Goal: Information Seeking & Learning: Learn about a topic

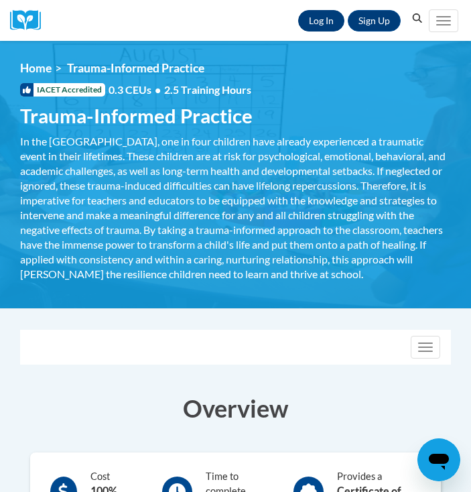
click at [321, 23] on link "Log In" at bounding box center [321, 20] width 46 height 21
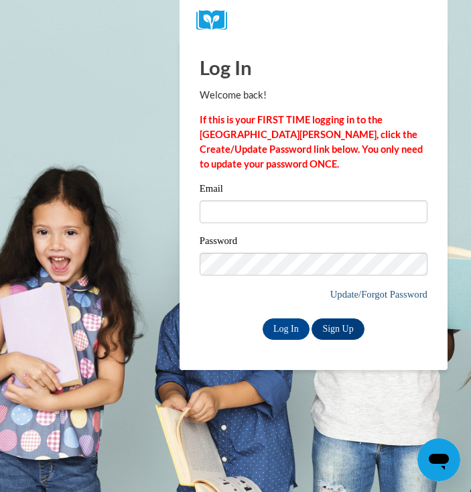
click at [377, 296] on link "Update/Forgot Password" at bounding box center [379, 294] width 97 height 11
click at [343, 329] on link "Sign Up" at bounding box center [338, 329] width 52 height 21
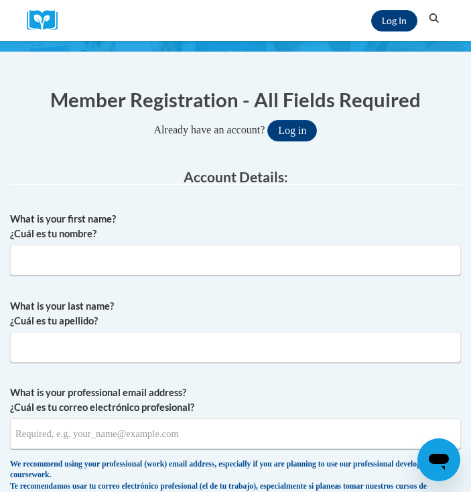
scroll to position [144, 0]
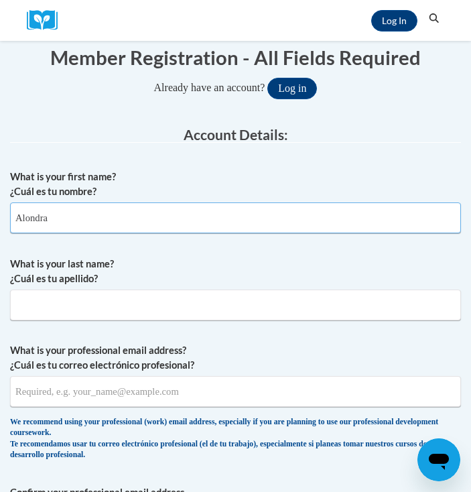
type input "Alondra"
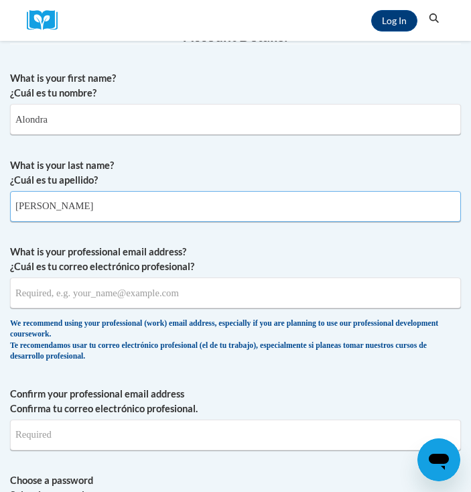
scroll to position [243, 0]
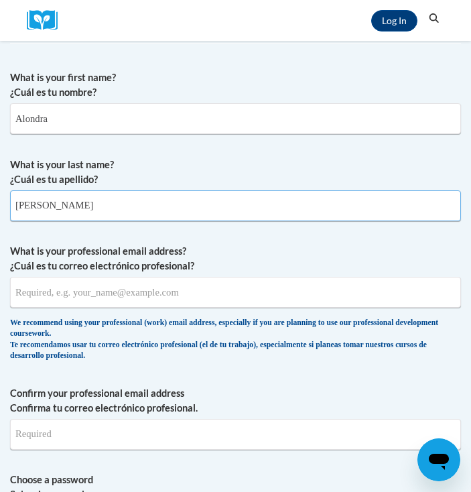
type input "Mora"
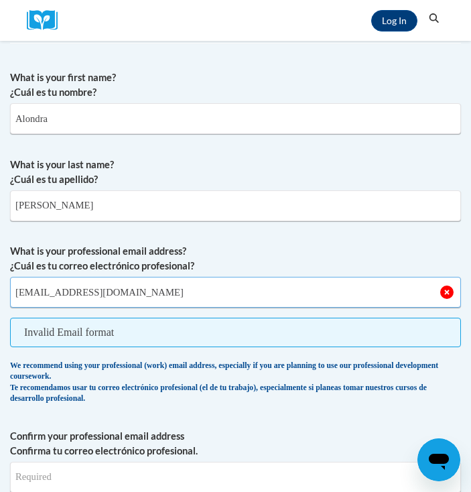
type input "[EMAIL_ADDRESS][DOMAIN_NAME]"
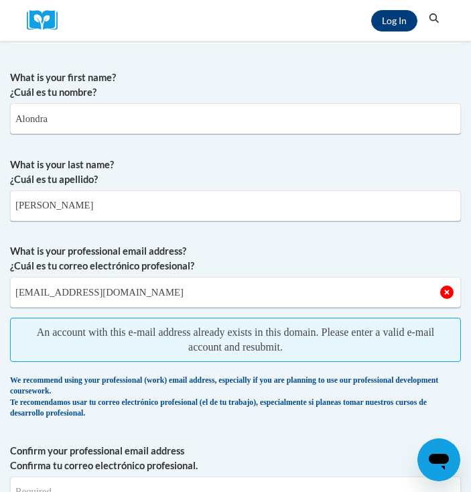
click at [56, 334] on span "An account with this e-mail address already exists in this domain. Please enter…" at bounding box center [235, 340] width 451 height 44
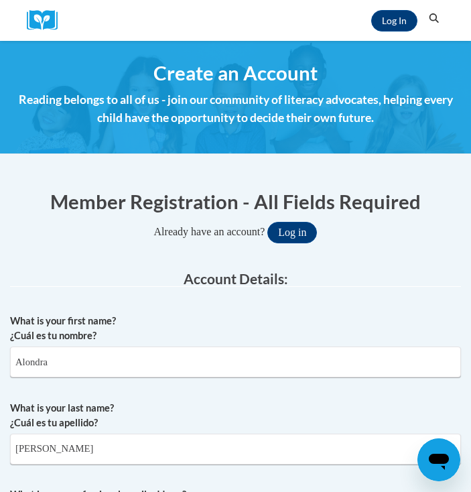
scroll to position [0, 0]
click at [402, 23] on link "Log In" at bounding box center [395, 20] width 46 height 21
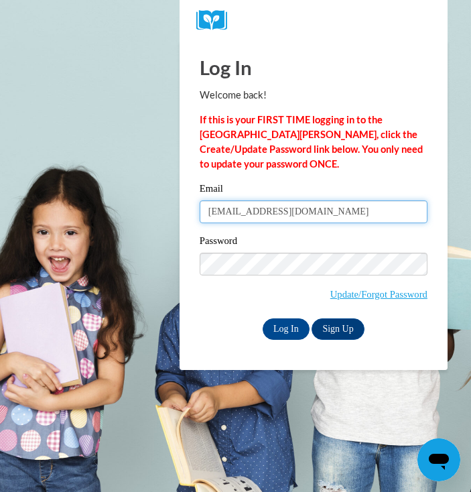
type input "[EMAIL_ADDRESS][DOMAIN_NAME]"
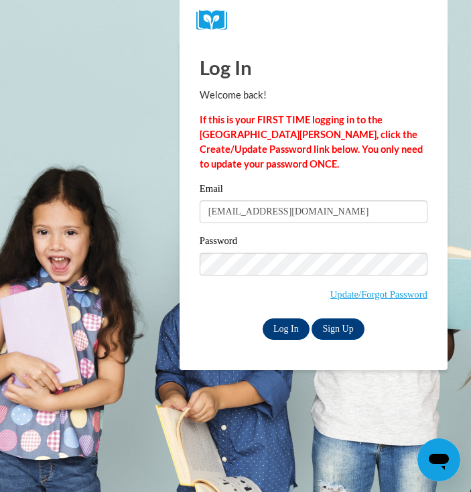
click at [294, 329] on input "Log In" at bounding box center [286, 329] width 47 height 21
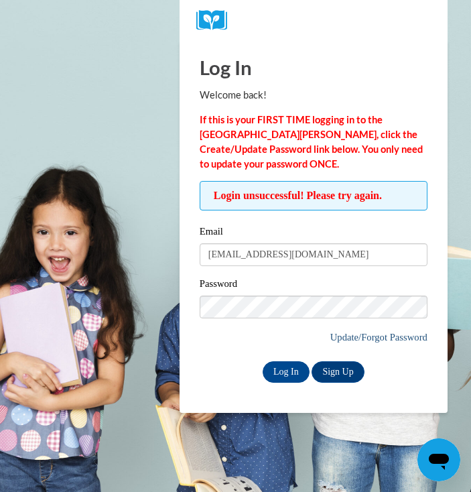
click at [345, 336] on link "Update/Forgot Password" at bounding box center [379, 337] width 97 height 11
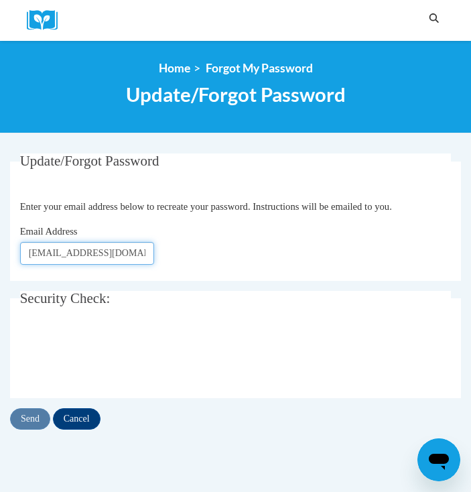
type input "Z1990984@students.niu.edu"
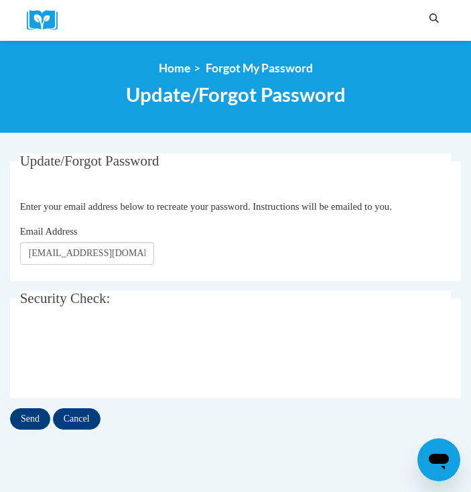
click at [36, 414] on input "Send" at bounding box center [30, 418] width 40 height 21
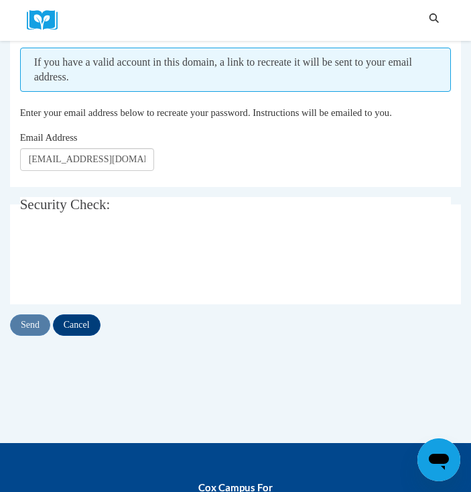
scroll to position [182, 0]
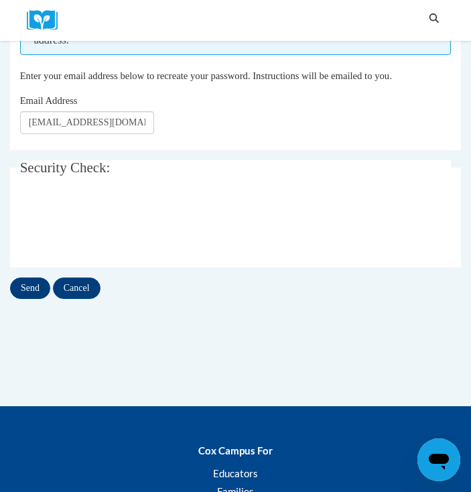
click at [30, 284] on input "Send" at bounding box center [30, 288] width 40 height 21
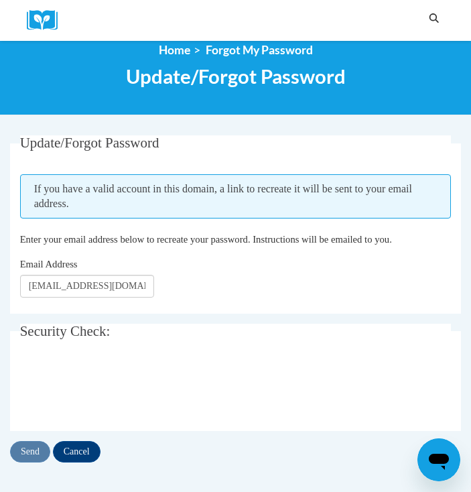
scroll to position [20, 0]
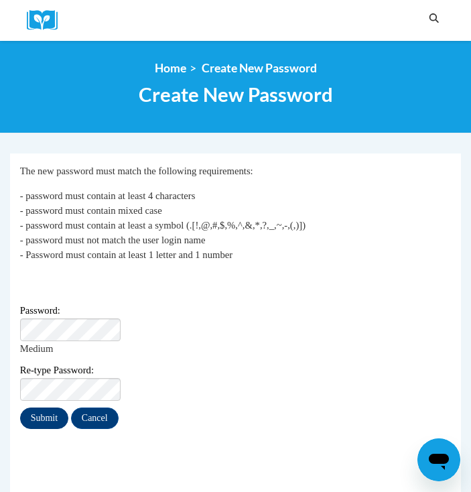
click at [46, 408] on input "Submit" at bounding box center [44, 418] width 48 height 21
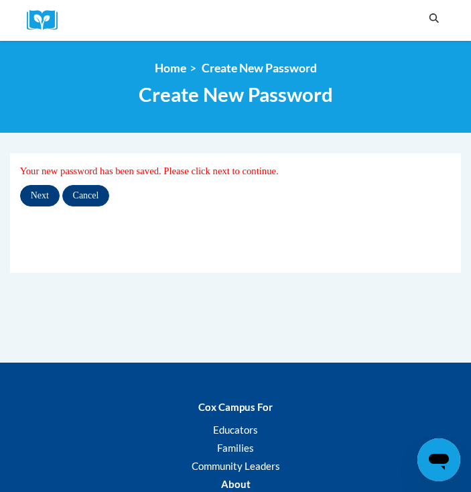
click at [46, 193] on input "Next" at bounding box center [40, 195] width 40 height 21
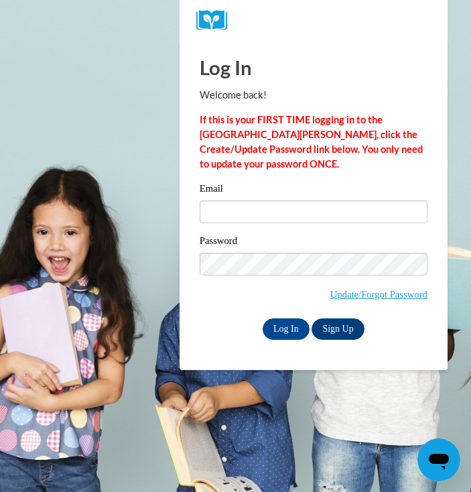
click at [235, 188] on label "Email" at bounding box center [314, 190] width 228 height 13
click at [235, 201] on input "Email" at bounding box center [314, 212] width 228 height 23
click at [235, 199] on div "Email" at bounding box center [314, 207] width 228 height 52
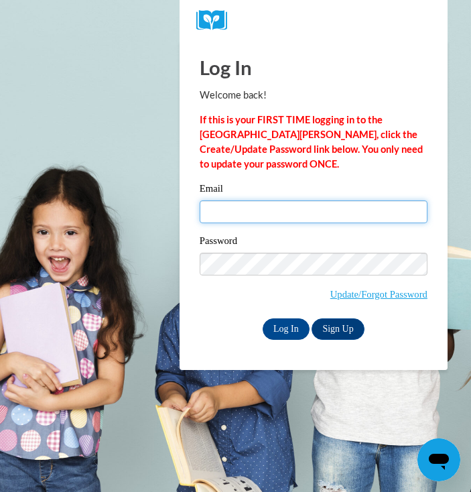
click at [235, 201] on input "Email" at bounding box center [314, 212] width 228 height 23
type input "Z1990984@students.niu.edu"
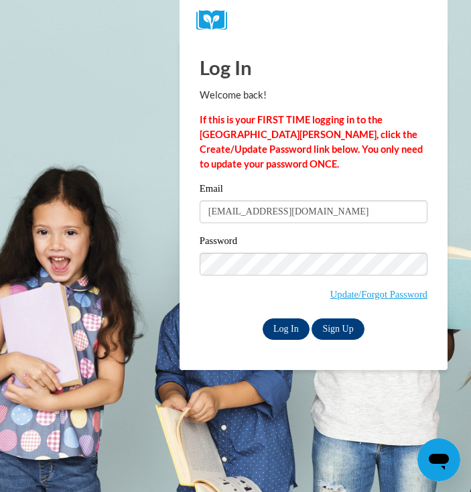
click at [298, 327] on input "Log In" at bounding box center [286, 329] width 47 height 21
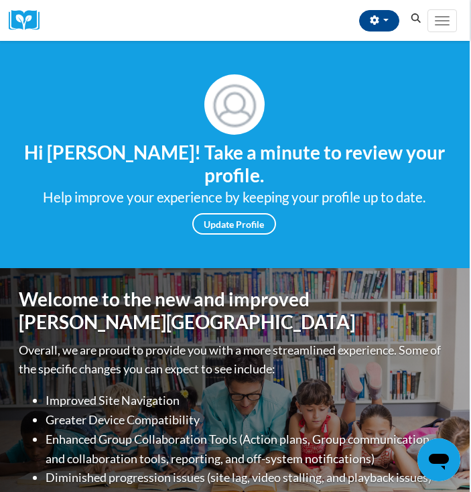
scroll to position [0, 1]
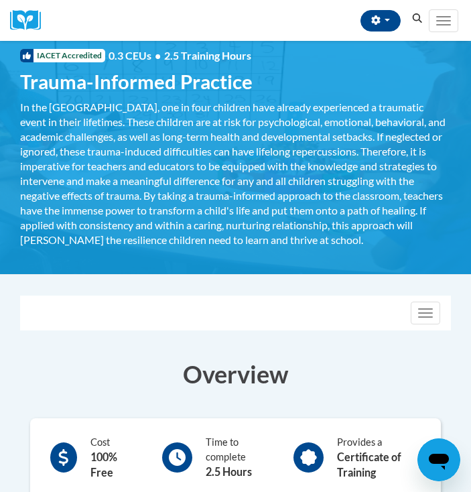
scroll to position [52, 0]
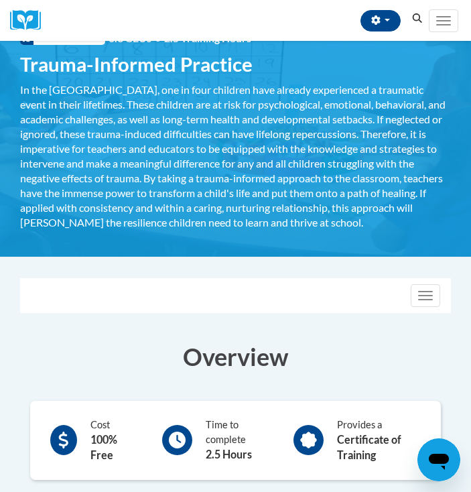
click at [186, 451] on div at bounding box center [177, 440] width 30 height 30
click at [312, 442] on icon at bounding box center [308, 440] width 17 height 17
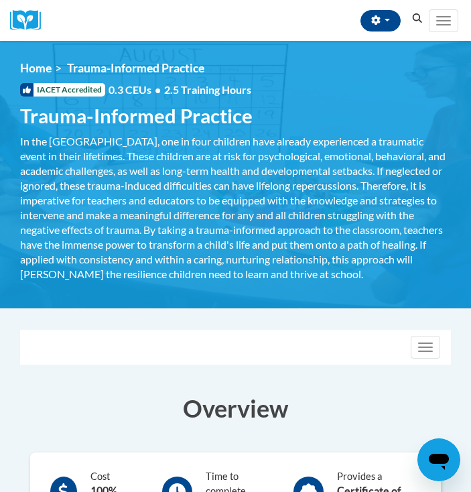
scroll to position [0, 0]
click at [129, 73] on span "Trauma-Informed Practice" at bounding box center [135, 68] width 137 height 14
click at [73, 93] on span "IACET Accredited" at bounding box center [62, 89] width 85 height 13
click at [72, 135] on div "In the [GEOGRAPHIC_DATA], one in four children have already experienced a traum…" at bounding box center [235, 208] width 431 height 148
click at [138, 209] on div "In the [GEOGRAPHIC_DATA], one in four children have already experienced a traum…" at bounding box center [235, 208] width 431 height 148
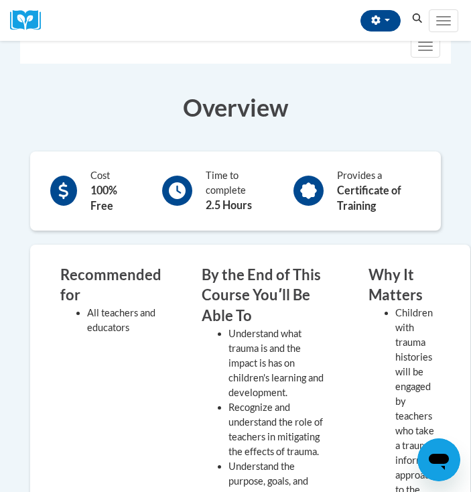
scroll to position [317, 0]
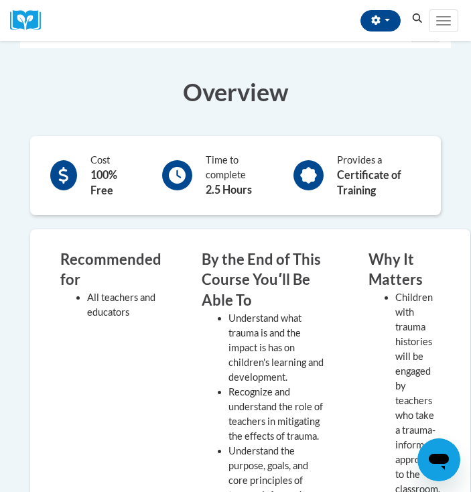
click at [62, 165] on div at bounding box center [63, 175] width 27 height 30
click at [179, 162] on div at bounding box center [177, 175] width 30 height 30
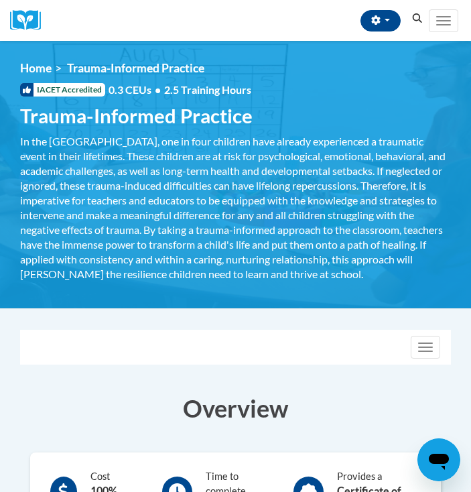
scroll to position [0, 0]
click at [292, 136] on div "In the [GEOGRAPHIC_DATA], one in four children have already experienced a traum…" at bounding box center [235, 208] width 431 height 148
click at [413, 354] on button "Toggle navigation" at bounding box center [426, 347] width 30 height 23
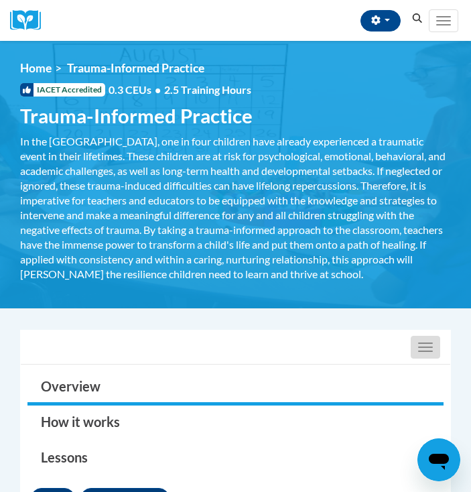
click at [416, 352] on button "Toggle navigation" at bounding box center [426, 347] width 30 height 23
click at [74, 109] on span "Trauma-Informed Practice" at bounding box center [136, 115] width 233 height 23
click at [68, 93] on span "IACET Accredited" at bounding box center [62, 89] width 85 height 13
click at [101, 78] on div "<en>Home</en><fr>Accueil</fr><de>Zuhause</de><it>Casa</it><es>Casa</es><pt>Casa…" at bounding box center [235, 174] width 471 height 227
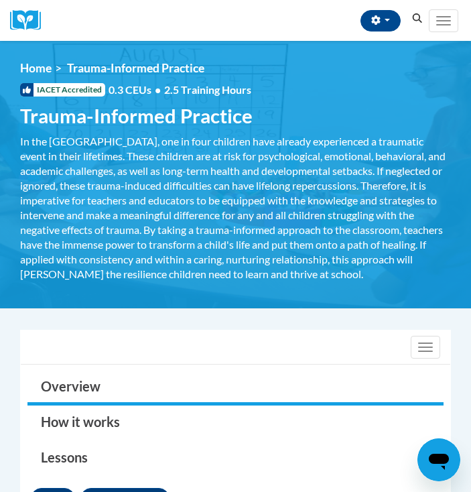
scroll to position [0, 0]
click at [159, 217] on div "In the [GEOGRAPHIC_DATA], one in four children have already experienced a traum…" at bounding box center [235, 208] width 431 height 148
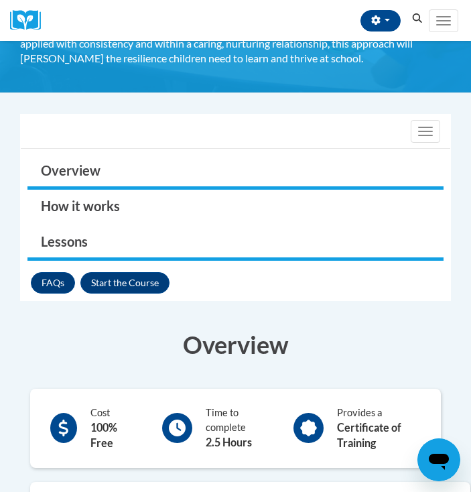
scroll to position [219, 0]
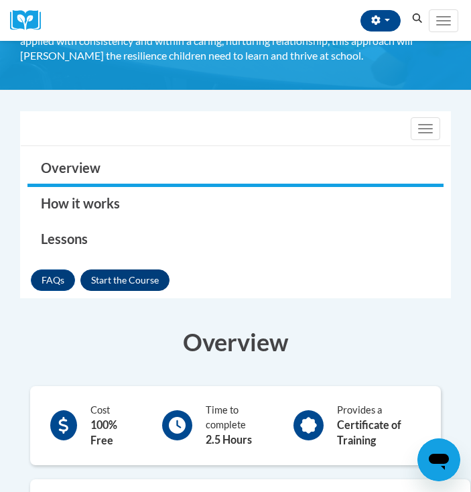
click at [105, 278] on button "Enroll" at bounding box center [124, 280] width 89 height 21
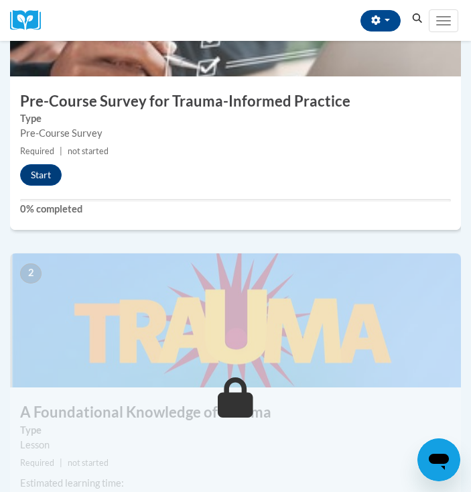
scroll to position [376, 0]
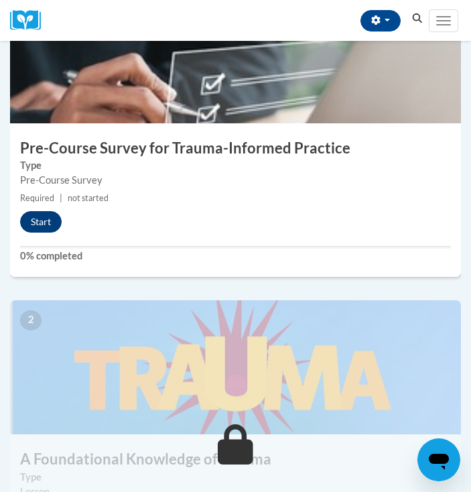
click at [44, 221] on button "Start" at bounding box center [41, 221] width 42 height 21
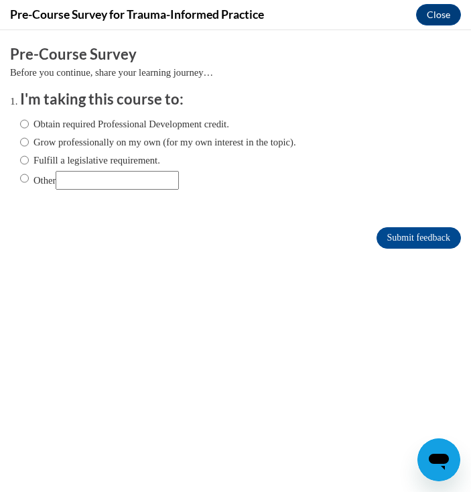
scroll to position [0, 0]
click at [28, 125] on label "Obtain required Professional Development credit." at bounding box center [124, 124] width 209 height 15
click at [28, 125] on input "Obtain required Professional Development credit." at bounding box center [24, 124] width 9 height 15
radio input "true"
click at [409, 245] on input "Submit feedback" at bounding box center [419, 237] width 85 height 21
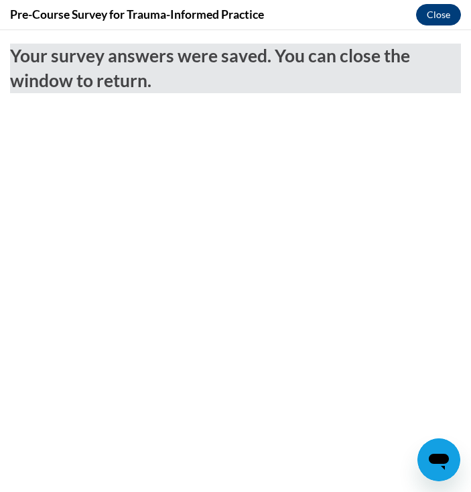
click at [439, 12] on button "Close" at bounding box center [438, 14] width 45 height 21
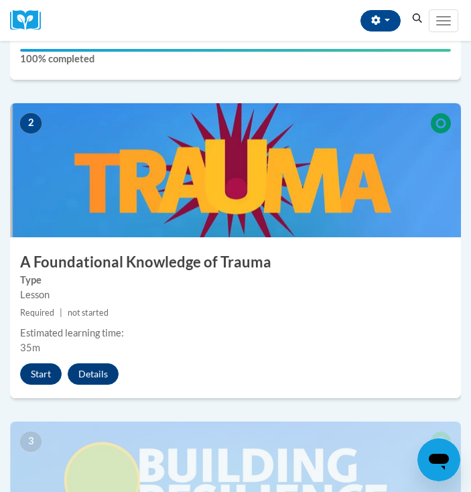
scroll to position [648, 0]
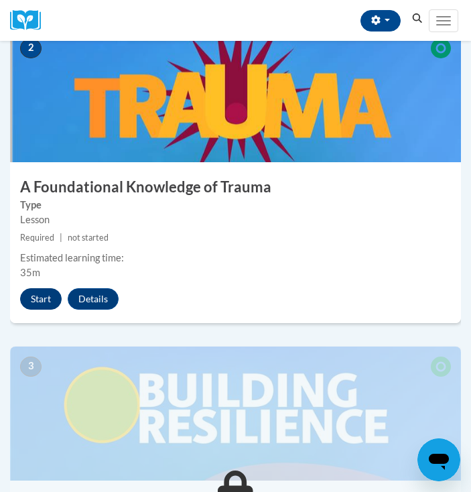
click at [52, 298] on button "Start" at bounding box center [41, 298] width 42 height 21
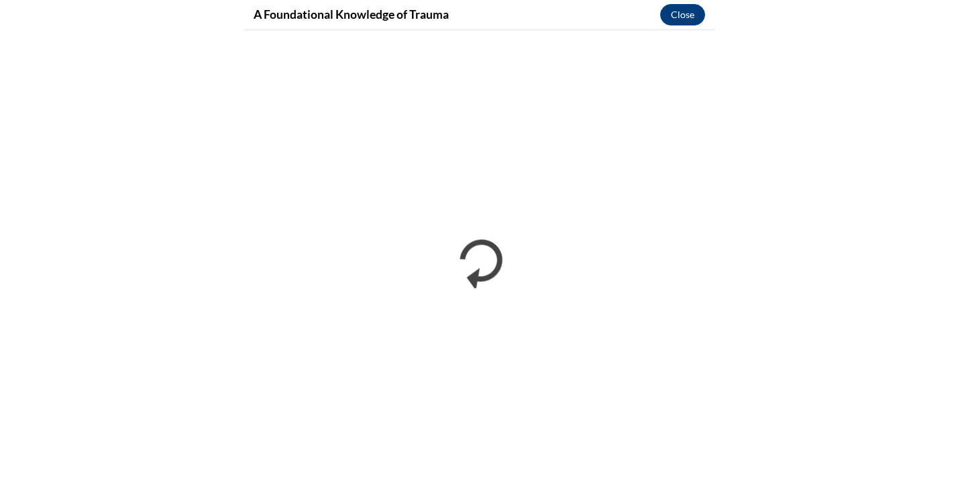
scroll to position [0, 0]
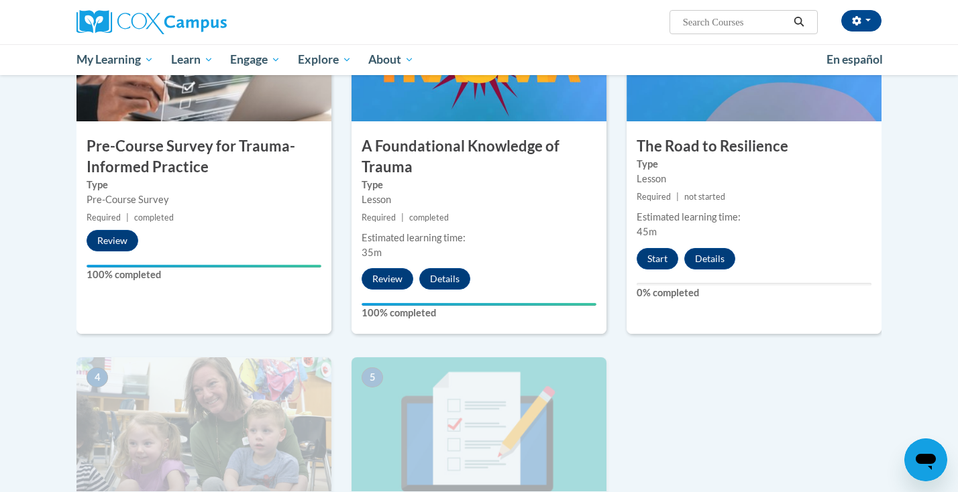
scroll to position [363, 0]
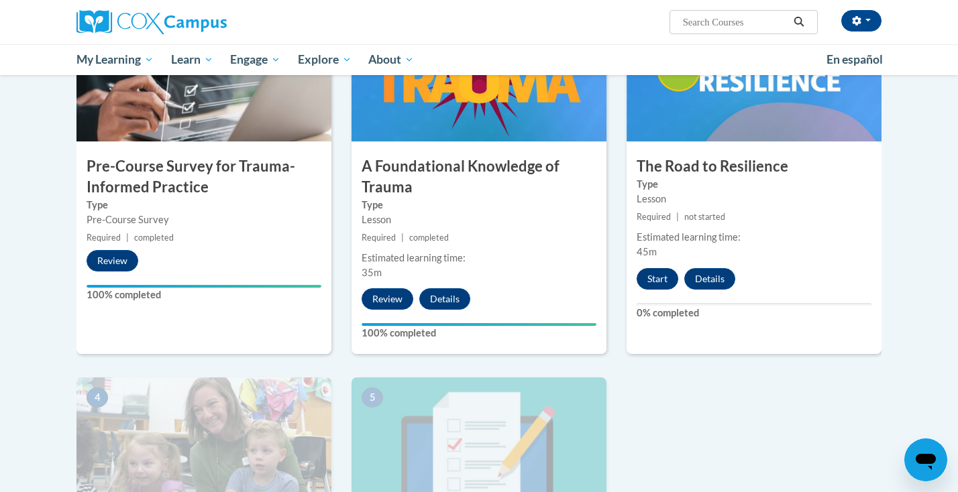
click at [663, 276] on button "Start" at bounding box center [657, 278] width 42 height 21
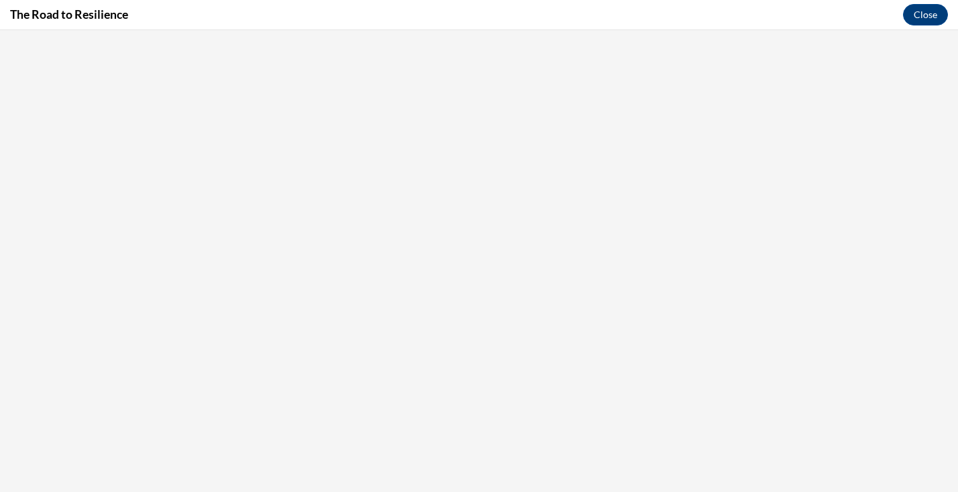
scroll to position [0, 0]
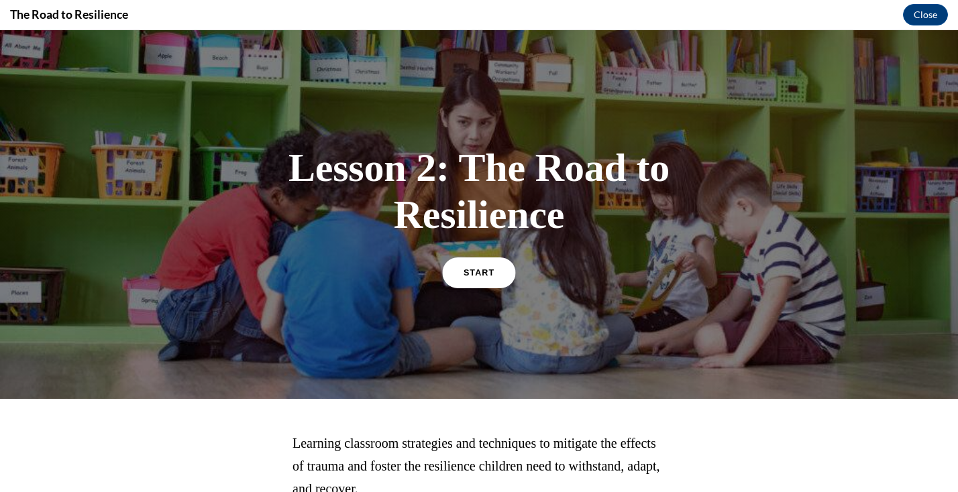
click at [487, 286] on link "START" at bounding box center [478, 272] width 73 height 31
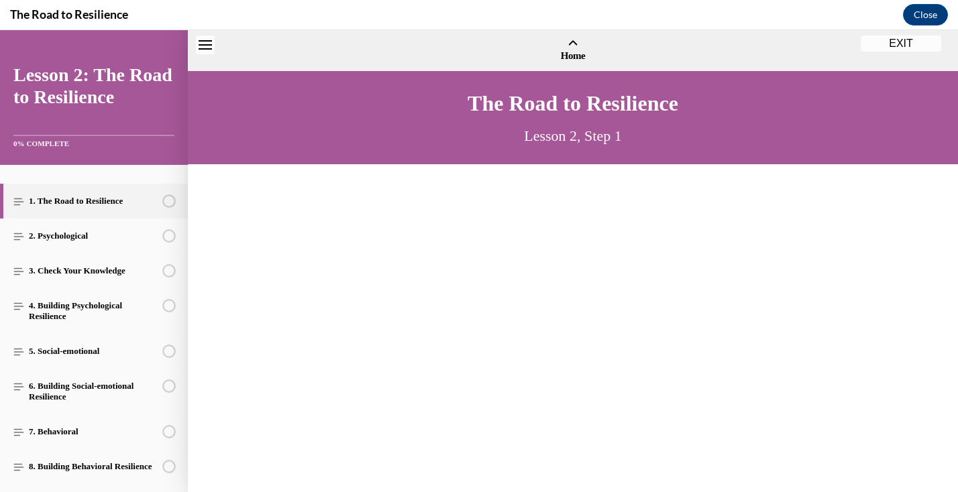
scroll to position [41, 0]
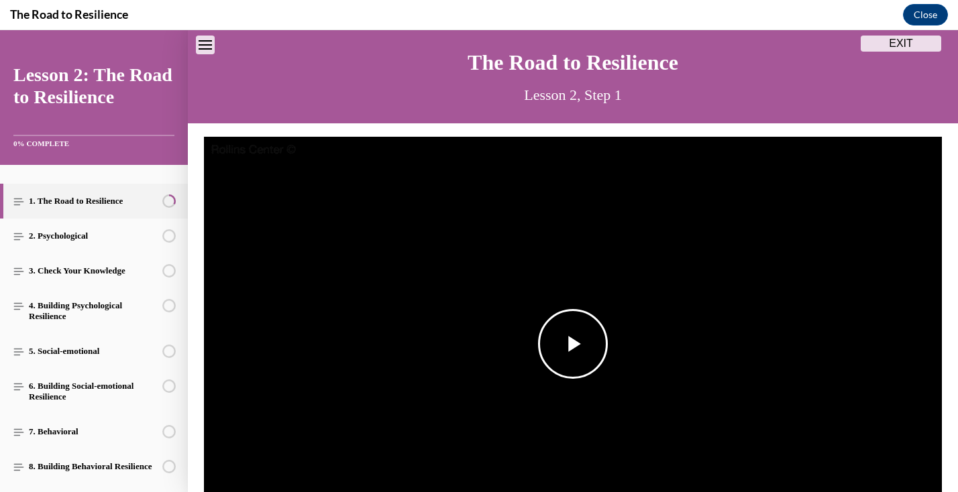
click at [573, 344] on span "Video player" at bounding box center [573, 344] width 0 height 0
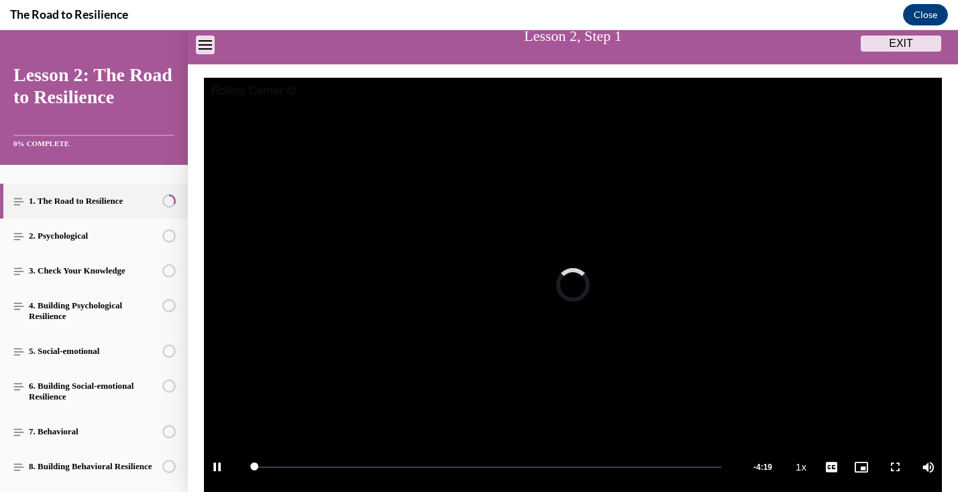
scroll to position [111, 0]
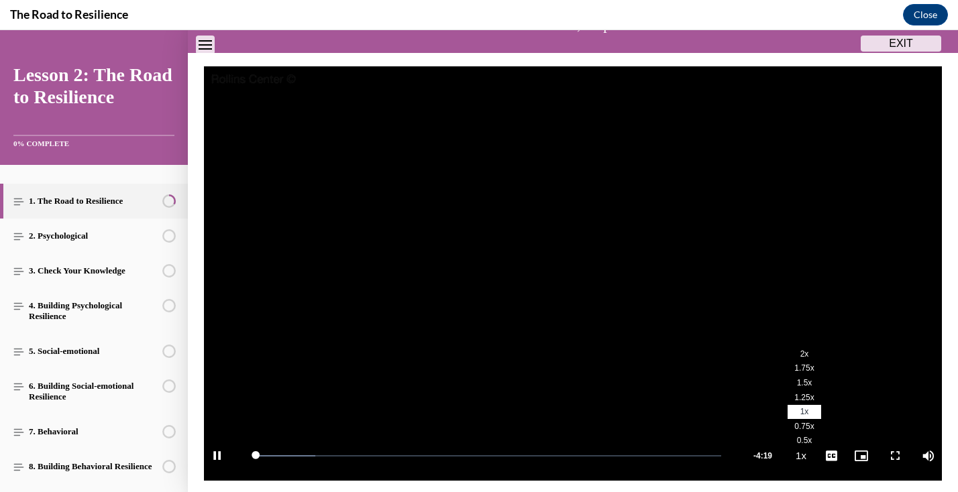
click at [804, 355] on span "2x" at bounding box center [804, 353] width 9 height 9
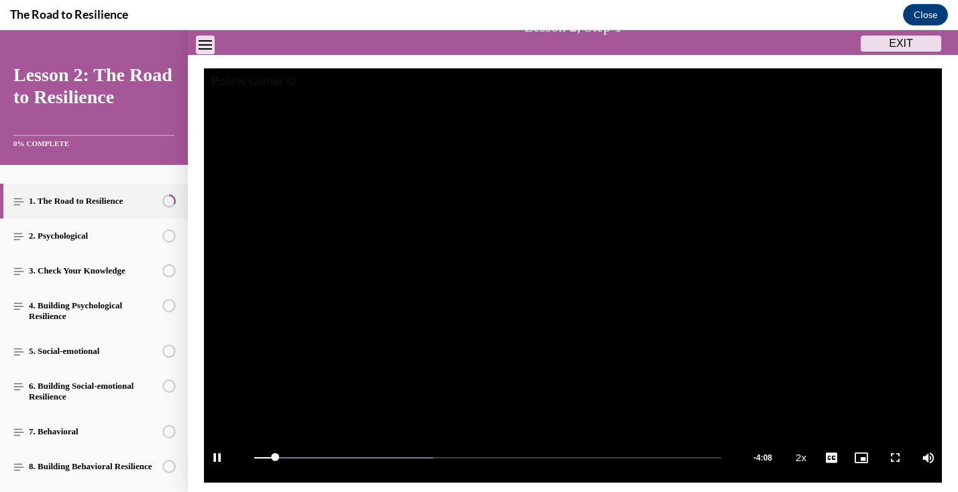
scroll to position [110, 0]
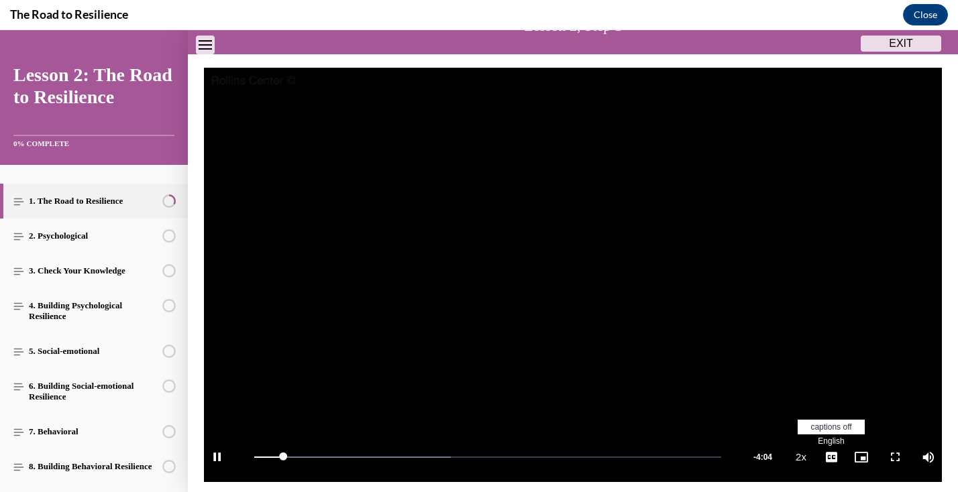
click at [832, 441] on span "English" at bounding box center [831, 441] width 26 height 9
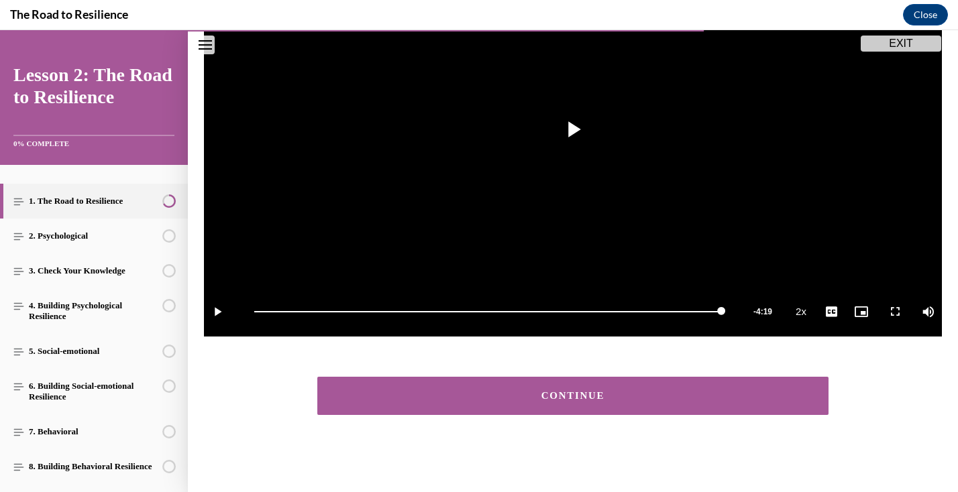
scroll to position [256, 0]
click at [623, 400] on div "CONTINUE" at bounding box center [572, 396] width 469 height 10
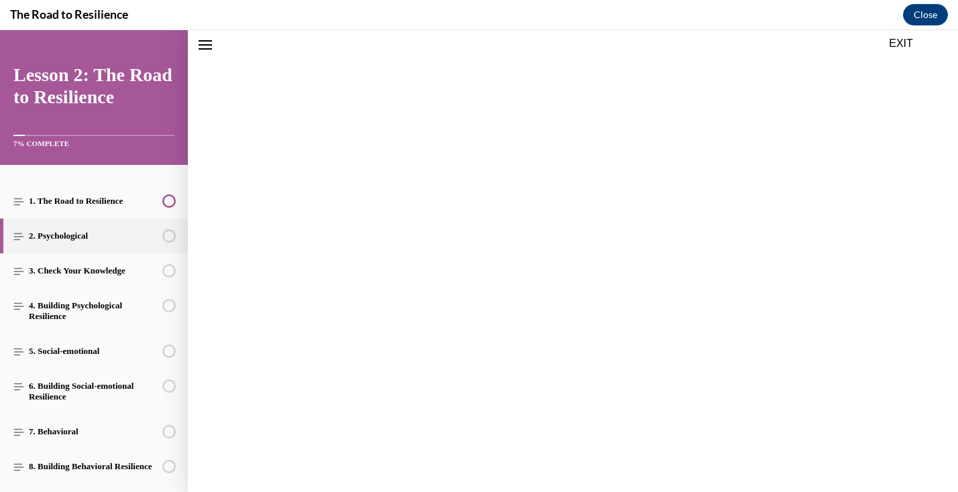
scroll to position [215, 0]
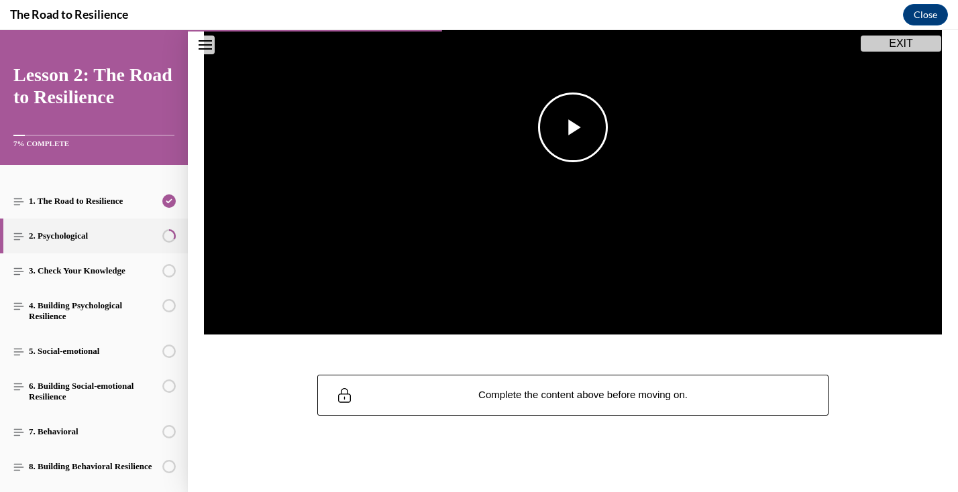
click at [573, 127] on span "Video player" at bounding box center [573, 127] width 0 height 0
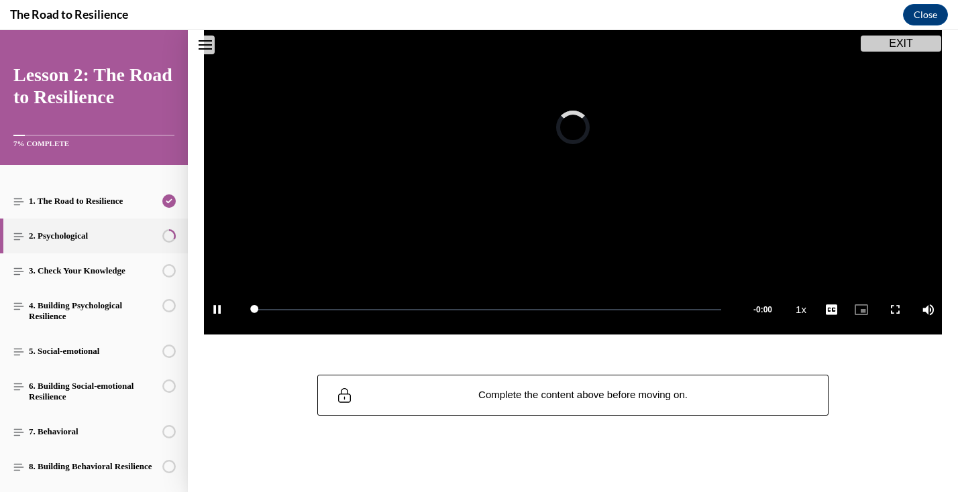
scroll to position [147, 0]
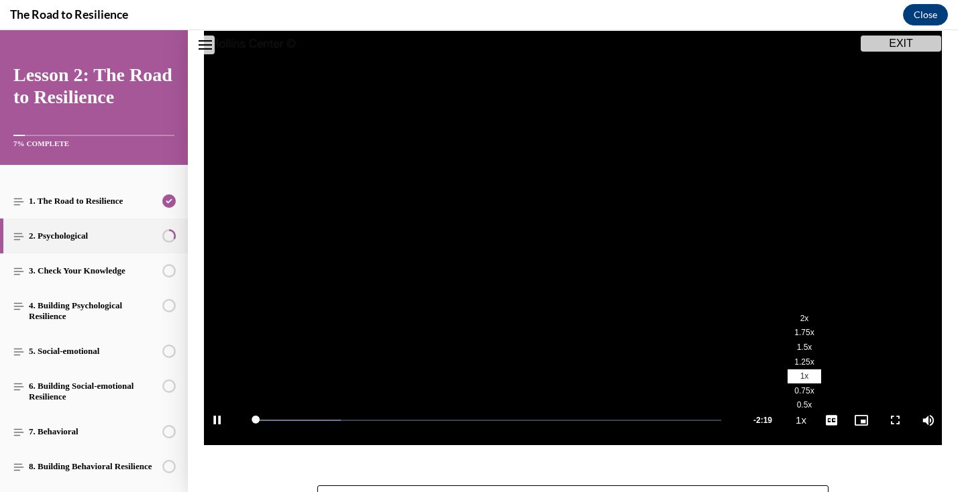
click at [797, 319] on li "2x" at bounding box center [804, 318] width 34 height 15
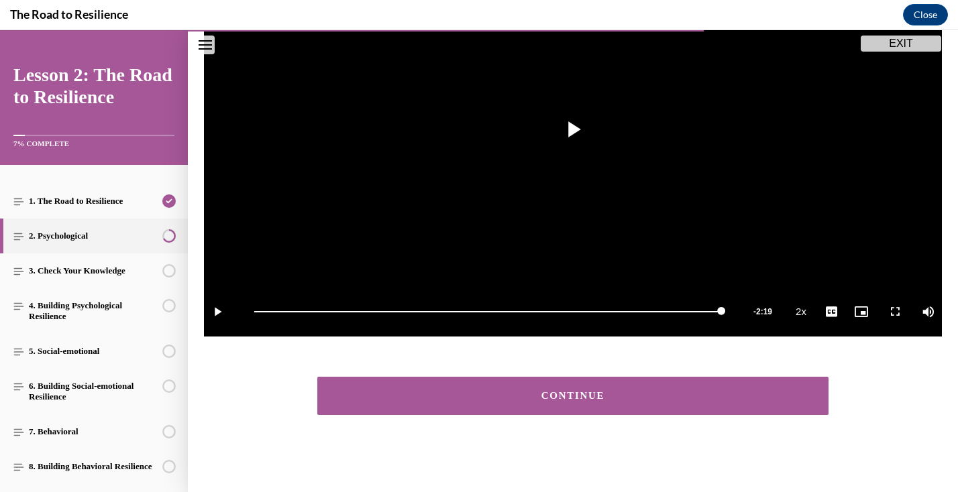
scroll to position [256, 0]
click at [686, 390] on button "CONTINUE" at bounding box center [572, 396] width 511 height 38
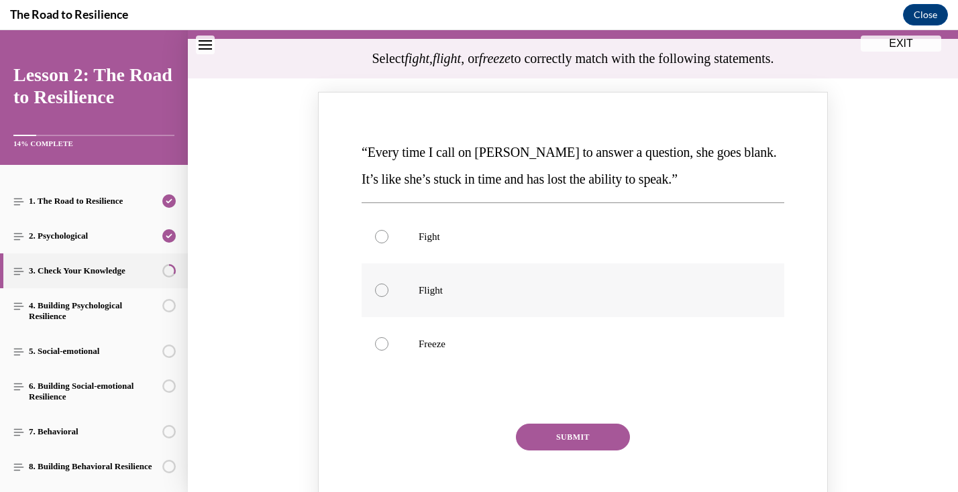
scroll to position [126, 0]
click at [406, 333] on label "Freeze" at bounding box center [573, 344] width 423 height 54
click at [388, 337] on input "Freeze" at bounding box center [381, 343] width 13 height 13
radio input "true"
click at [598, 443] on button "SUBMIT" at bounding box center [573, 436] width 114 height 27
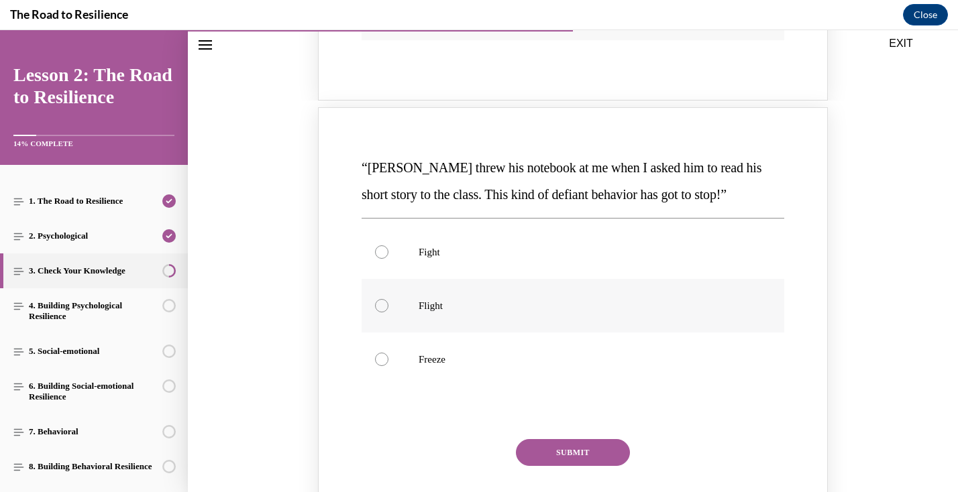
scroll to position [665, 0]
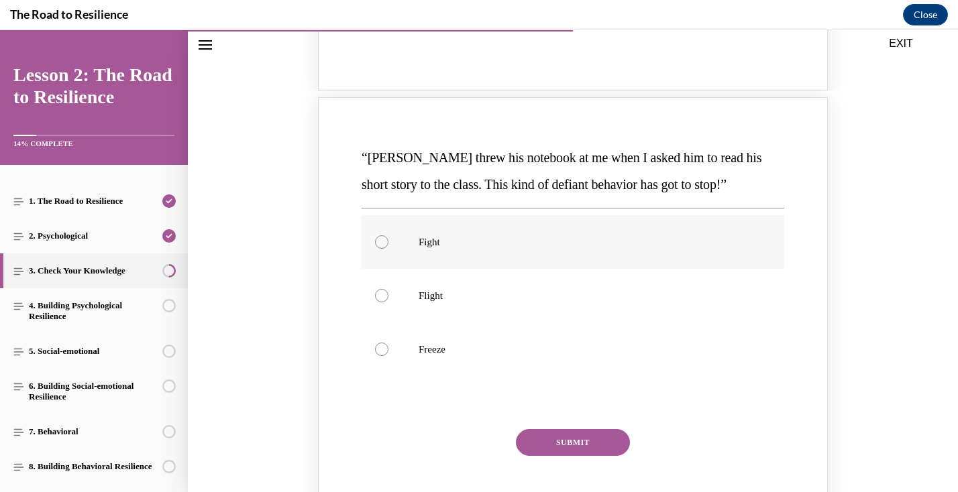
click at [404, 236] on label "Fight" at bounding box center [573, 242] width 423 height 54
click at [388, 236] on input "Fight" at bounding box center [381, 241] width 13 height 13
radio input "true"
click at [553, 429] on button "SUBMIT" at bounding box center [573, 442] width 114 height 27
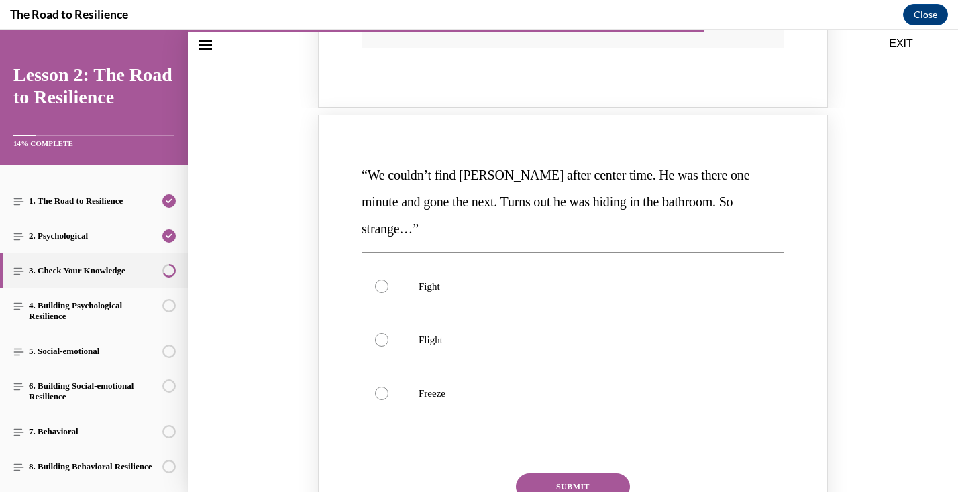
scroll to position [1194, 0]
click at [431, 332] on p "Flight" at bounding box center [585, 338] width 332 height 13
click at [388, 332] on input "Flight" at bounding box center [381, 338] width 13 height 13
radio input "true"
click at [578, 472] on button "SUBMIT" at bounding box center [573, 485] width 114 height 27
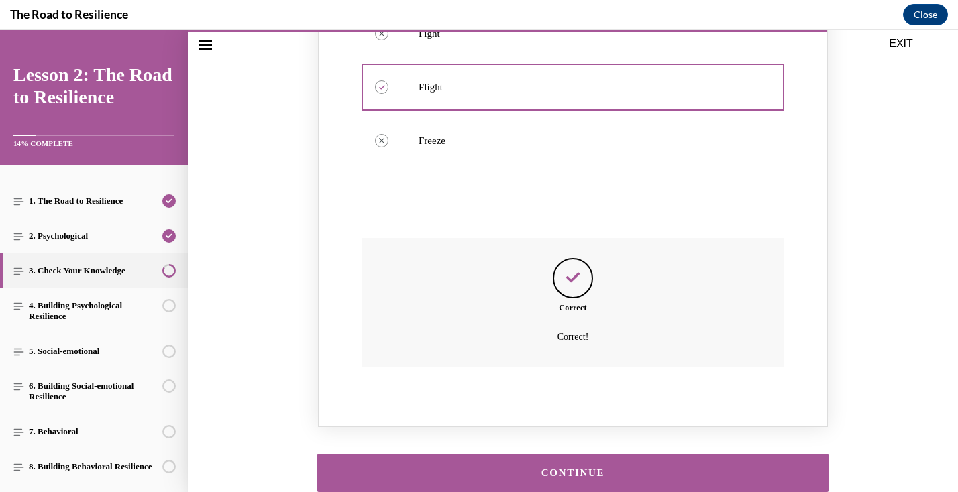
scroll to position [1445, 0]
click at [577, 455] on button "CONTINUE" at bounding box center [572, 474] width 511 height 38
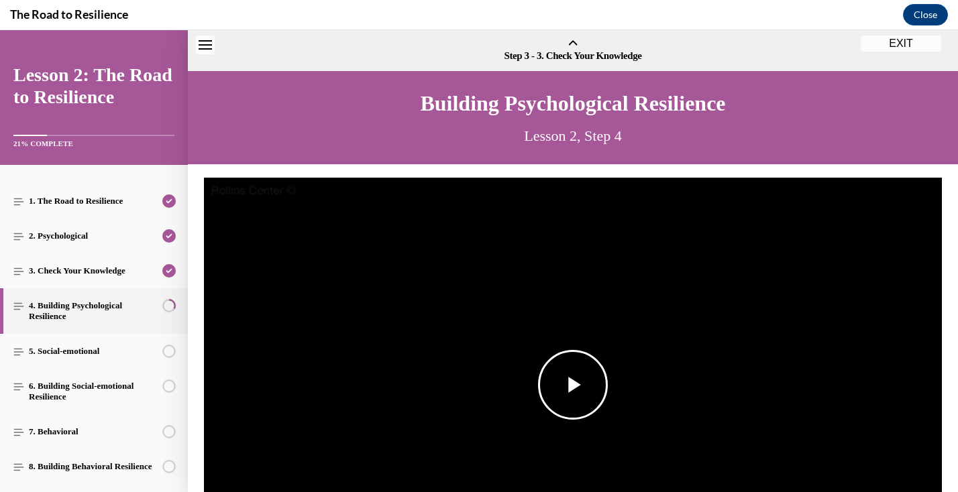
scroll to position [42, 0]
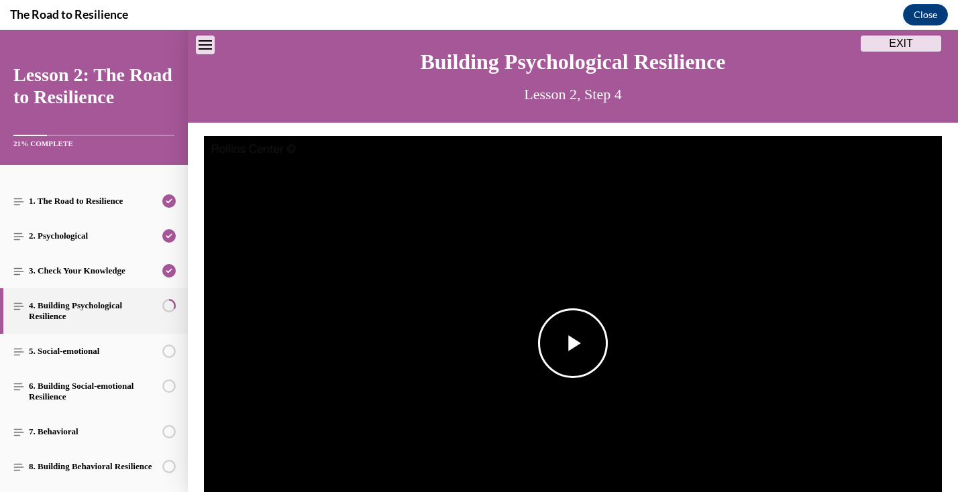
click at [573, 343] on span "Video player" at bounding box center [573, 343] width 0 height 0
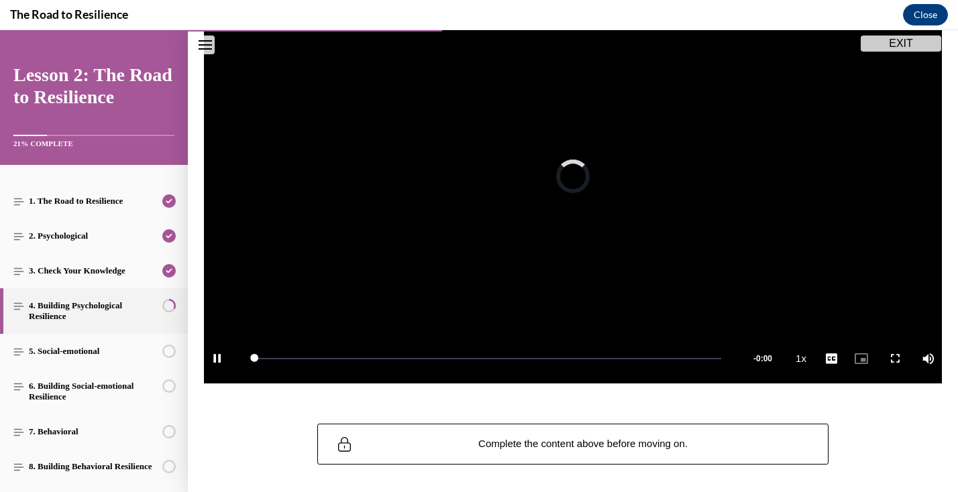
scroll to position [213, 0]
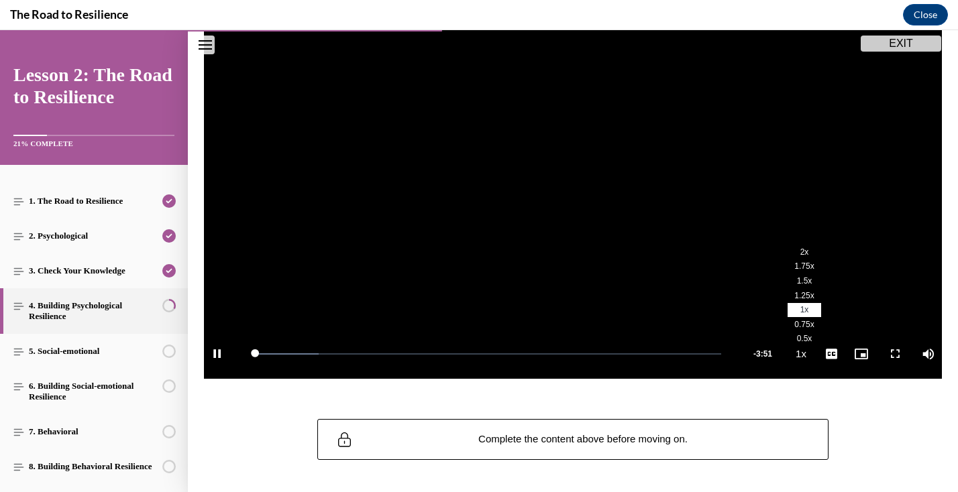
click at [800, 250] on span "2x" at bounding box center [804, 251] width 9 height 9
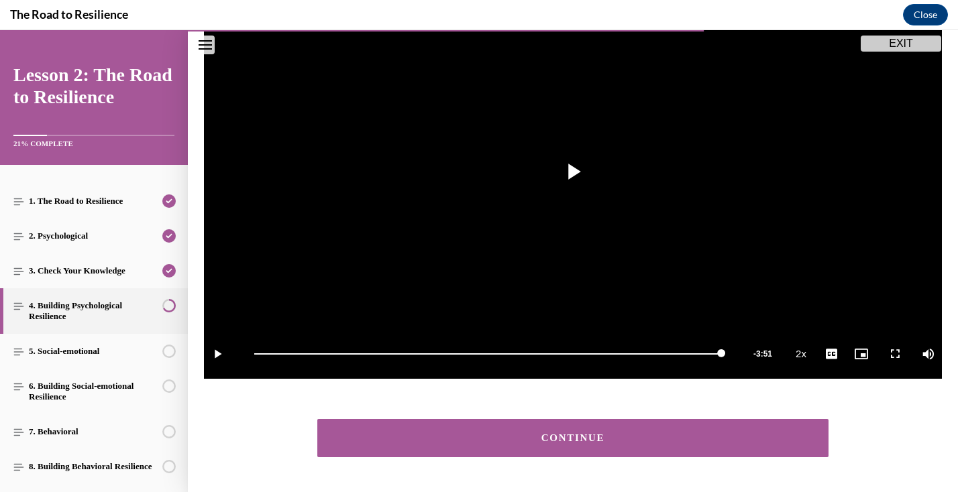
click at [787, 443] on div "CONTINUE" at bounding box center [572, 438] width 469 height 10
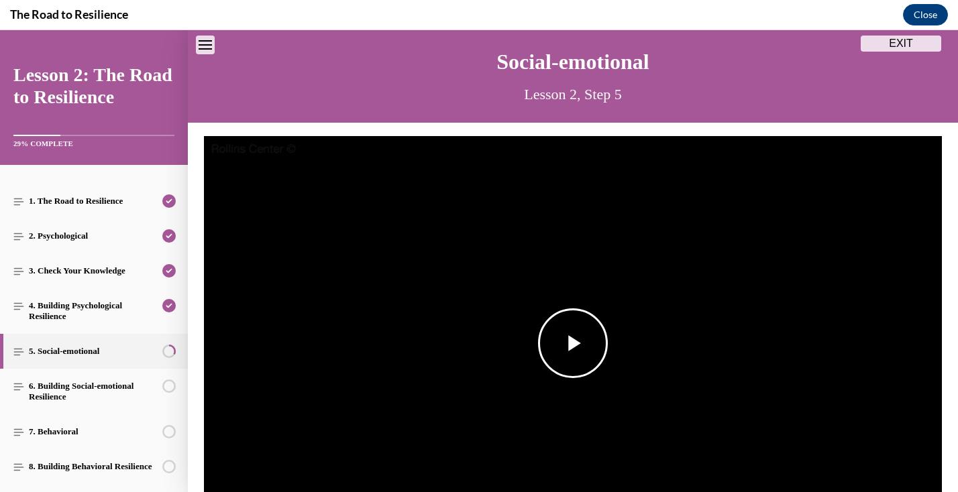
click at [573, 343] on span "Video player" at bounding box center [573, 343] width 0 height 0
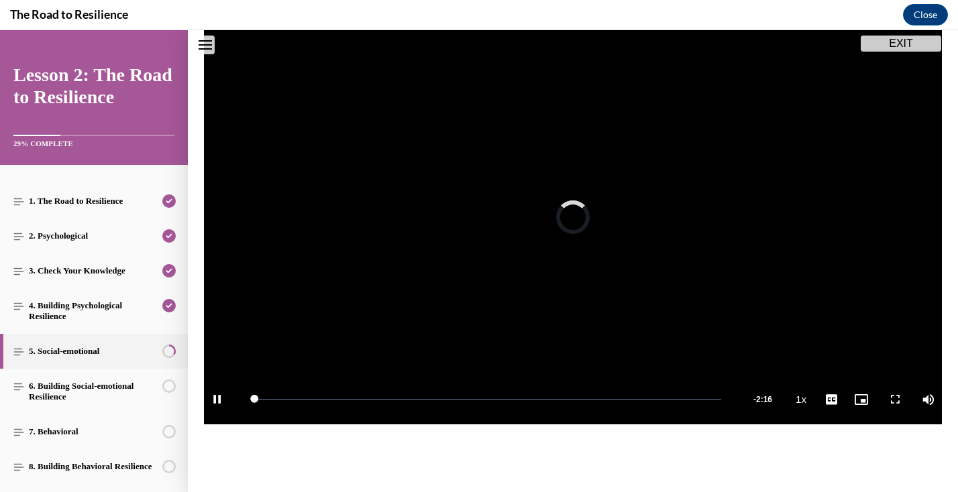
scroll to position [168, 0]
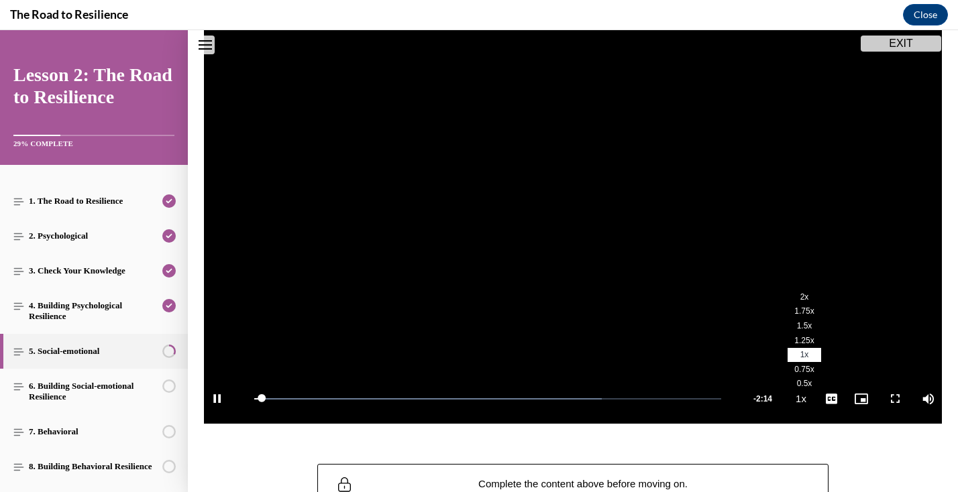
click at [808, 291] on li "2x" at bounding box center [804, 297] width 34 height 15
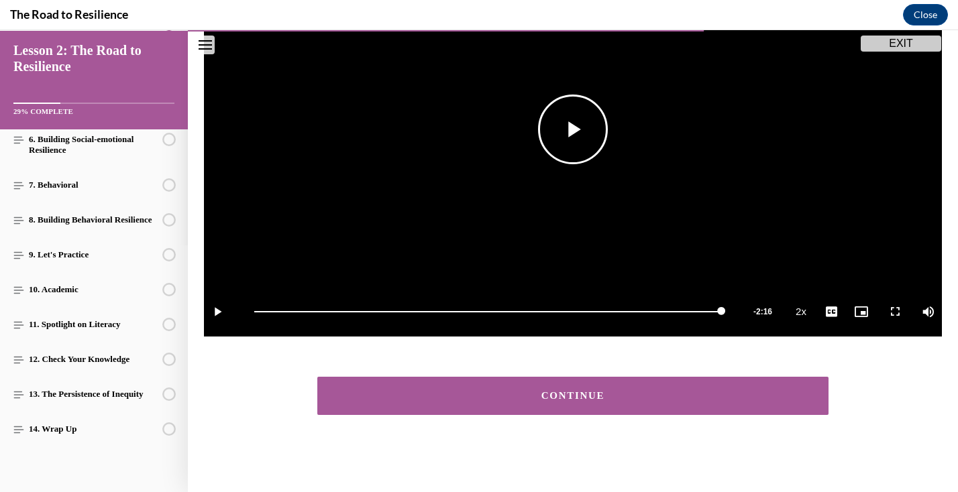
scroll to position [256, 0]
click at [569, 395] on div "CONTINUE" at bounding box center [572, 396] width 469 height 10
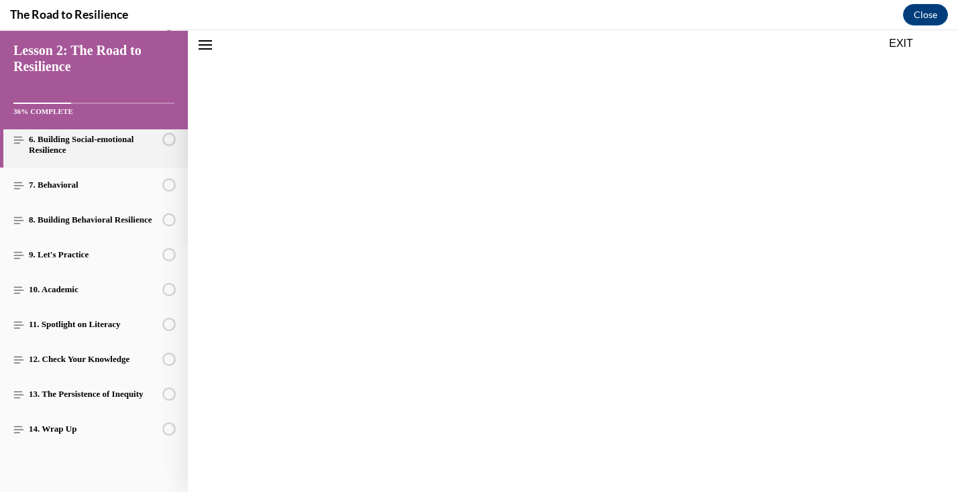
scroll to position [215, 0]
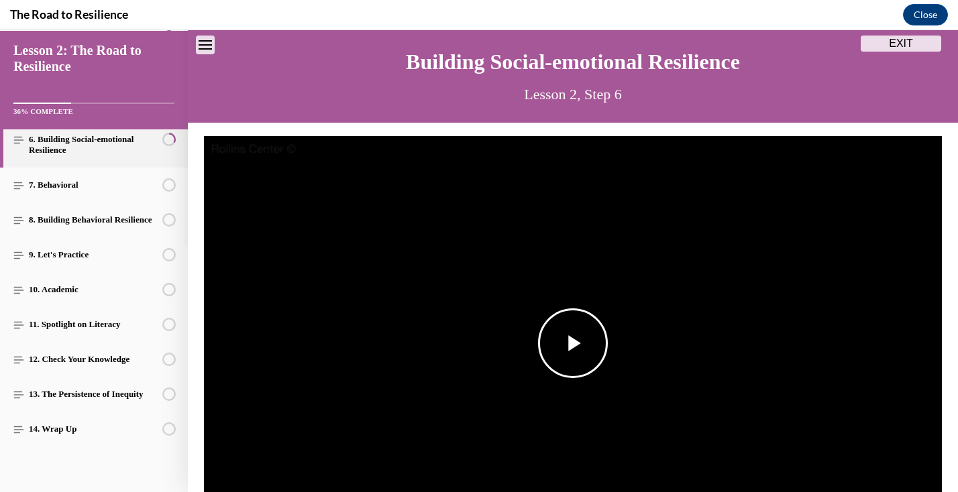
click at [573, 343] on span "Video player" at bounding box center [573, 343] width 0 height 0
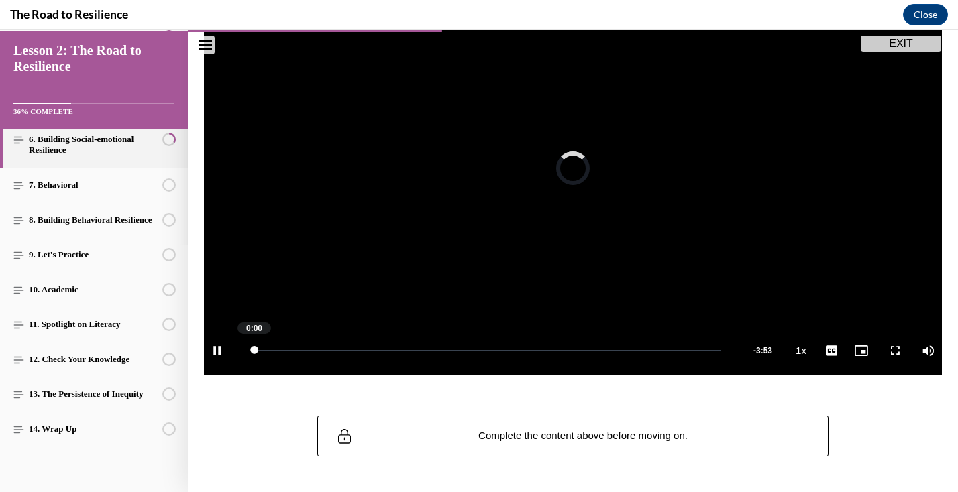
scroll to position [221, 0]
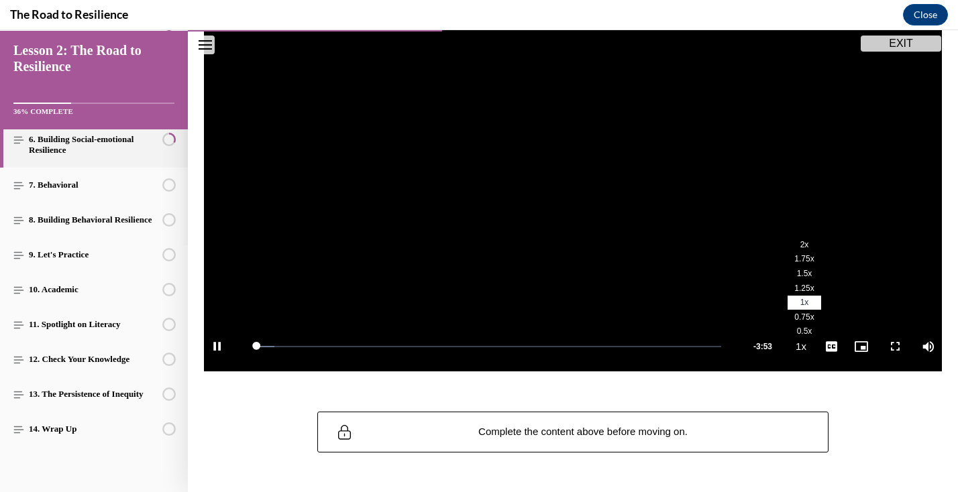
click at [800, 245] on span "2x" at bounding box center [804, 244] width 9 height 9
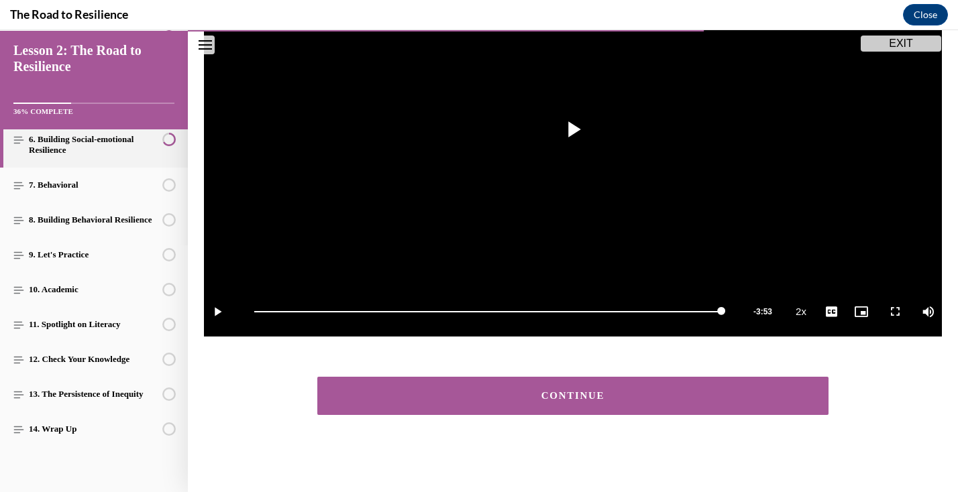
scroll to position [256, 0]
click at [583, 416] on div "CONTINUE" at bounding box center [573, 396] width 770 height 65
click at [580, 393] on div "CONTINUE" at bounding box center [572, 396] width 469 height 10
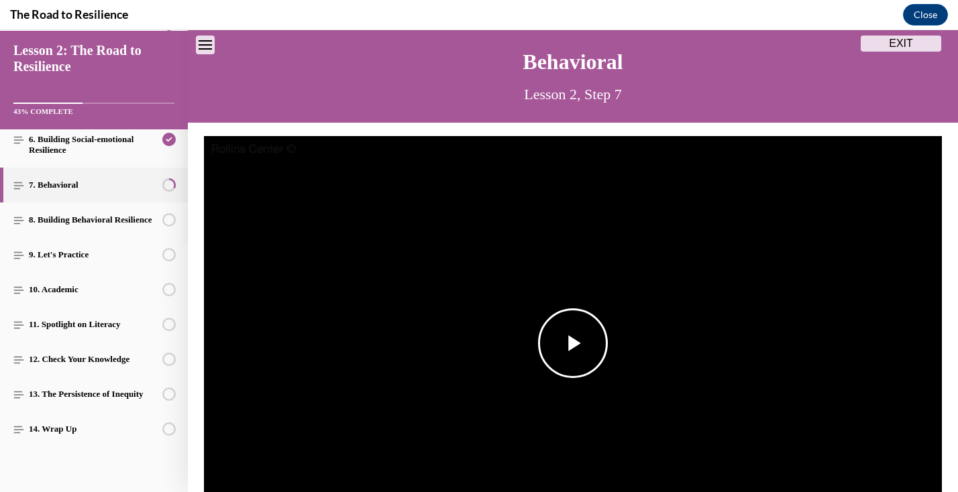
click at [573, 343] on span "Video player" at bounding box center [573, 343] width 0 height 0
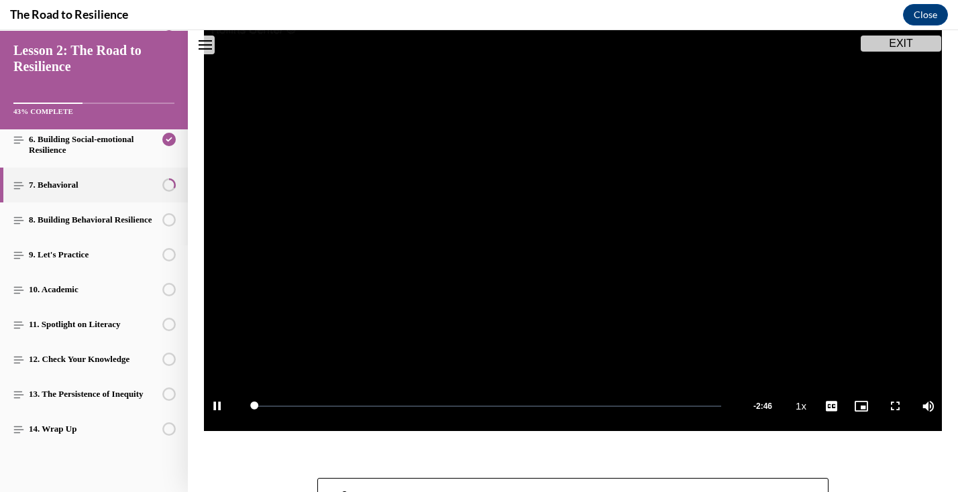
scroll to position [197, 0]
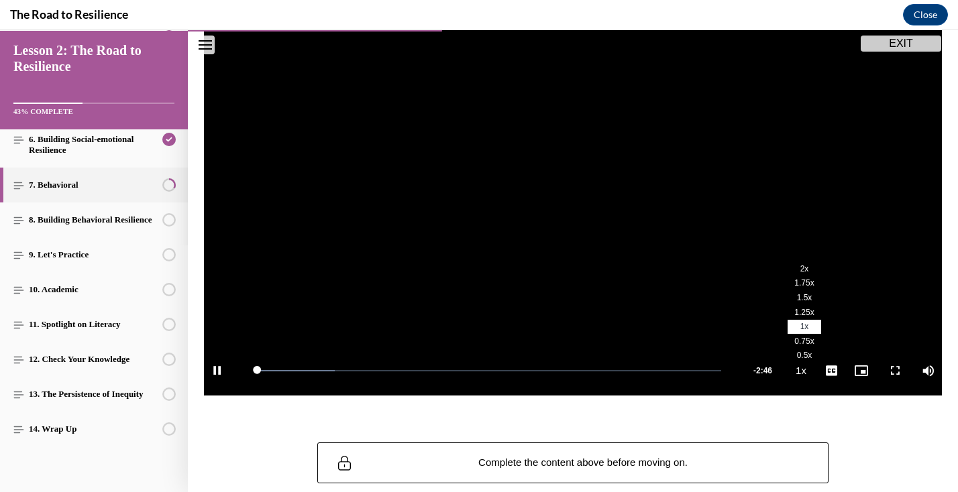
click at [807, 268] on span "2x" at bounding box center [804, 268] width 9 height 9
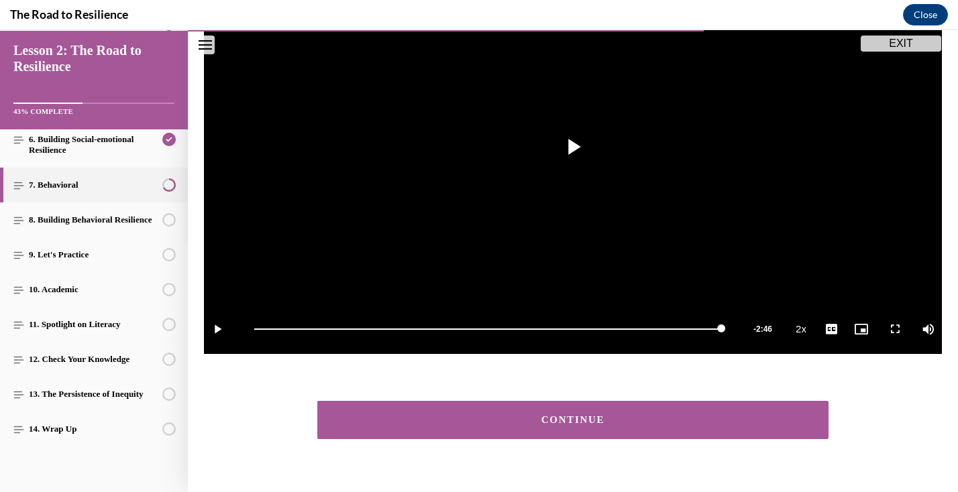
scroll to position [239, 0]
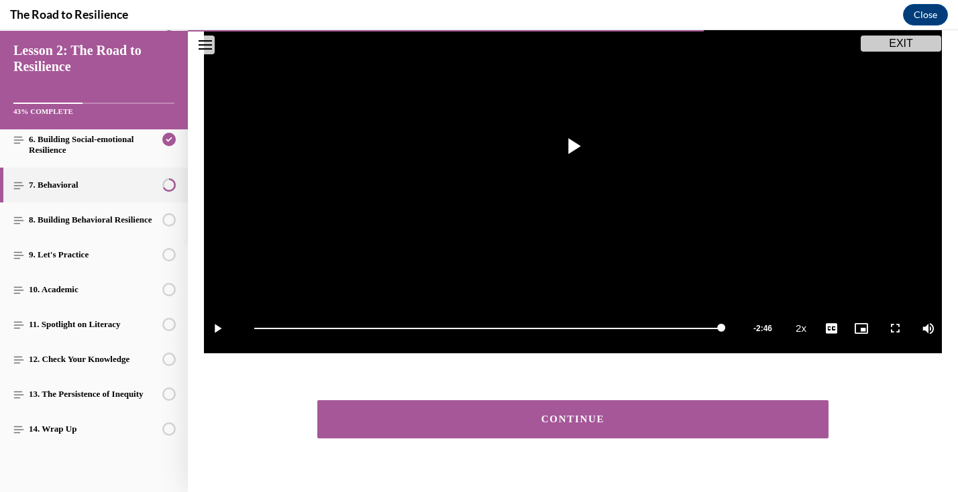
click at [519, 416] on div "CONTINUE" at bounding box center [572, 419] width 469 height 10
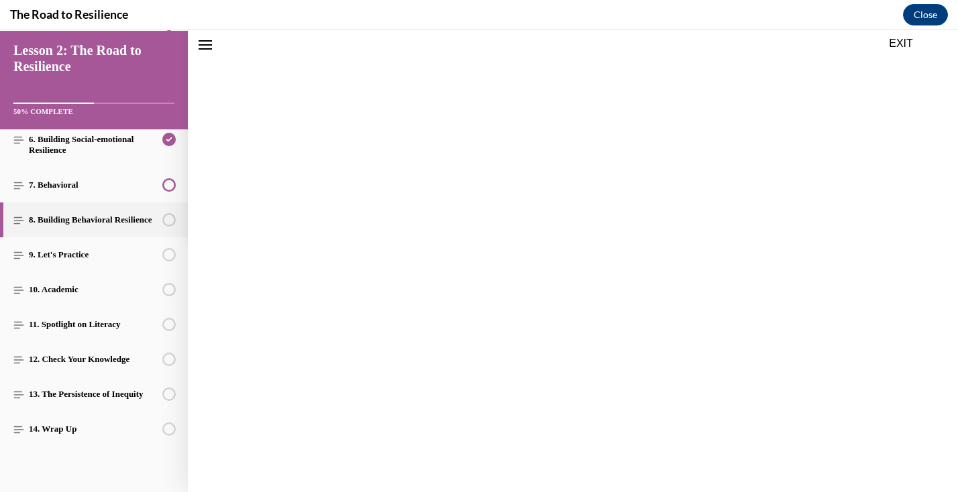
scroll to position [228, 0]
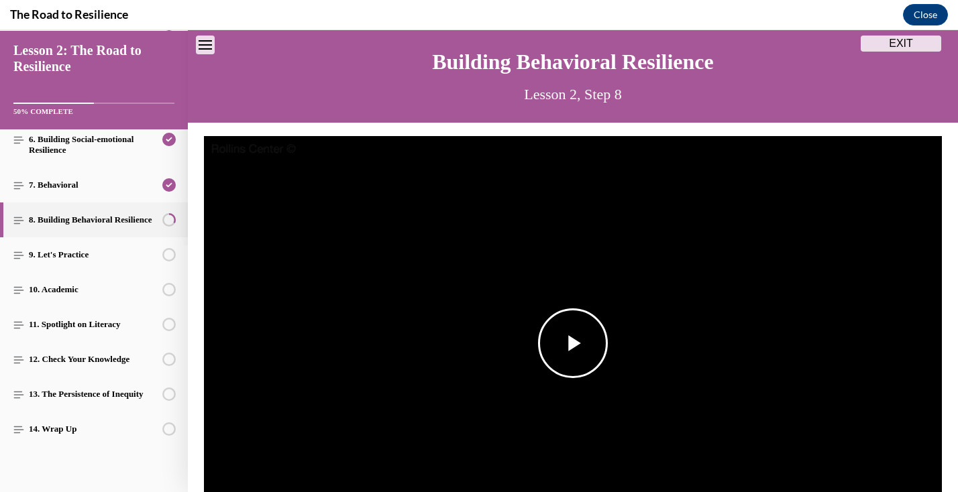
click at [573, 343] on span "Video player" at bounding box center [573, 343] width 0 height 0
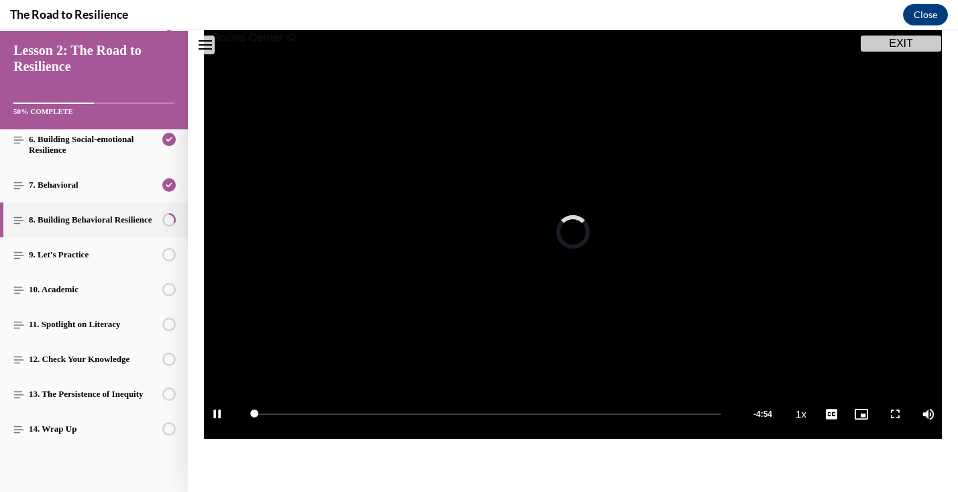
scroll to position [158, 0]
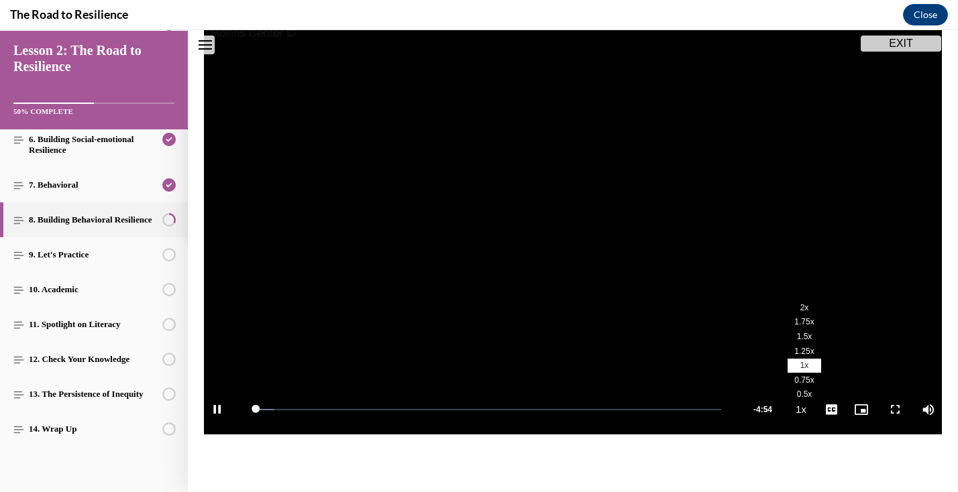
click at [804, 307] on span "2x" at bounding box center [804, 307] width 9 height 9
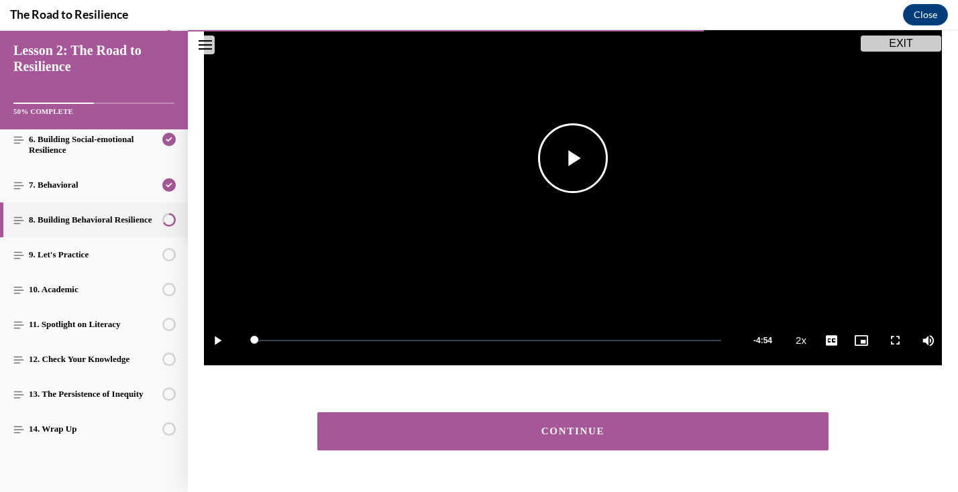
scroll to position [229, 0]
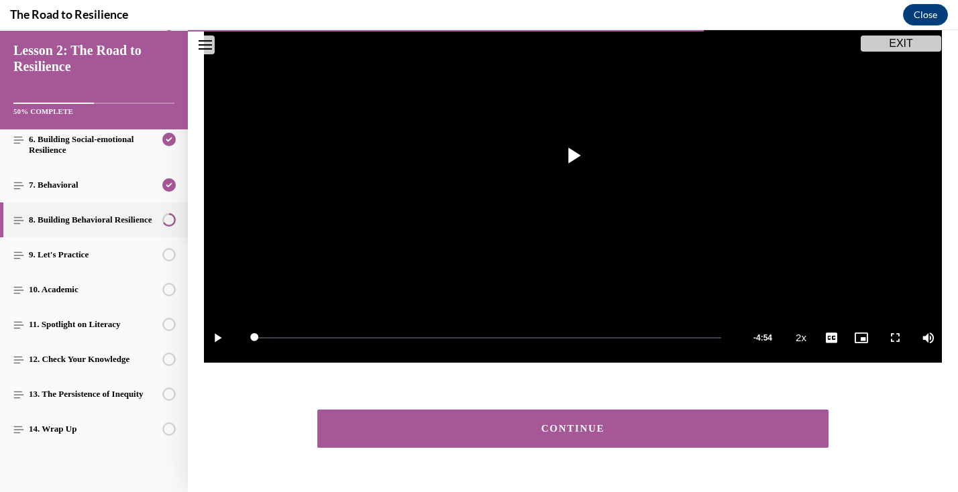
click at [712, 435] on button "CONTINUE" at bounding box center [572, 429] width 511 height 38
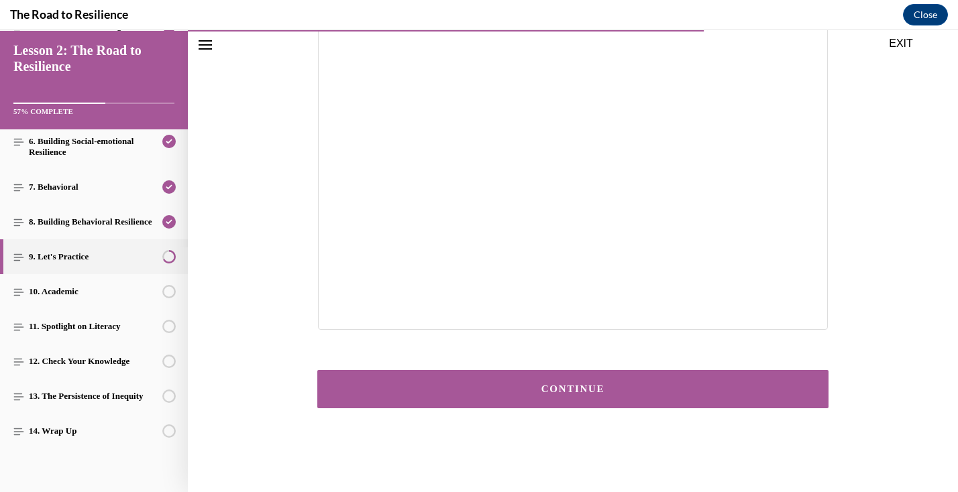
scroll to position [266, 0]
click at [569, 384] on div "CONTINUE" at bounding box center [572, 389] width 469 height 10
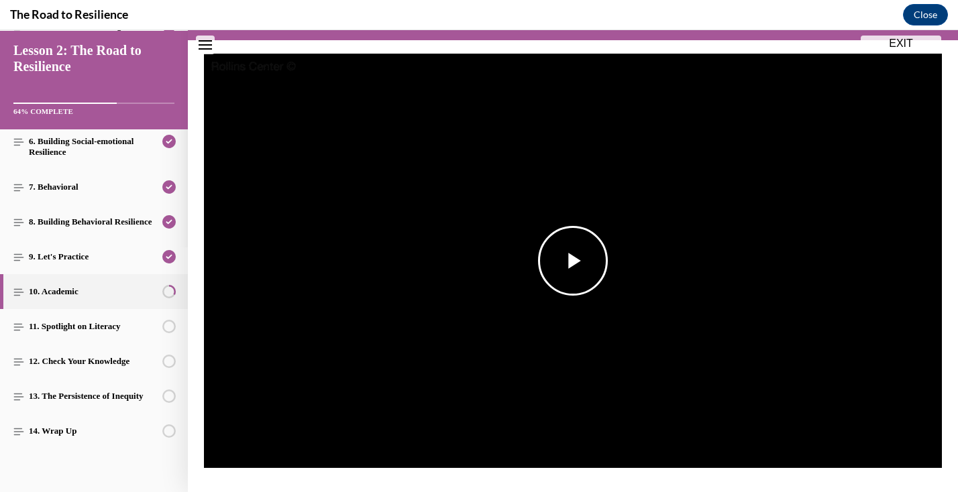
scroll to position [131, 0]
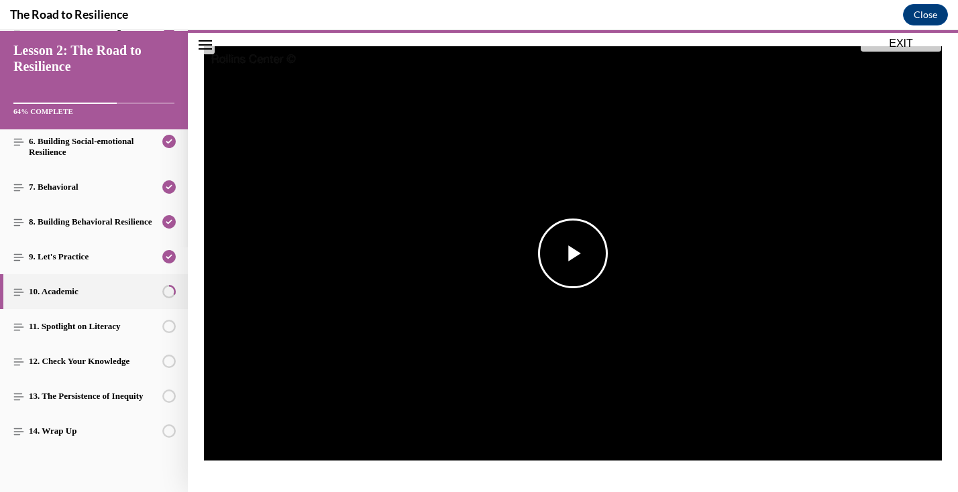
click at [573, 254] on span "Video player" at bounding box center [573, 254] width 0 height 0
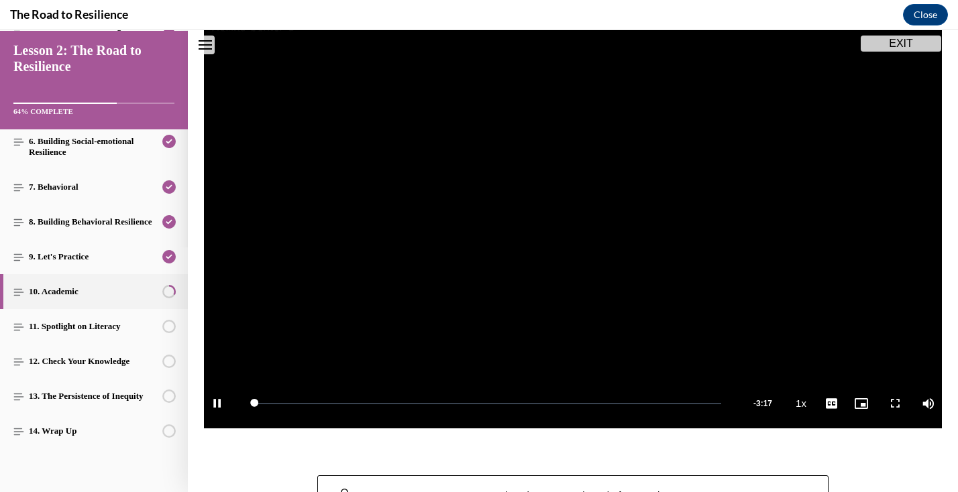
scroll to position [182, 0]
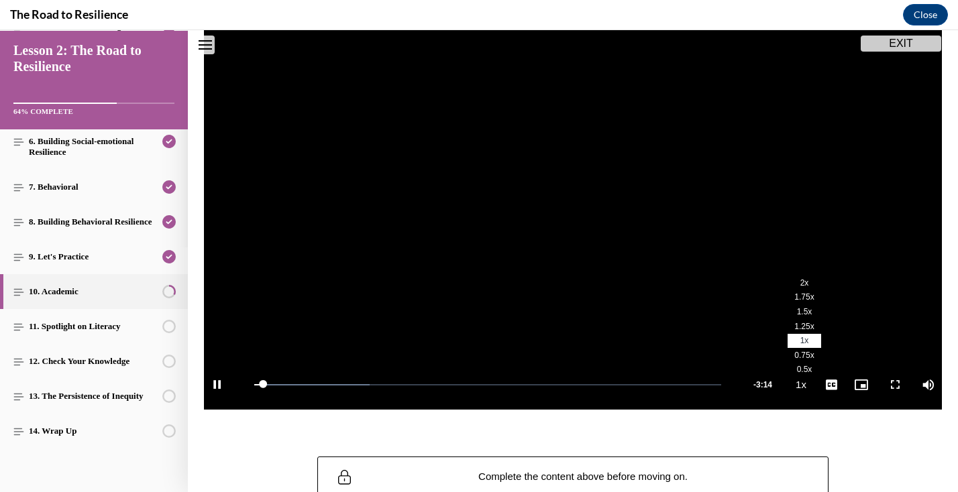
click at [812, 283] on li "2x" at bounding box center [804, 283] width 34 height 15
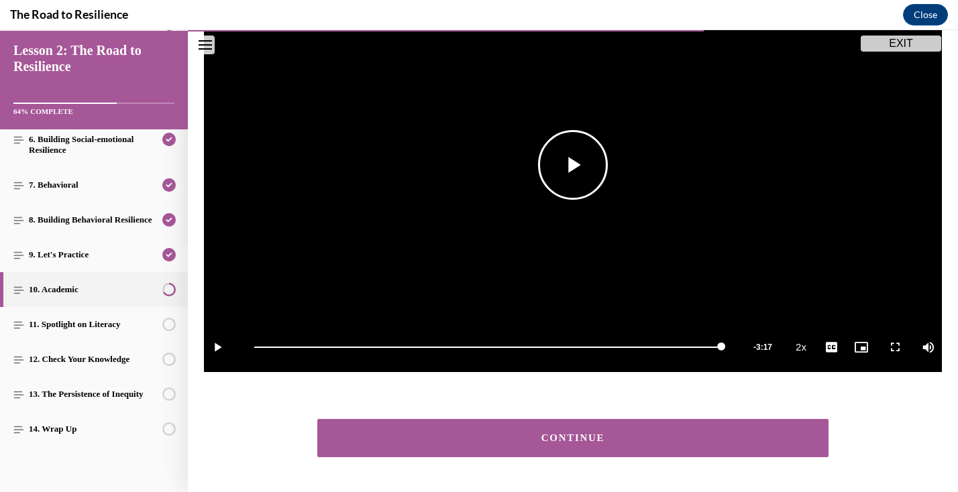
scroll to position [223, 0]
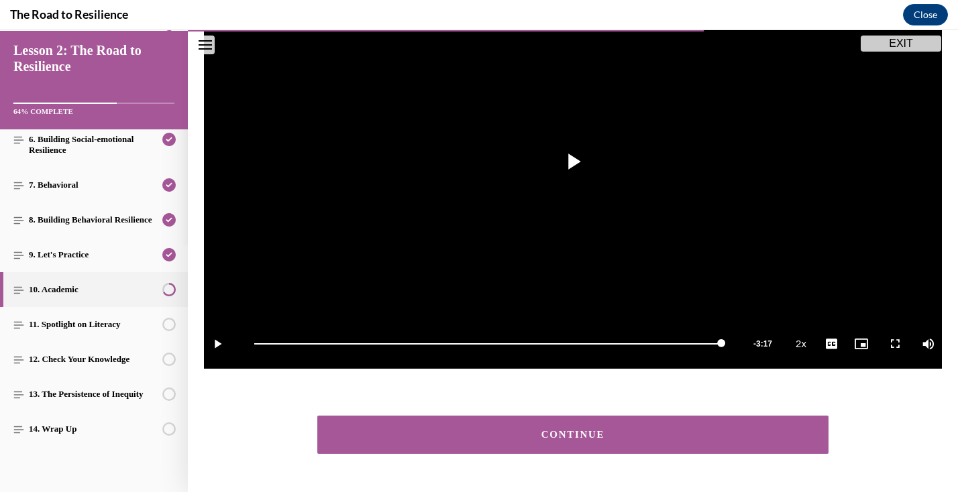
click at [637, 449] on button "CONTINUE" at bounding box center [572, 435] width 511 height 38
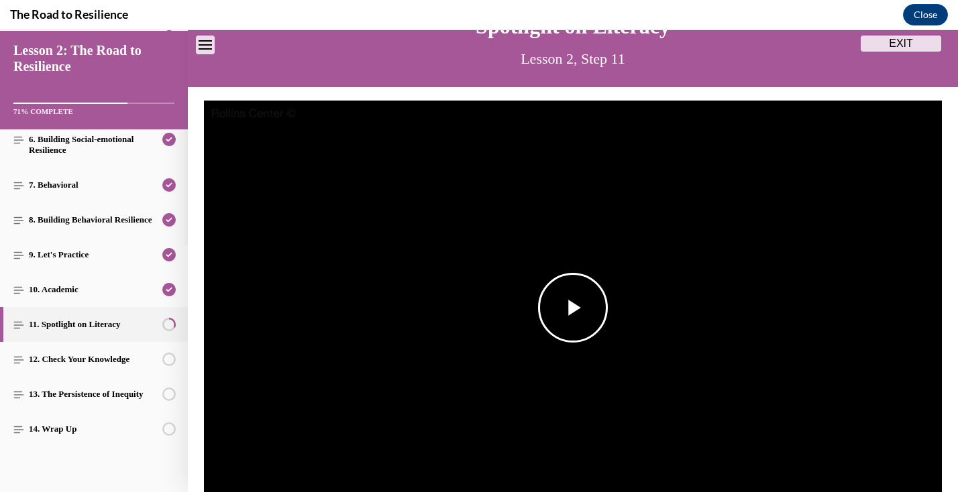
click at [573, 308] on span "Video player" at bounding box center [573, 308] width 0 height 0
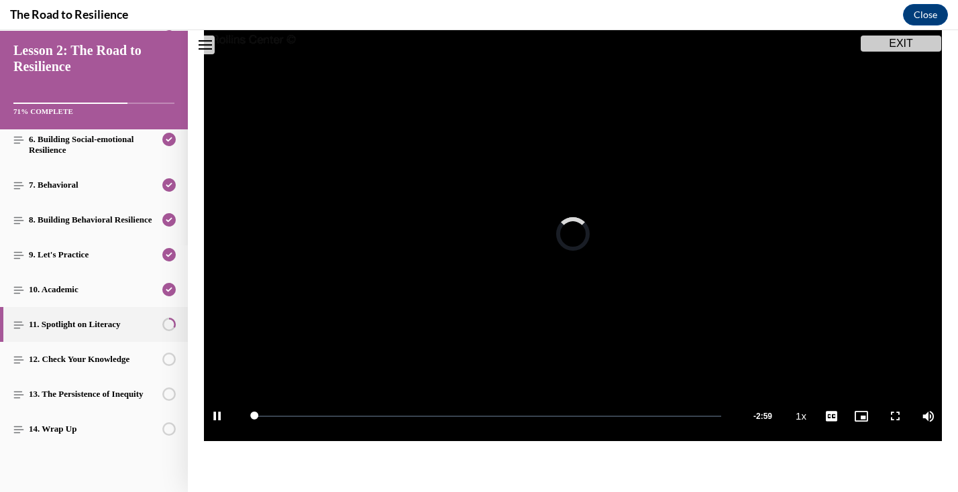
scroll to position [150, 0]
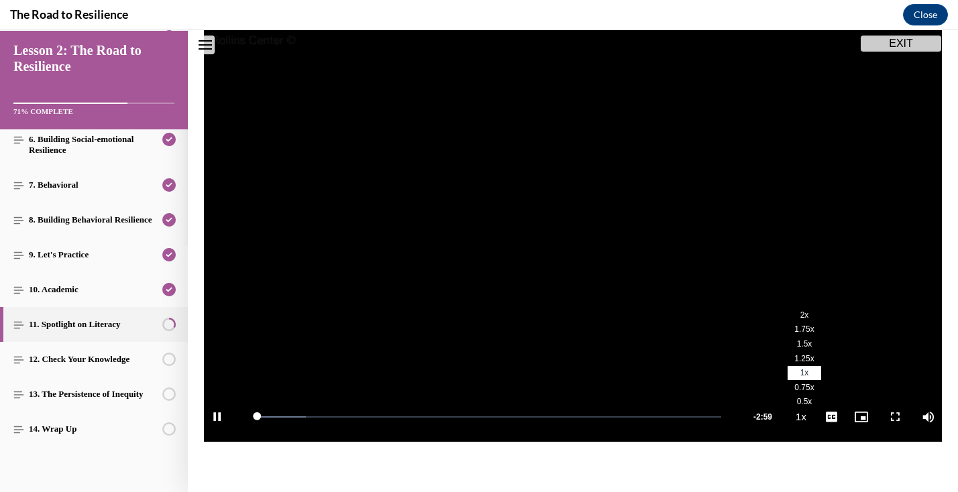
click at [800, 311] on span "2x" at bounding box center [804, 315] width 9 height 9
click at [832, 406] on span "English" at bounding box center [831, 400] width 26 height 9
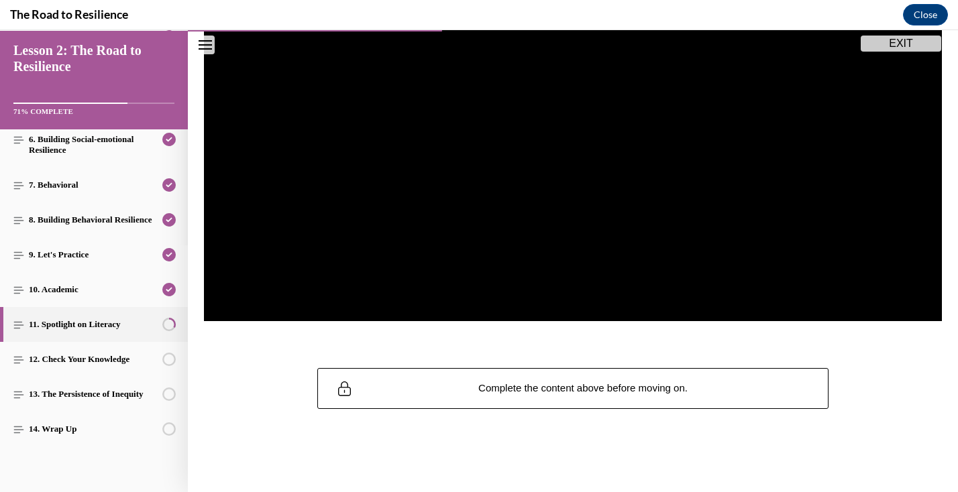
scroll to position [269, 0]
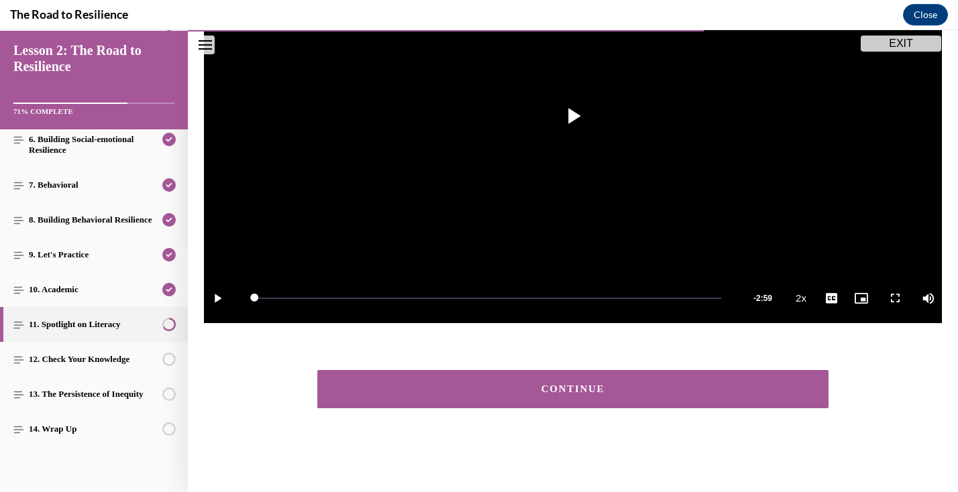
click at [541, 396] on button "CONTINUE" at bounding box center [572, 389] width 511 height 38
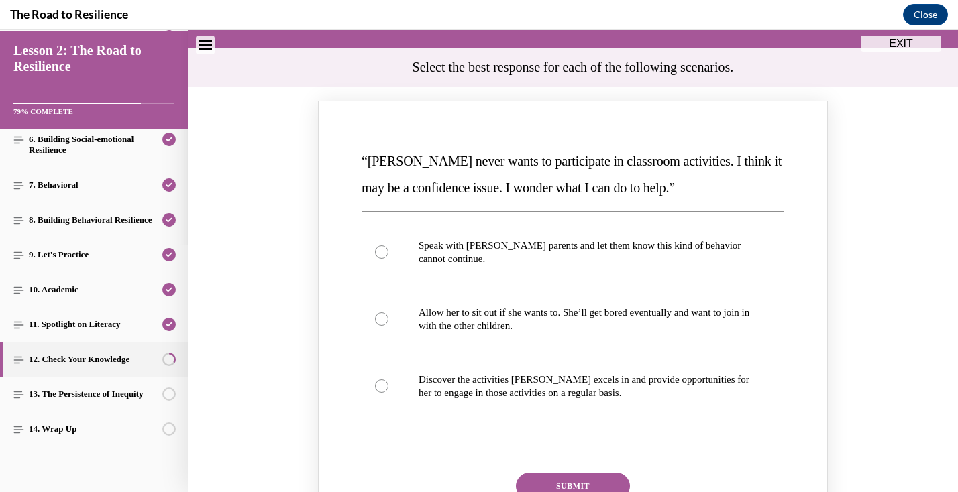
scroll to position [127, 0]
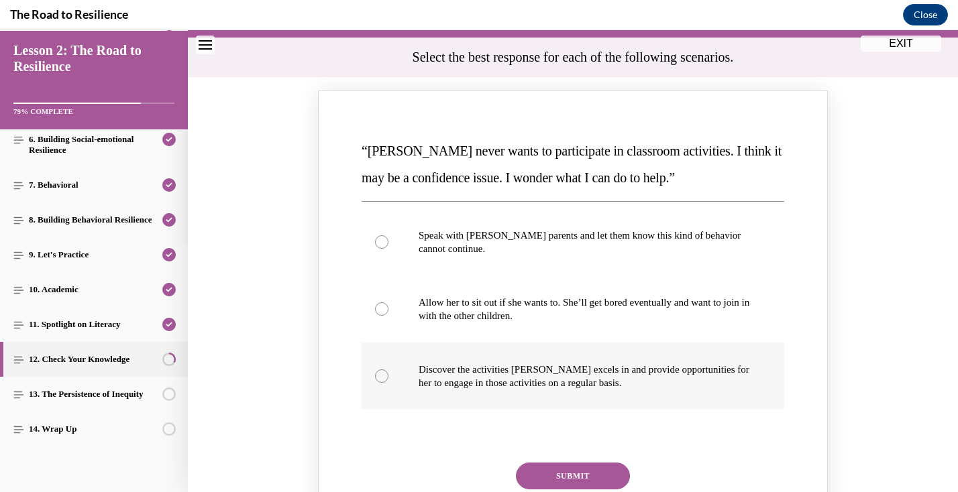
click at [376, 372] on div "Knowledge check: Multiple choice" at bounding box center [381, 376] width 13 height 13
click at [376, 372] on input "Discover the activities Mattison excels in and provide opportunities for her to…" at bounding box center [381, 376] width 13 height 13
radio input "true"
click at [570, 467] on button "SUBMIT" at bounding box center [573, 476] width 114 height 27
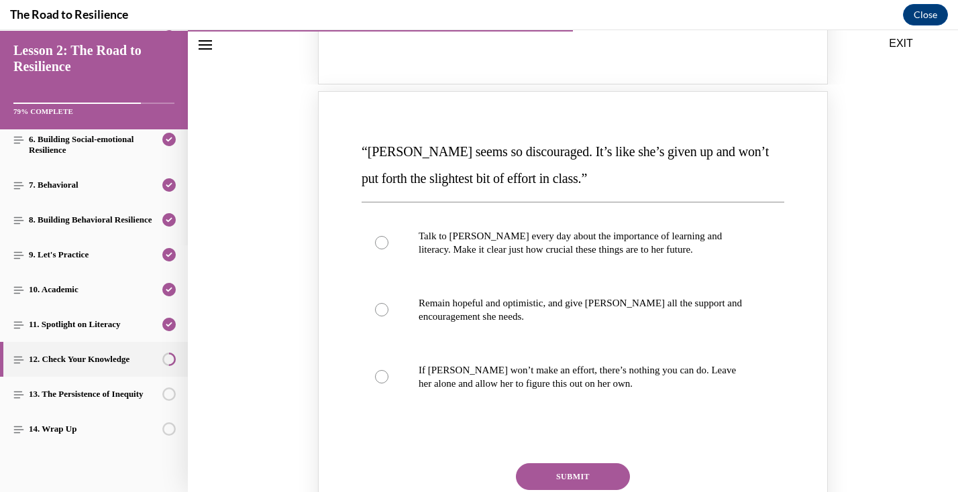
scroll to position [712, 0]
click at [381, 276] on label "Remain hopeful and optimistic, and give Alyson all the support and encouragemen…" at bounding box center [573, 309] width 423 height 67
click at [381, 302] on input "Remain hopeful and optimistic, and give Alyson all the support and encouragemen…" at bounding box center [381, 308] width 13 height 13
radio input "true"
click at [598, 463] on button "SUBMIT" at bounding box center [573, 476] width 114 height 27
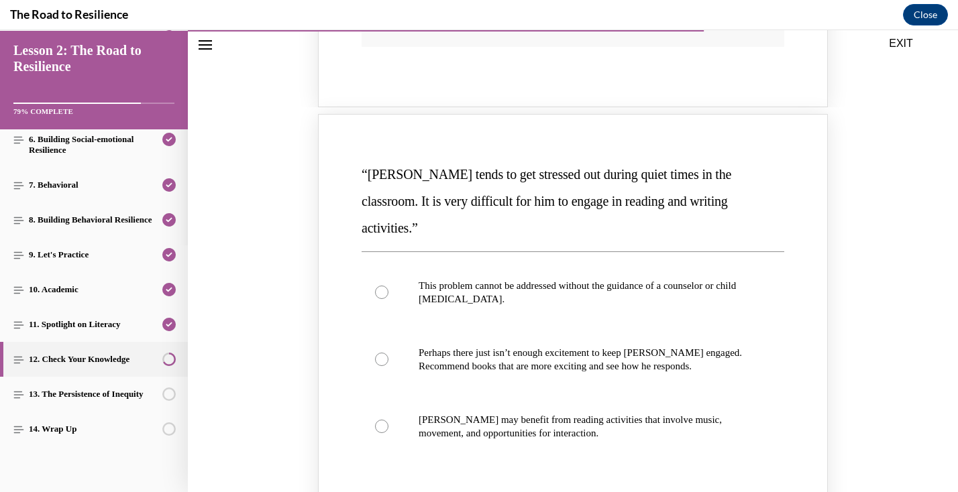
scroll to position [1276, 0]
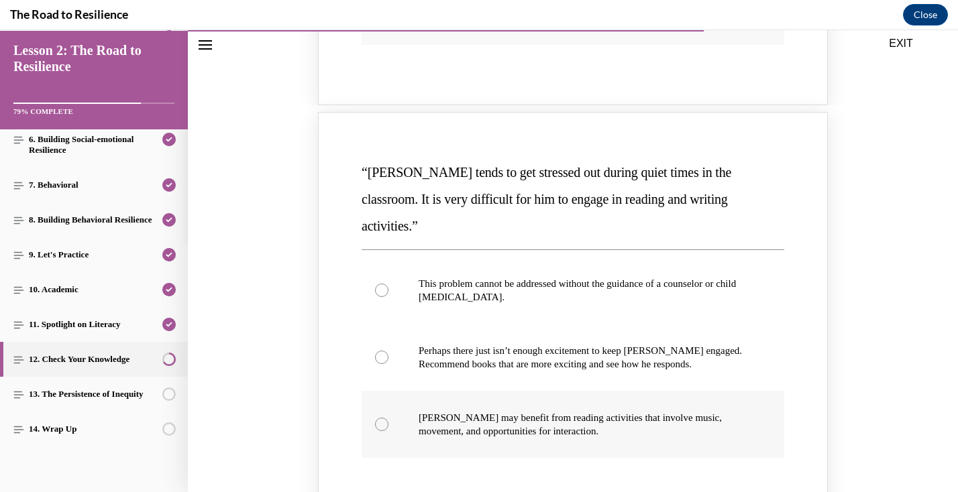
click at [402, 391] on label "Harrison may benefit from reading activities that involve music, movement, and …" at bounding box center [573, 424] width 423 height 67
click at [388, 418] on input "Harrison may benefit from reading activities that involve music, movement, and …" at bounding box center [381, 424] width 13 height 13
radio input "true"
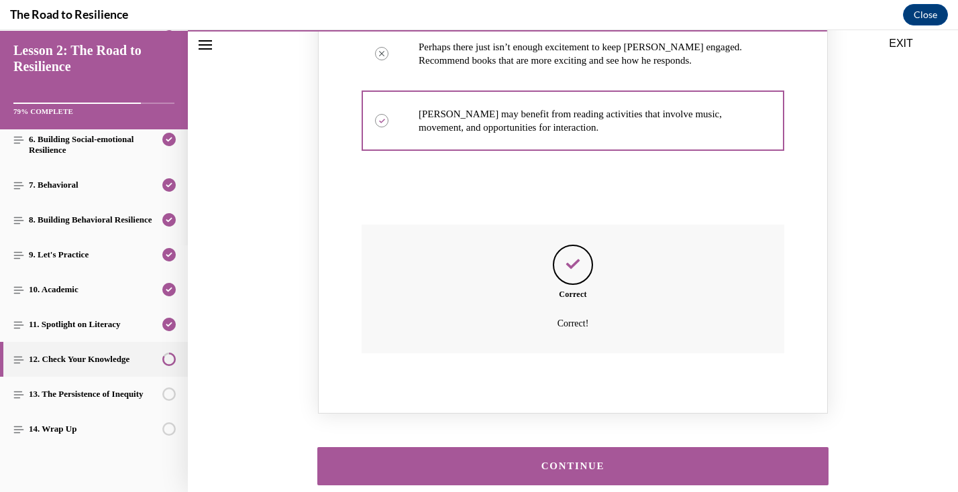
scroll to position [1579, 0]
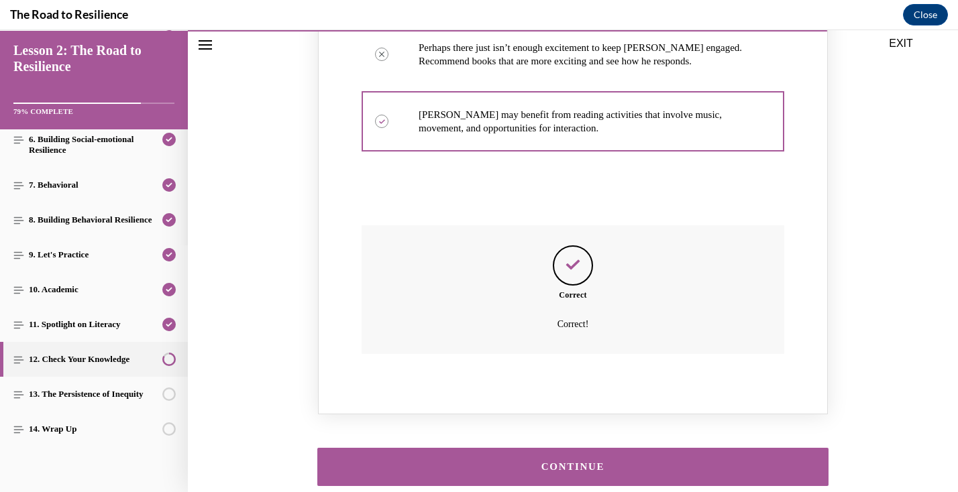
click at [552, 462] on div "CONTINUE" at bounding box center [572, 467] width 469 height 10
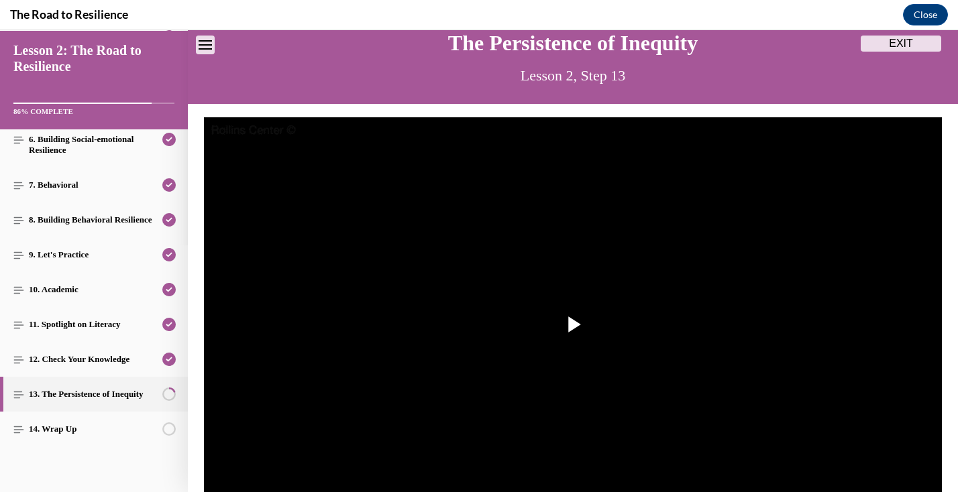
scroll to position [42, 0]
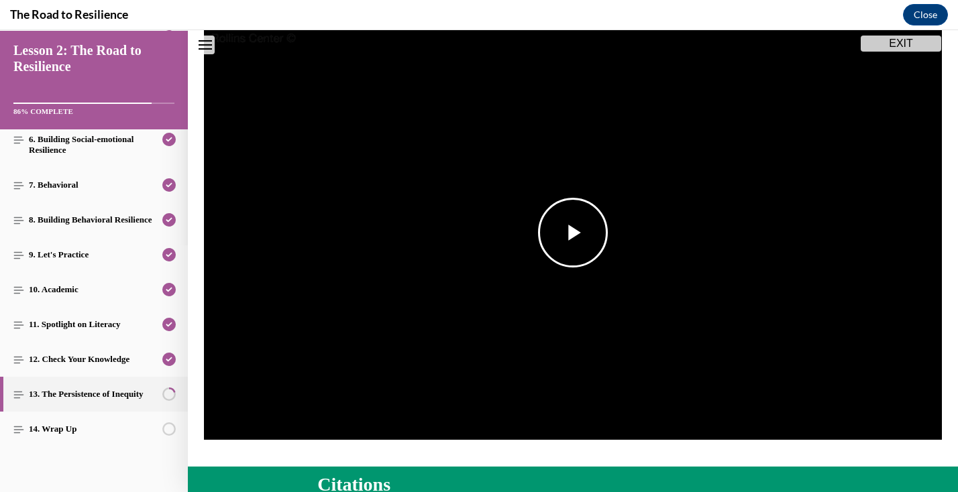
click at [573, 233] on span "Video player" at bounding box center [573, 233] width 0 height 0
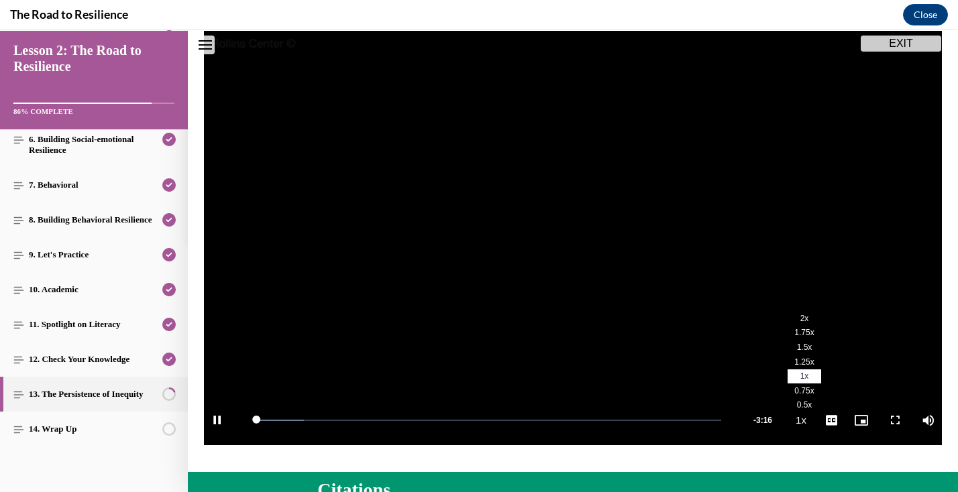
click at [799, 311] on li "2x" at bounding box center [804, 318] width 34 height 15
click at [836, 408] on span "English" at bounding box center [831, 404] width 26 height 9
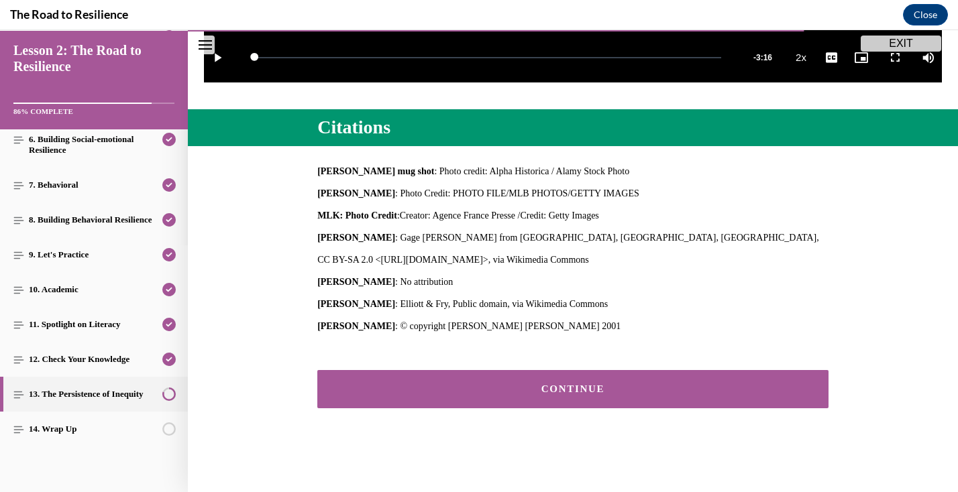
scroll to position [509, 0]
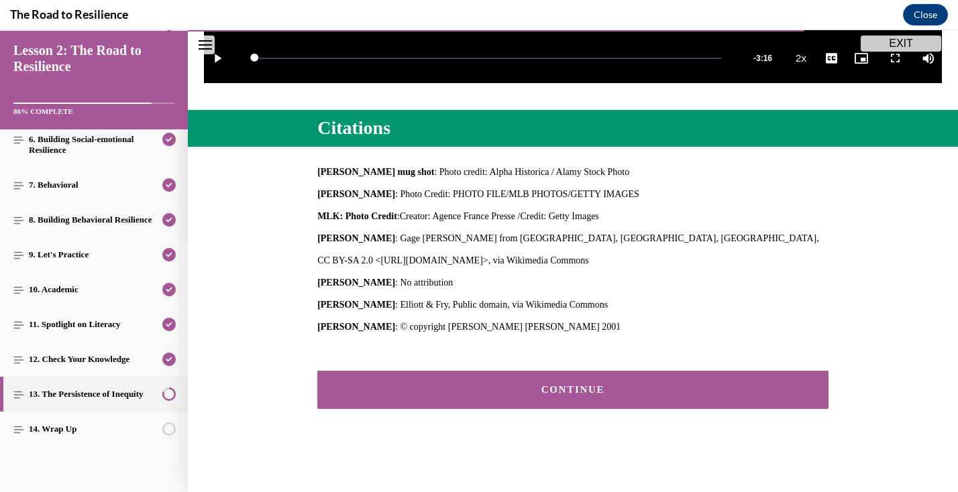
click at [559, 394] on div "CONTINUE" at bounding box center [572, 390] width 469 height 10
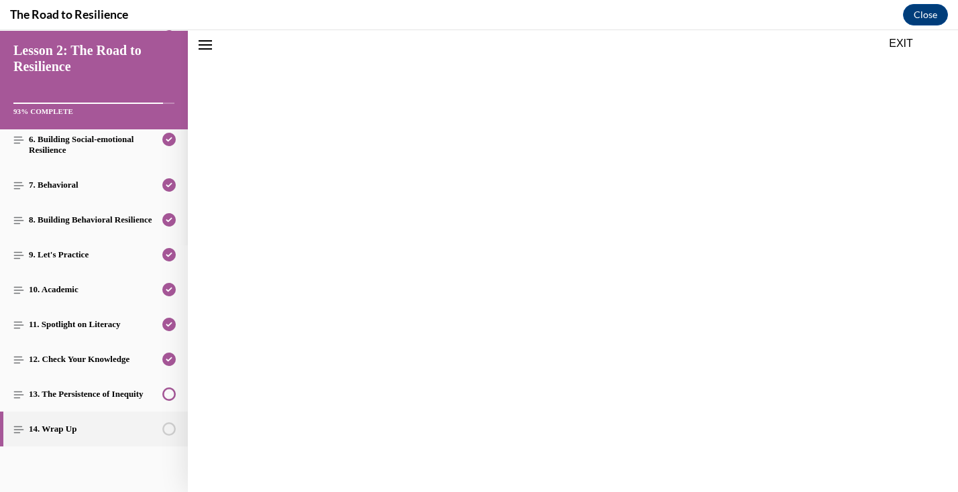
scroll to position [468, 0]
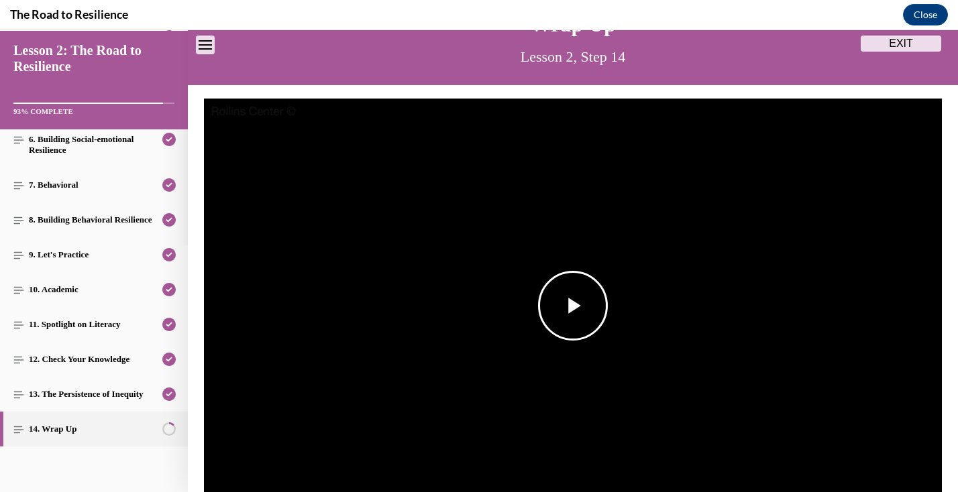
click at [573, 306] on span "Video player" at bounding box center [573, 306] width 0 height 0
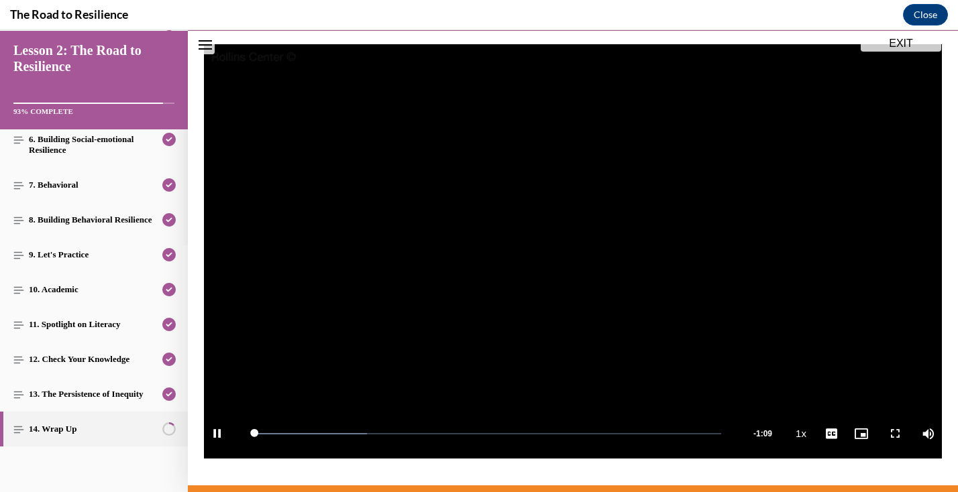
scroll to position [137, 0]
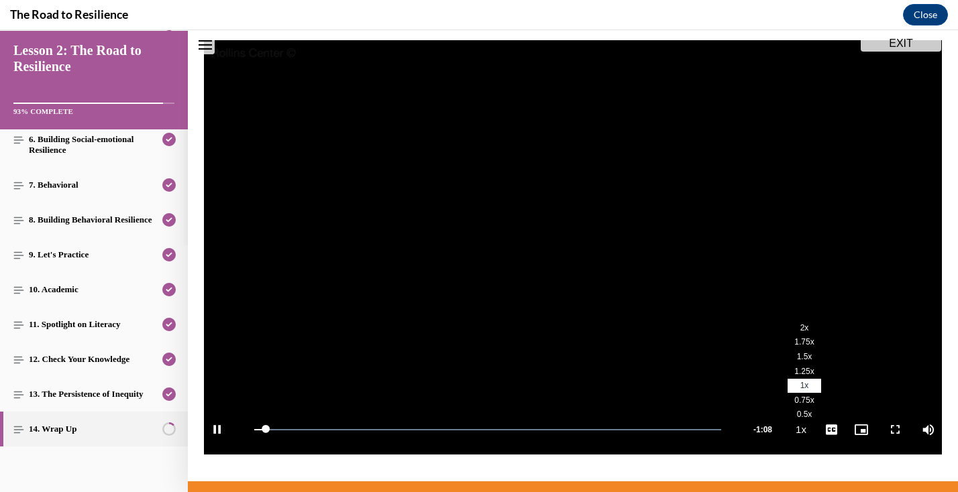
click at [806, 331] on span "2x" at bounding box center [804, 327] width 9 height 9
click at [832, 412] on span "English" at bounding box center [831, 413] width 26 height 9
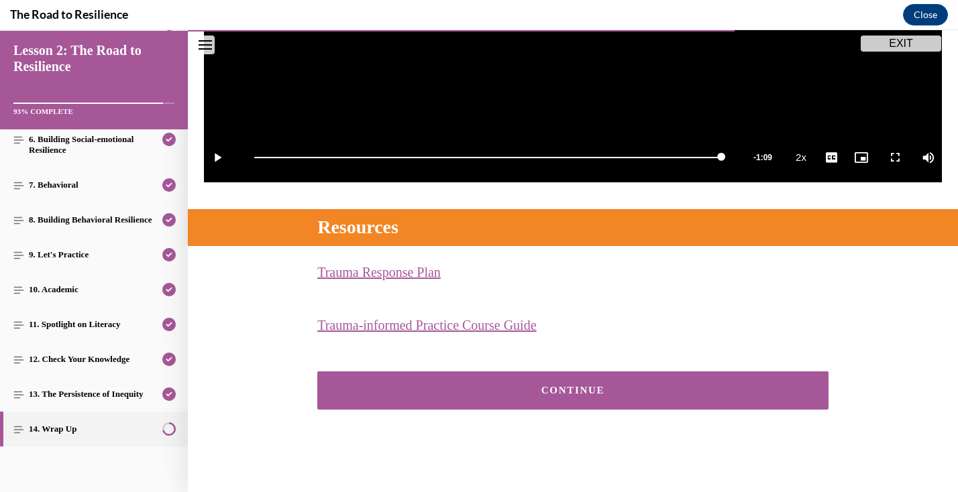
click at [603, 390] on div "CONTINUE" at bounding box center [572, 391] width 469 height 10
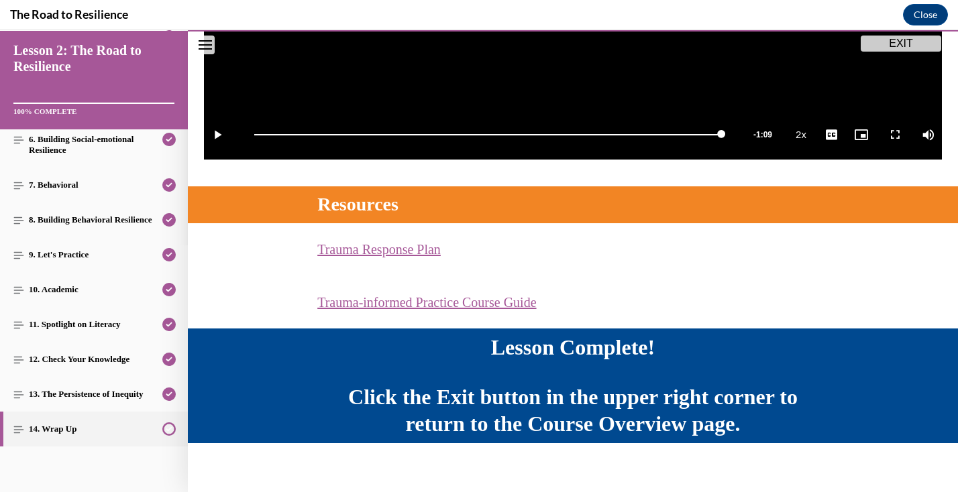
scroll to position [445, 0]
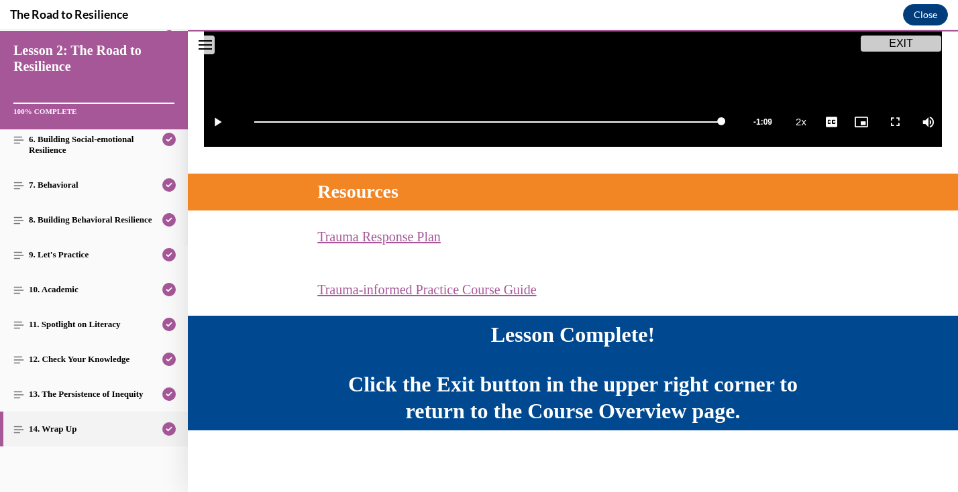
click at [891, 38] on button "EXIT" at bounding box center [900, 44] width 80 height 16
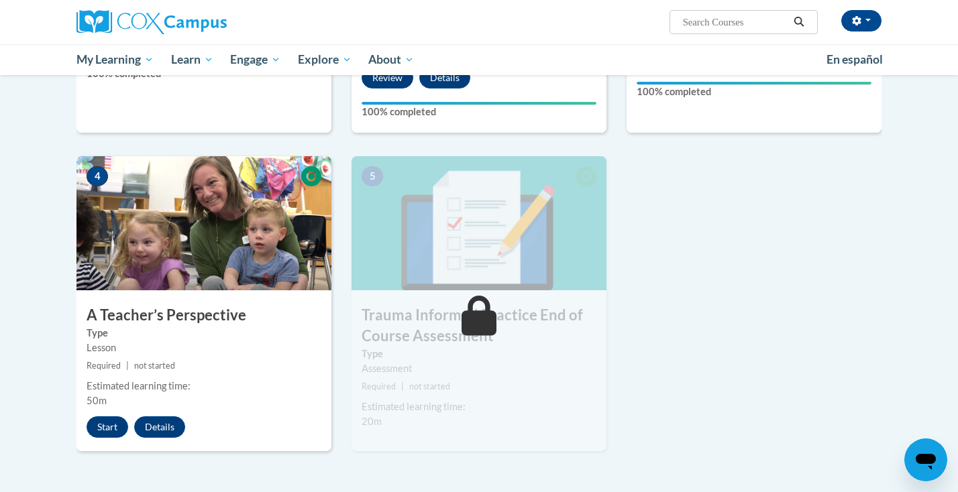
scroll to position [594, 0]
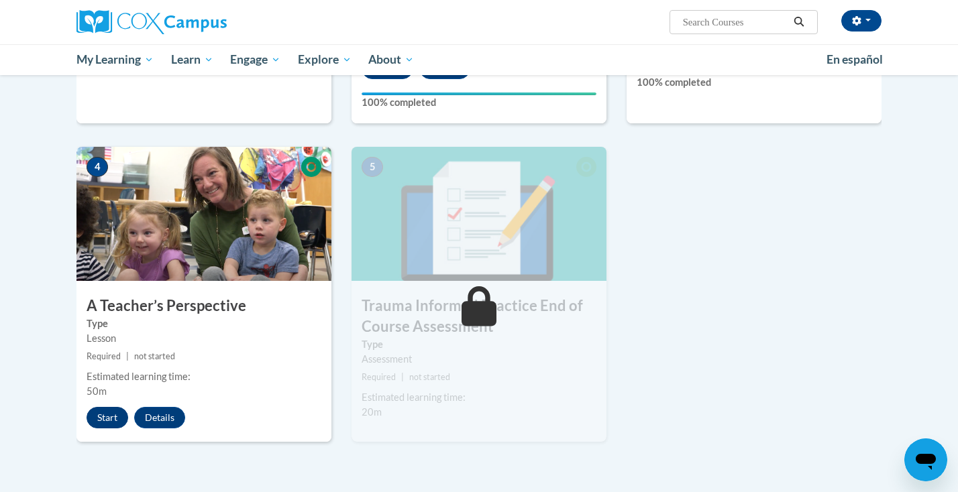
click at [112, 416] on button "Start" at bounding box center [108, 417] width 42 height 21
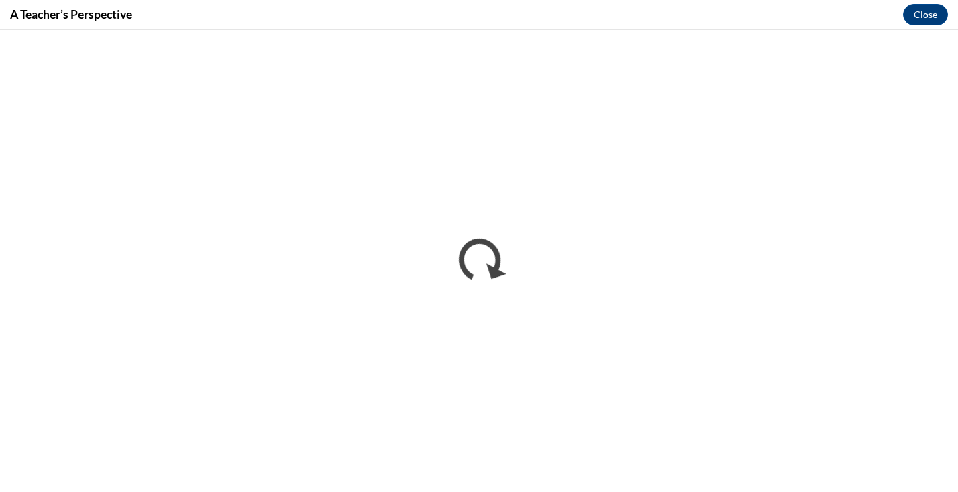
scroll to position [0, 0]
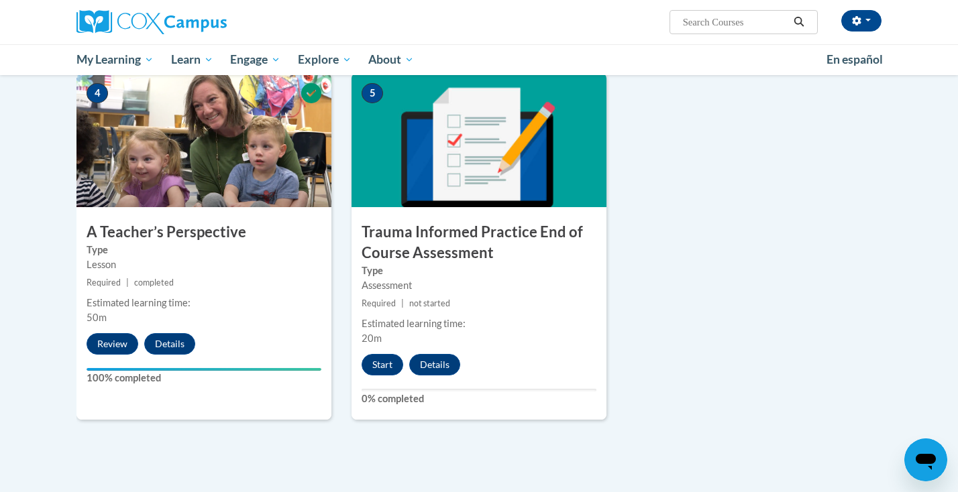
scroll to position [669, 0]
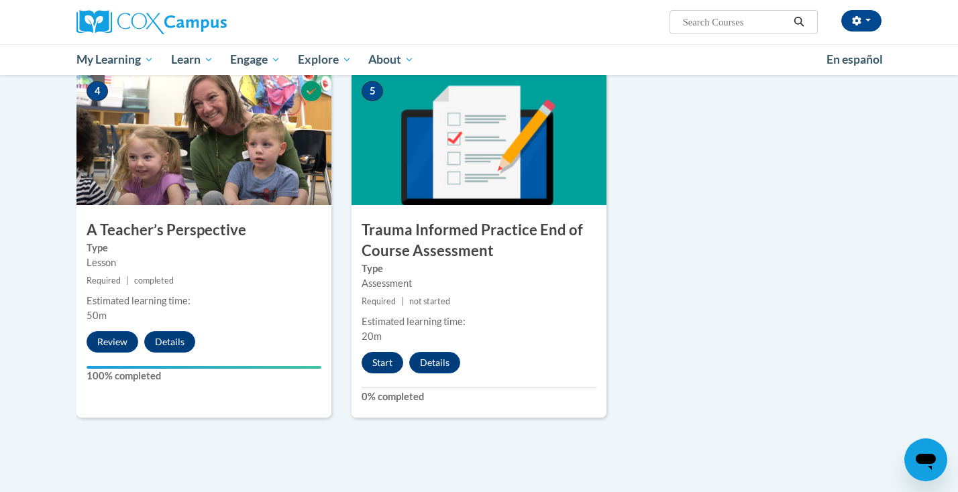
click at [380, 353] on button "Start" at bounding box center [383, 362] width 42 height 21
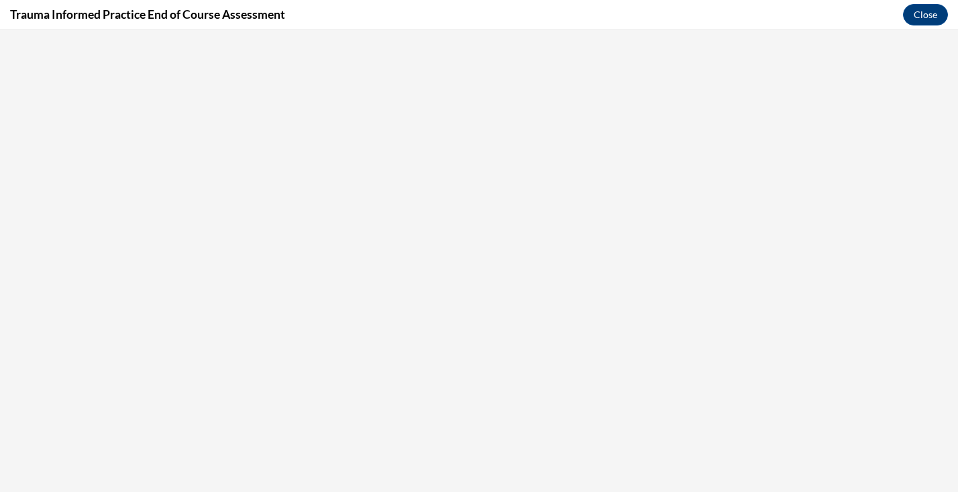
scroll to position [0, 0]
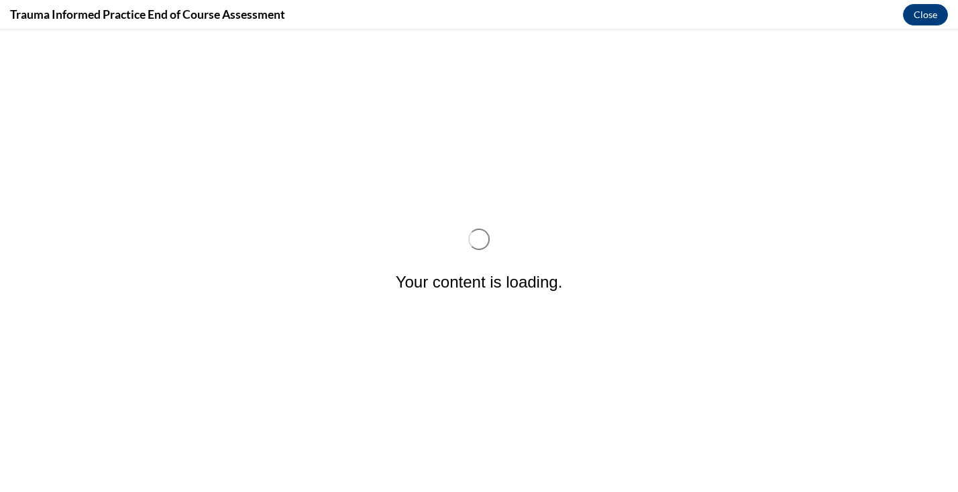
click at [514, 206] on div "Your content is loading." at bounding box center [479, 261] width 958 height 462
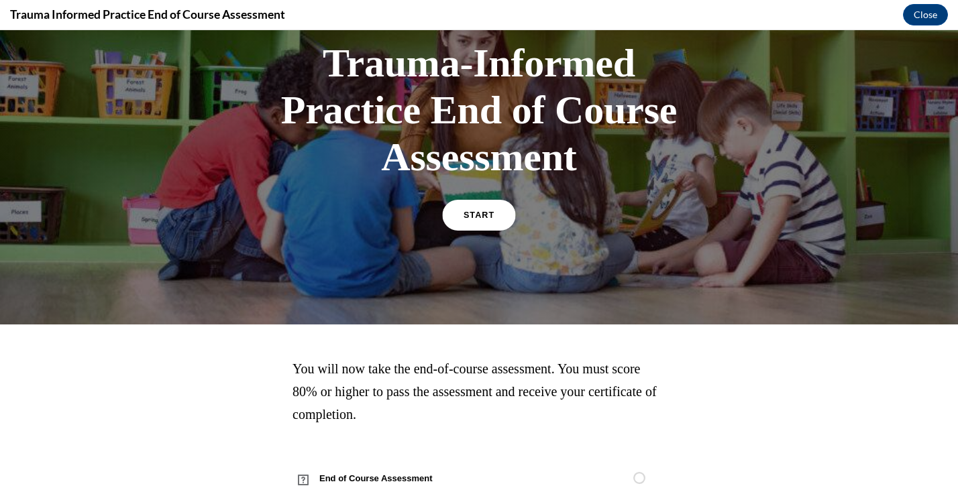
scroll to position [99, 0]
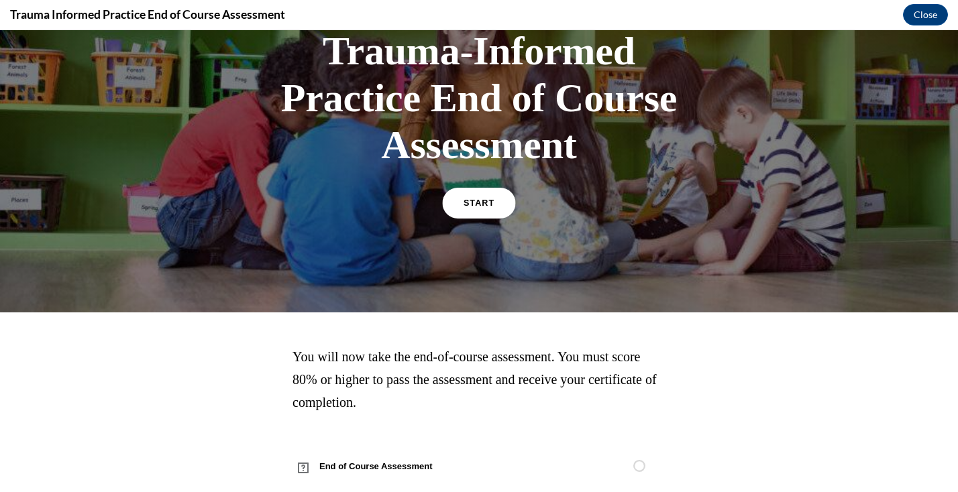
click at [478, 213] on link "START" at bounding box center [478, 203] width 73 height 31
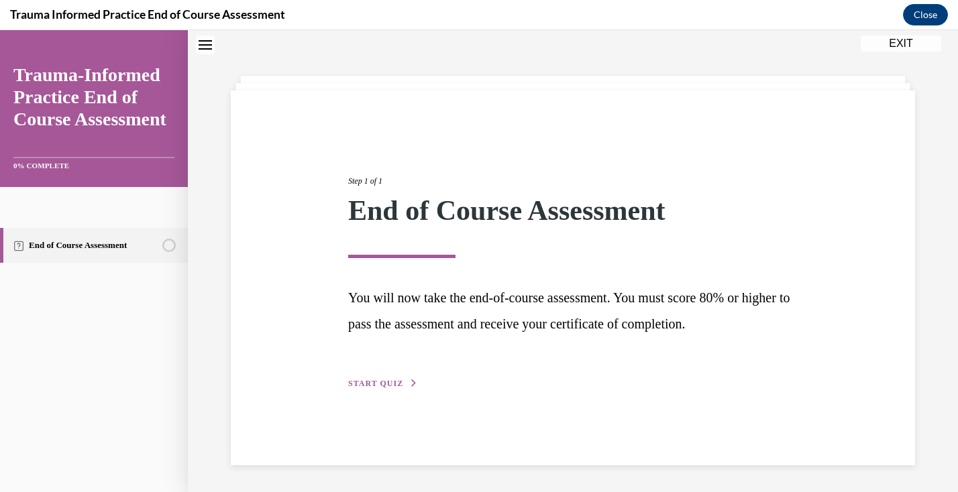
scroll to position [42, 0]
click at [382, 389] on div "Step 1 of 1 End of Course Assessment You will now take the end-of-course assess…" at bounding box center [573, 278] width 684 height 375
click at [390, 379] on span "START QUIZ" at bounding box center [375, 383] width 55 height 9
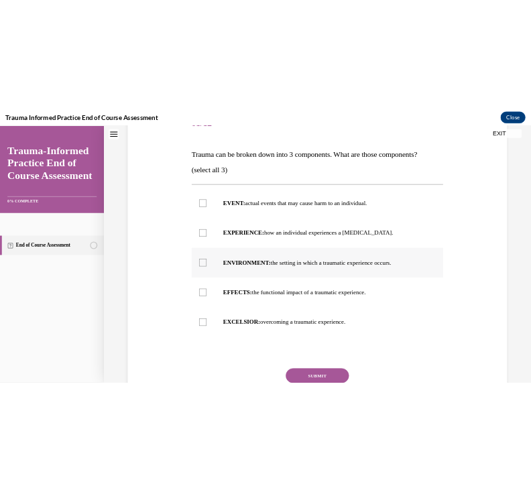
scroll to position [185, 0]
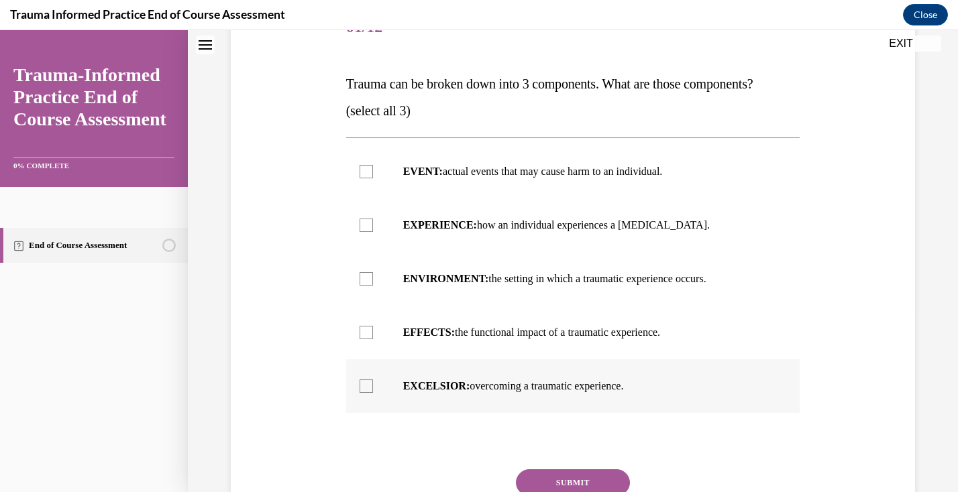
drag, startPoint x: 348, startPoint y: 81, endPoint x: 649, endPoint y: 382, distance: 425.4
click at [649, 382] on div "Question 01/12 Trauma can be broken down into 3 components. What are those comp…" at bounding box center [573, 290] width 454 height 578
copy div "Trauma can be broken down into 3 components. What are those components? (select…"
drag, startPoint x: 918, startPoint y: 30, endPoint x: 298, endPoint y: 157, distance: 633.2
click at [298, 157] on div "Question 01/12 Trauma can be broken down into 3 components. What are those comp…" at bounding box center [572, 270] width 691 height 618
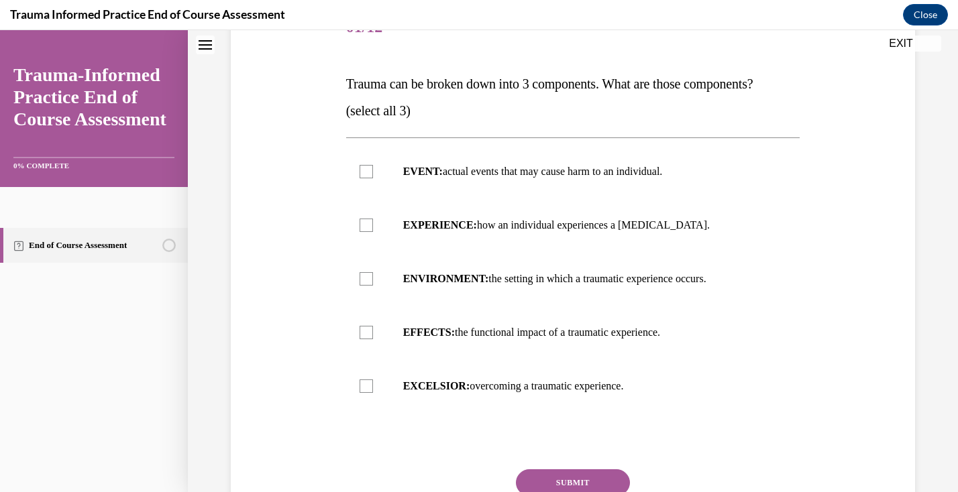
click at [300, 160] on div "Question 01/12 Trauma can be broken down into 3 components. What are those comp…" at bounding box center [572, 270] width 691 height 618
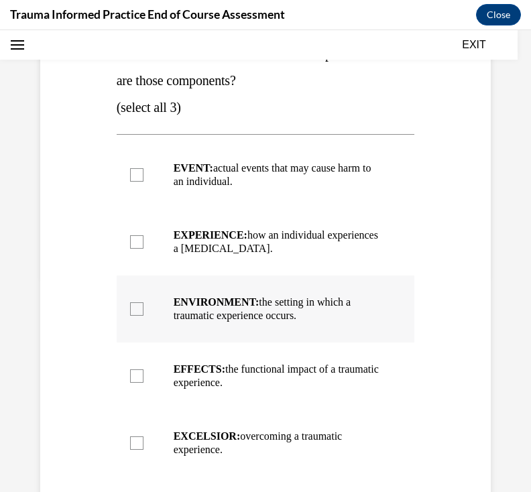
scroll to position [217, 0]
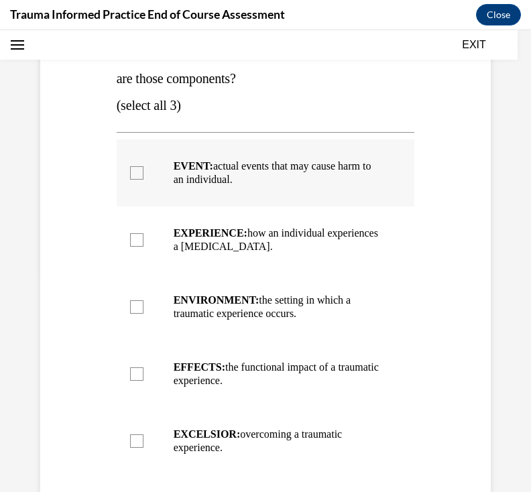
click at [135, 187] on label "EVENT: actual events that may cause harm to an individual." at bounding box center [266, 173] width 298 height 67
click at [135, 180] on input "EVENT: actual events that may cause harm to an individual." at bounding box center [136, 172] width 13 height 13
checkbox input "true"
click at [136, 239] on div at bounding box center [136, 239] width 13 height 13
click at [136, 239] on input "EXPERIENCE: how an individual experiences a stressor." at bounding box center [136, 239] width 13 height 13
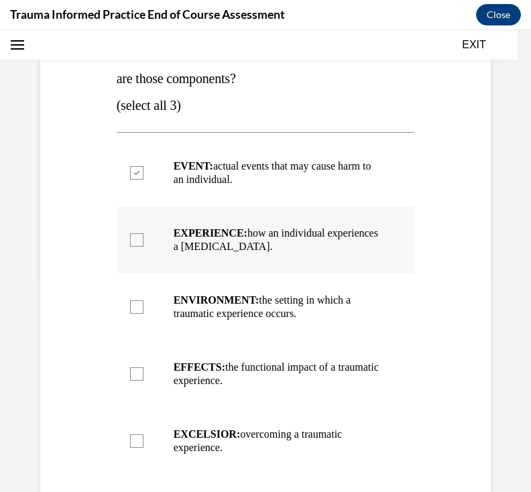
checkbox input "true"
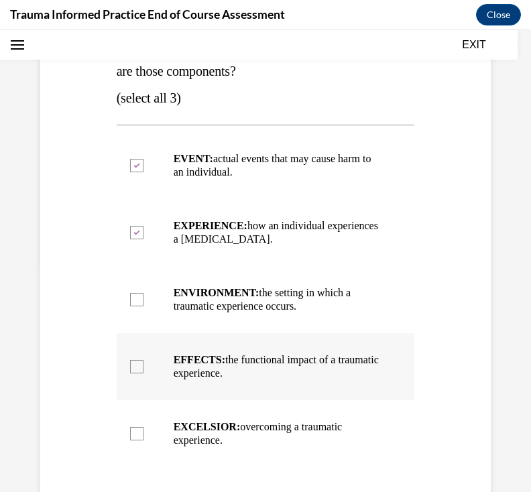
scroll to position [225, 0]
click at [139, 361] on div at bounding box center [136, 365] width 13 height 13
click at [139, 361] on input "EFFECTS: the functional impact of a traumatic experience." at bounding box center [136, 365] width 13 height 13
checkbox input "true"
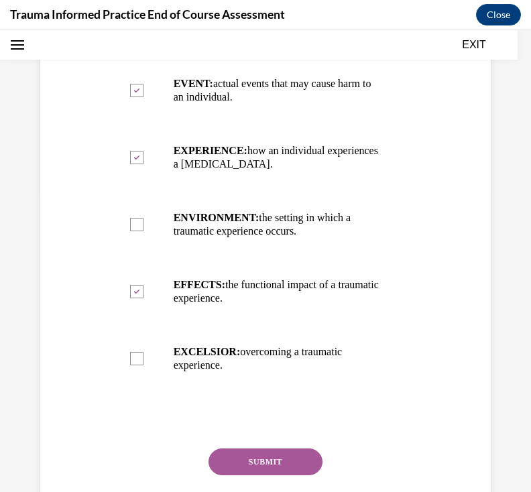
scroll to position [307, 0]
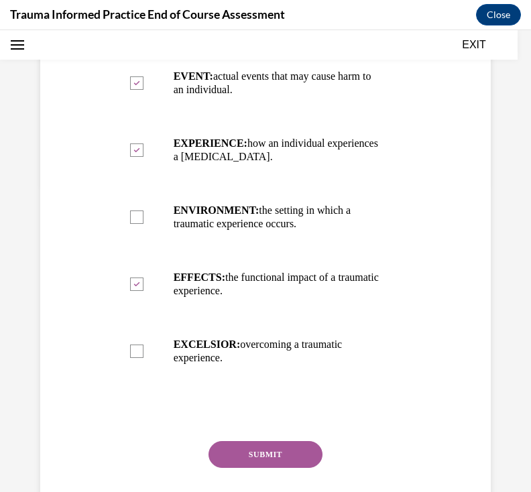
click at [270, 445] on button "SUBMIT" at bounding box center [266, 454] width 114 height 27
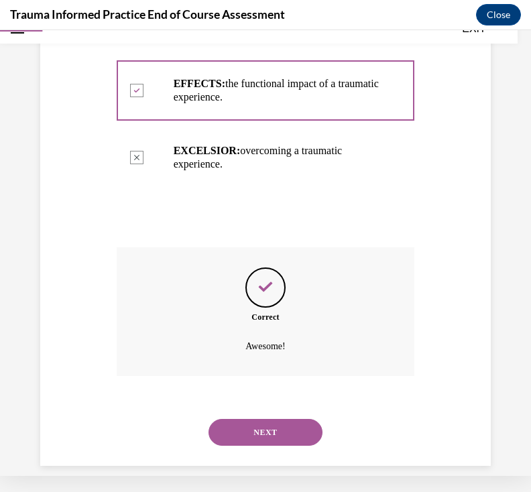
click at [276, 419] on button "NEXT" at bounding box center [266, 432] width 114 height 27
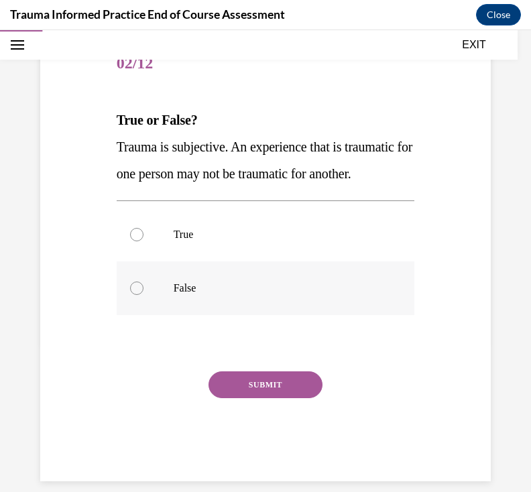
scroll to position [138, 0]
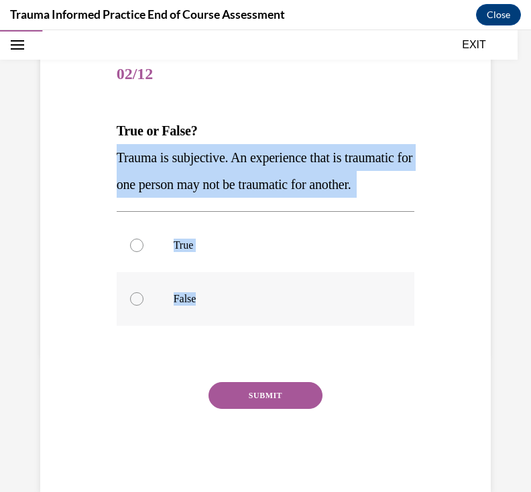
drag, startPoint x: 114, startPoint y: 154, endPoint x: 208, endPoint y: 335, distance: 204.6
click at [208, 336] on div "Question 02/12 True or False? Trauma is subjective. An experience that is traum…" at bounding box center [265, 260] width 305 height 464
copy div "Trauma is subjective. An experience that is traumatic for one person may not be…"
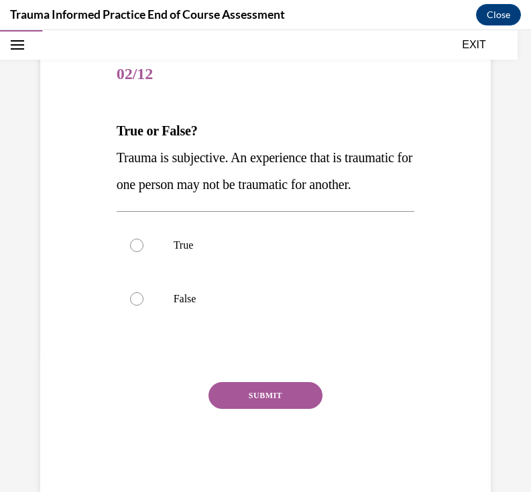
click at [347, 116] on div "Question 02/12 True or False? Trauma is subjective. An experience that is traum…" at bounding box center [266, 270] width 298 height 444
click at [131, 272] on label "True" at bounding box center [266, 246] width 298 height 54
click at [131, 252] on input "True" at bounding box center [136, 245] width 13 height 13
radio input "true"
click at [264, 409] on button "SUBMIT" at bounding box center [266, 395] width 114 height 27
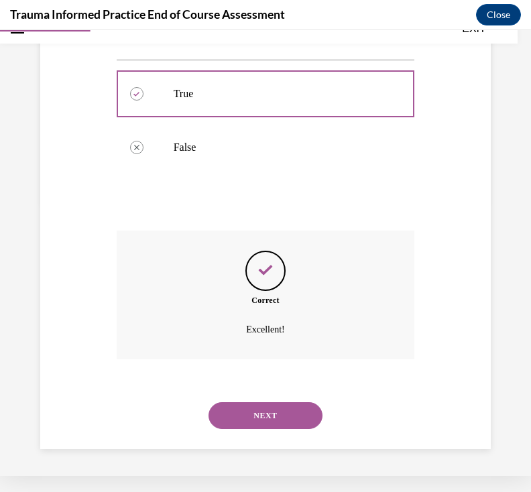
scroll to position [284, 0]
click at [264, 411] on button "NEXT" at bounding box center [266, 415] width 114 height 27
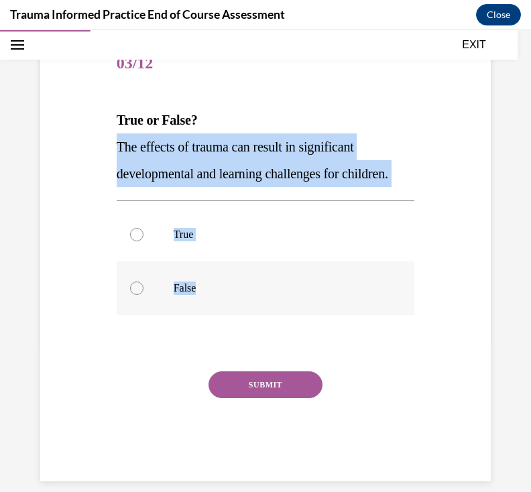
drag, startPoint x: 117, startPoint y: 148, endPoint x: 206, endPoint y: 317, distance: 190.8
click at [206, 317] on div "Question 03/12 True or False? The effects of trauma can result in significant d…" at bounding box center [266, 260] width 298 height 444
copy div "The effects of trauma can result in significant developmental and learning chal…"
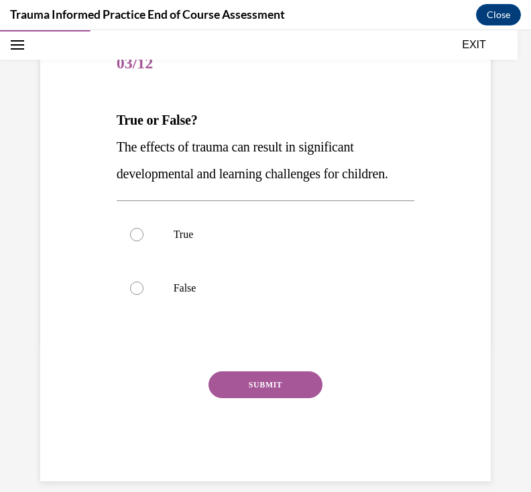
click at [306, 91] on div "Question 03/12 True or False? The effects of trauma can result in significant d…" at bounding box center [266, 260] width 298 height 444
click at [135, 241] on div at bounding box center [136, 234] width 13 height 13
click at [135, 241] on input "True" at bounding box center [136, 234] width 13 height 13
radio input "true"
click at [294, 398] on button "SUBMIT" at bounding box center [266, 385] width 114 height 27
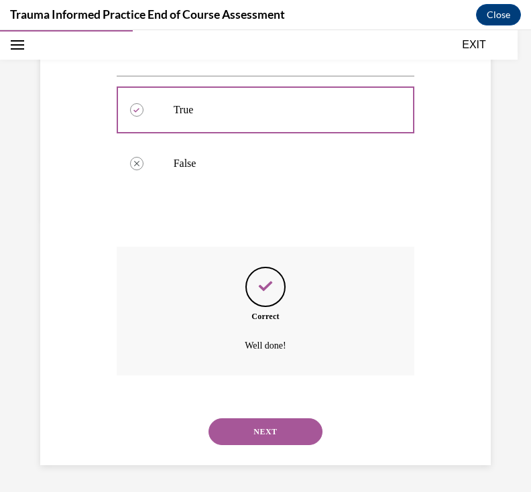
scroll to position [284, 0]
click at [274, 437] on button "NEXT" at bounding box center [266, 432] width 114 height 27
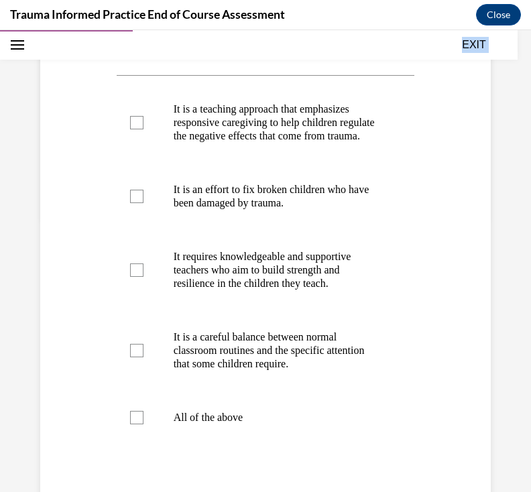
scroll to position [288, 0]
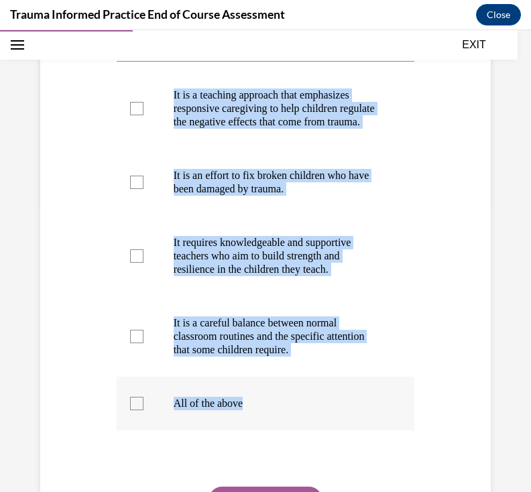
drag, startPoint x: 116, startPoint y: 82, endPoint x: 255, endPoint y: 423, distance: 367.9
click at [256, 423] on div "Question 04/12 Which of the following statements accurately describe trauma-inf…" at bounding box center [266, 247] width 298 height 699
copy div "Which of the following statements accurately describe trauma-informed practice?…"
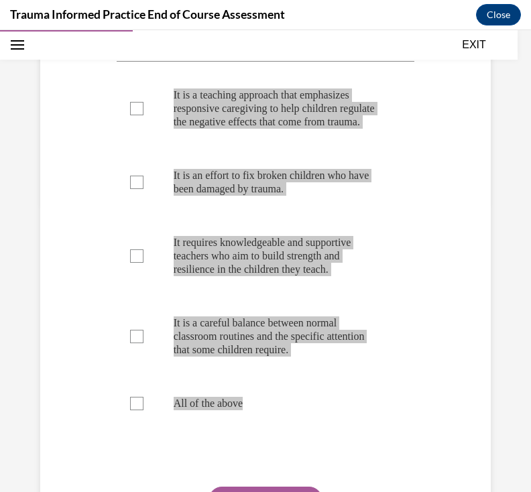
drag, startPoint x: 443, startPoint y: 339, endPoint x: 482, endPoint y: 152, distance: 190.6
click at [482, 152] on div "Question 04/12 Which of the following statements accurately describe trauma-inf…" at bounding box center [265, 227] width 457 height 739
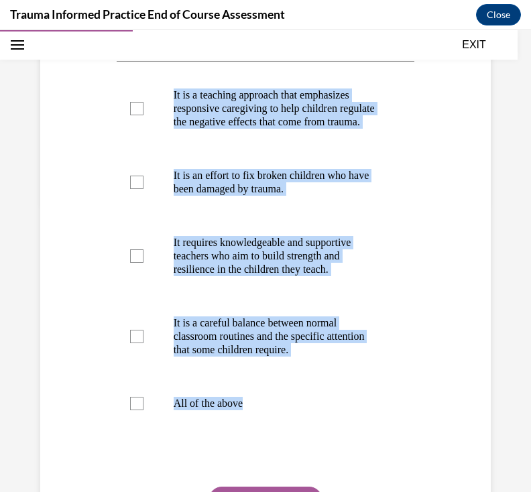
click at [479, 168] on div "Question 04/12 Which of the following statements accurately describe trauma-inf…" at bounding box center [265, 227] width 457 height 739
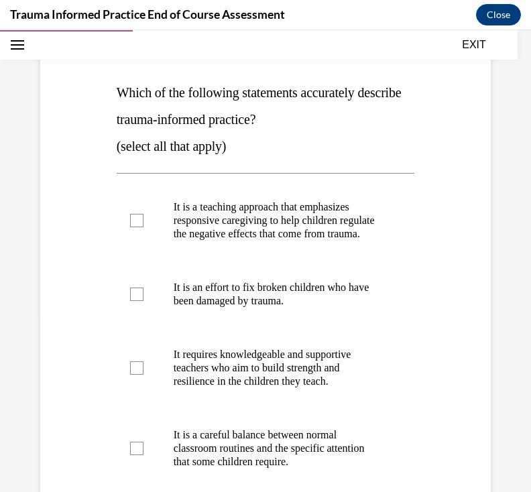
scroll to position [175, 0]
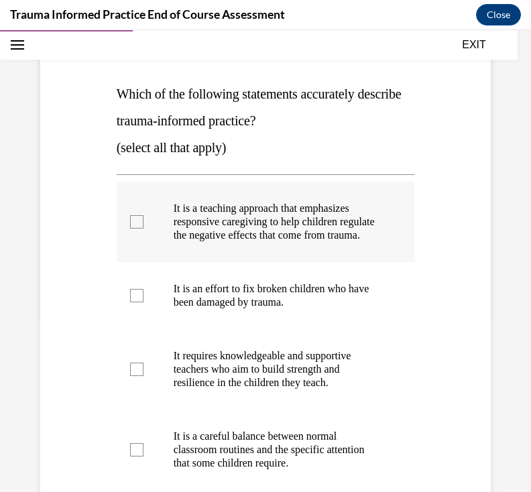
click at [130, 229] on div at bounding box center [136, 221] width 13 height 13
click at [130, 229] on input "It is a teaching approach that emphasizes responsive caregiving to help childre…" at bounding box center [136, 221] width 13 height 13
checkbox input "true"
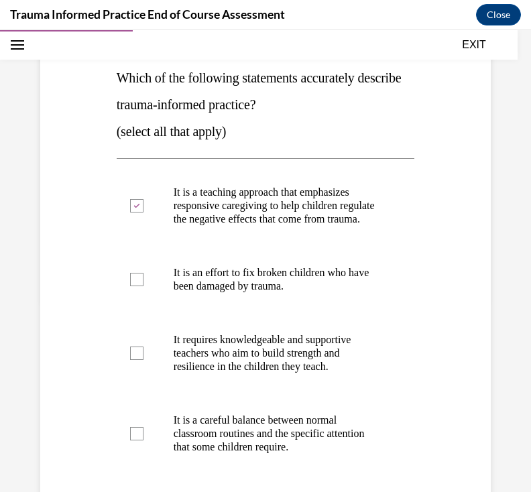
scroll to position [192, 0]
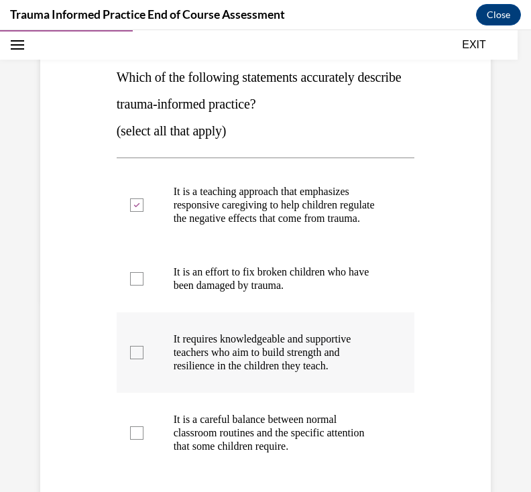
click at [135, 359] on div at bounding box center [136, 352] width 13 height 13
click at [135, 359] on input "It requires knowledgeable and supportive teachers who aim to build strength and…" at bounding box center [136, 352] width 13 height 13
checkbox input "true"
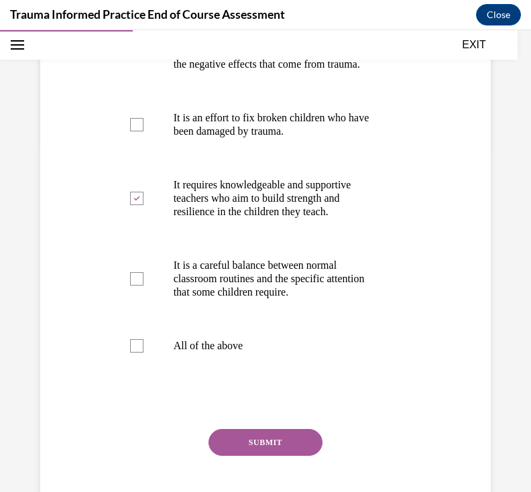
scroll to position [347, 0]
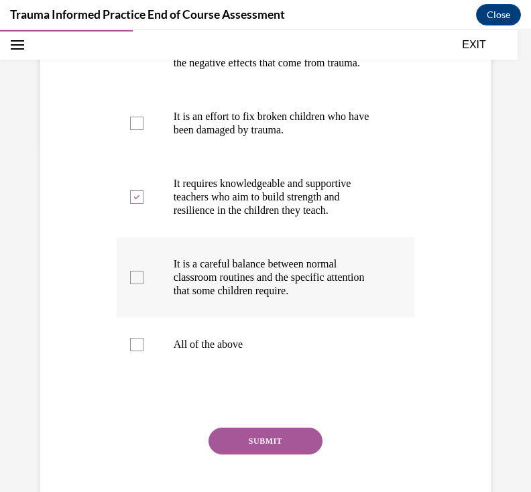
click at [136, 284] on div at bounding box center [136, 277] width 13 height 13
click at [136, 284] on input "It is a careful balance between normal classroom routines and the specific atte…" at bounding box center [136, 277] width 13 height 13
checkbox input "true"
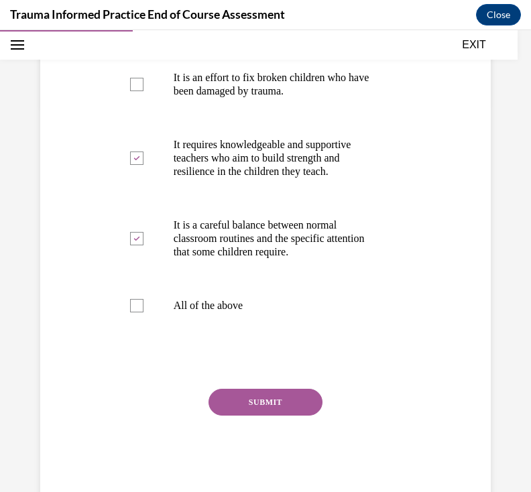
scroll to position [388, 0]
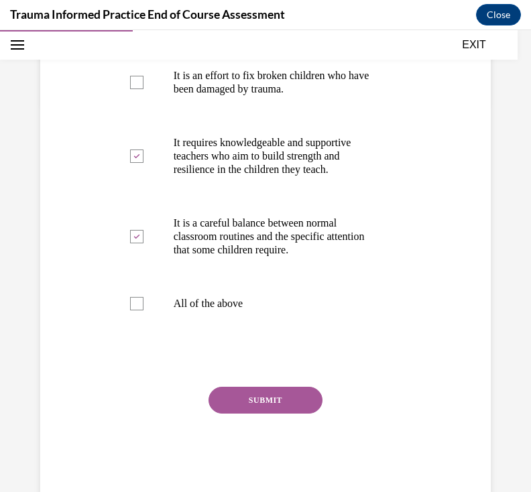
click at [263, 414] on button "SUBMIT" at bounding box center [266, 400] width 114 height 27
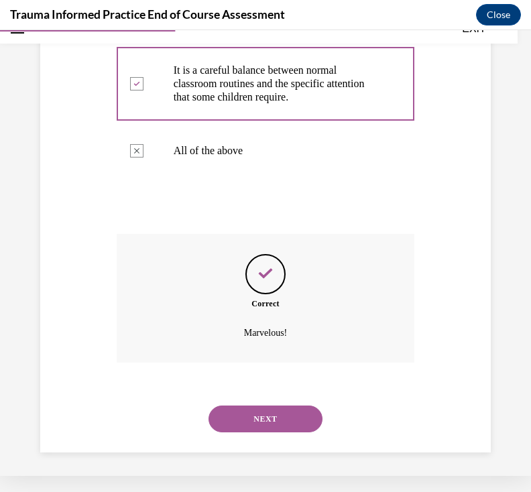
click at [286, 425] on button "NEXT" at bounding box center [266, 419] width 114 height 27
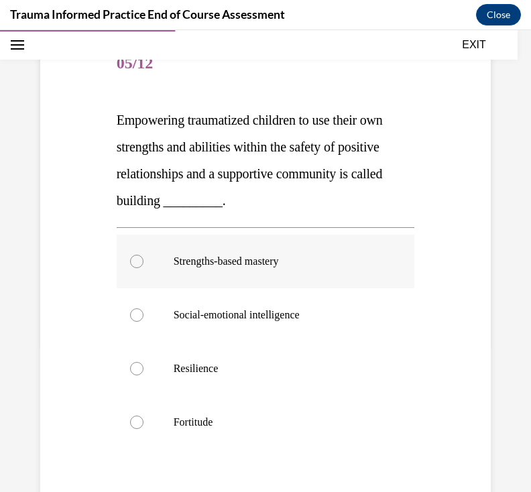
scroll to position [152, 0]
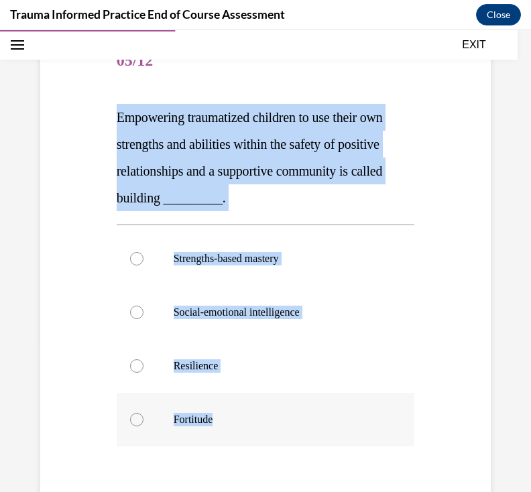
drag, startPoint x: 116, startPoint y: 121, endPoint x: 256, endPoint y: 418, distance: 328.2
click at [256, 418] on div "Question 05/12 Empowering traumatized children to use their own strengths and a…" at bounding box center [266, 324] width 298 height 578
copy div "Empowering traumatized children to use their own strengths and abilities within…"
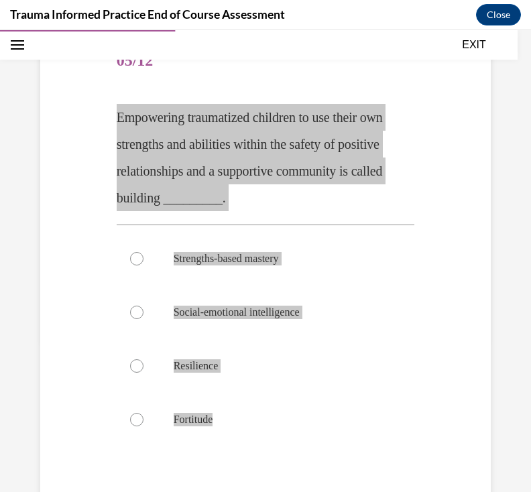
click at [56, 353] on div "Question 05/12 Empowering traumatized children to use their own strengths and a…" at bounding box center [265, 304] width 457 height 618
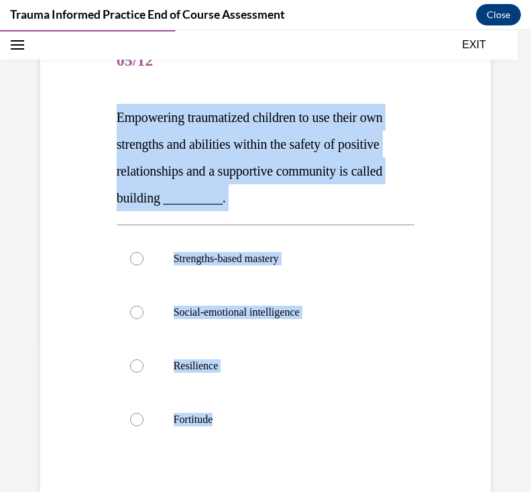
click at [56, 353] on div "Question 05/12 Empowering traumatized children to use their own strengths and a…" at bounding box center [265, 304] width 457 height 618
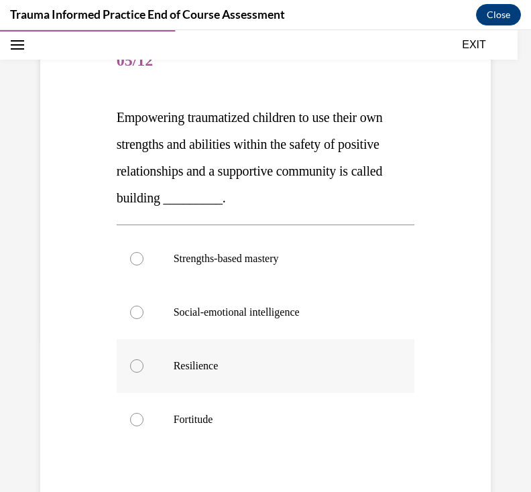
click at [241, 380] on label "Resilience" at bounding box center [266, 366] width 298 height 54
click at [144, 373] on input "Resilience" at bounding box center [136, 365] width 13 height 13
radio input "true"
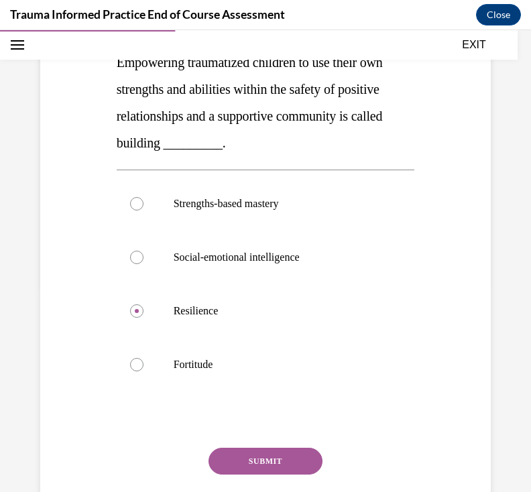
scroll to position [202, 0]
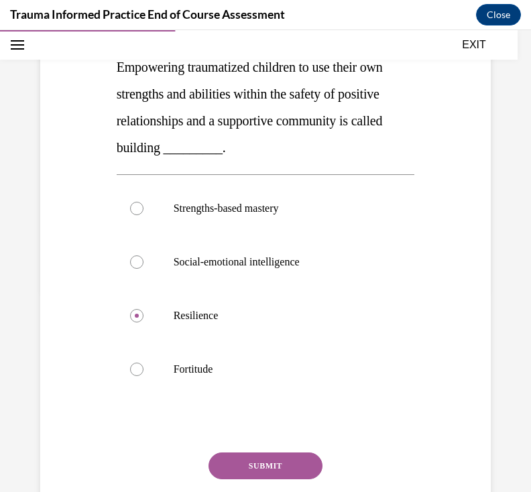
click at [247, 460] on button "SUBMIT" at bounding box center [266, 466] width 114 height 27
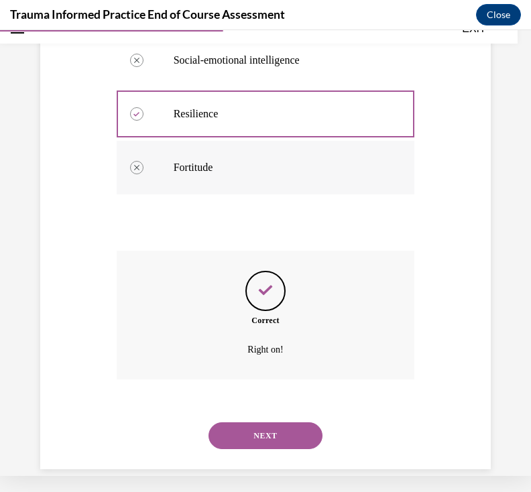
scroll to position [391, 0]
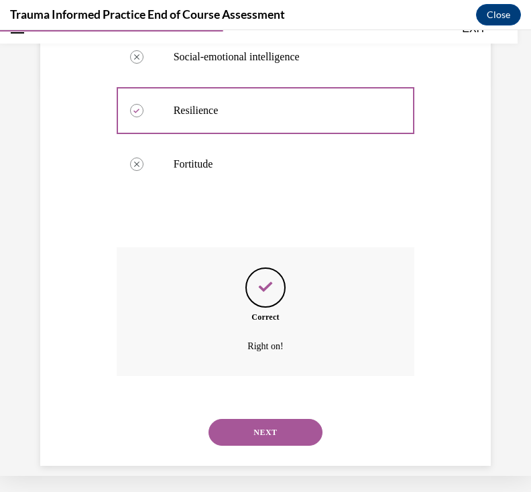
click at [280, 420] on button "NEXT" at bounding box center [266, 432] width 114 height 27
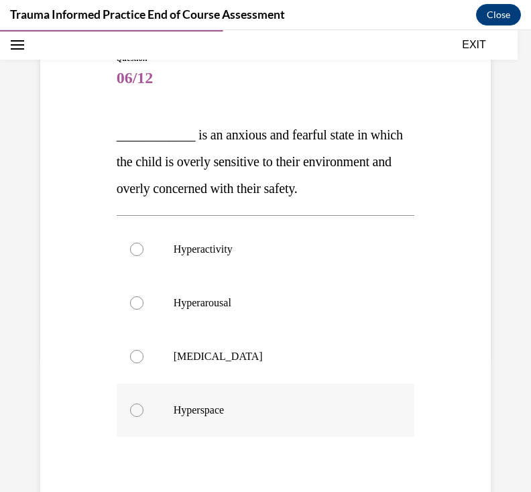
scroll to position [133, 0]
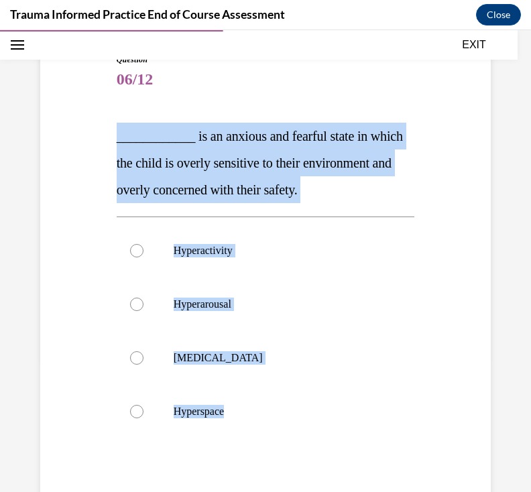
drag, startPoint x: 117, startPoint y: 142, endPoint x: 234, endPoint y: 441, distance: 321.7
click at [234, 441] on div "Question 06/12 ____________ is an anxious and fearful state in which the child …" at bounding box center [266, 329] width 298 height 551
copy div "____________ is an anxious and fearful state in which the child is overly sensi…"
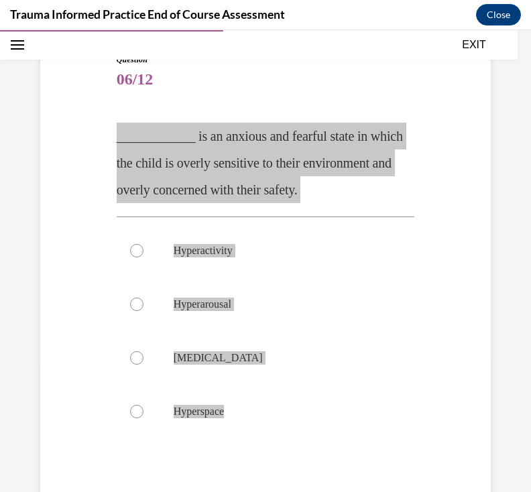
drag, startPoint x: 359, startPoint y: 431, endPoint x: 298, endPoint y: 100, distance: 336.4
click at [298, 100] on div "Question 06/12 ____________ is an anxious and fearful state in which the child …" at bounding box center [266, 329] width 298 height 551
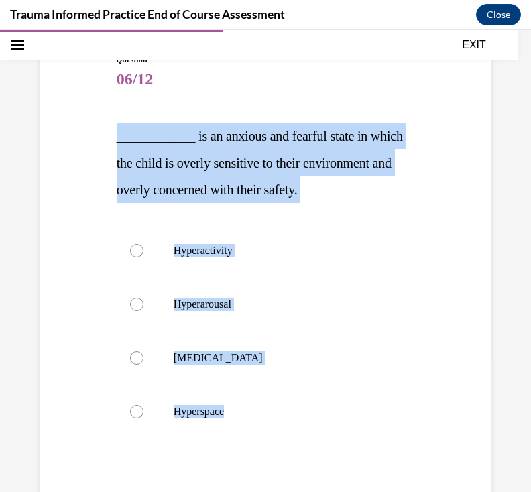
click at [298, 100] on div "Question 06/12 ____________ is an anxious and fearful state in which the child …" at bounding box center [266, 329] width 298 height 551
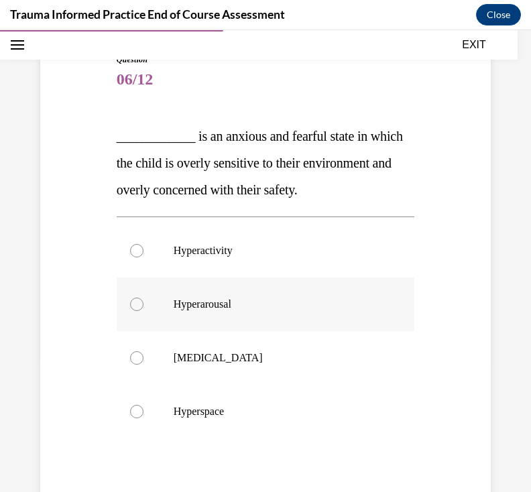
click at [135, 301] on div at bounding box center [136, 304] width 13 height 13
click at [135, 301] on input "Hyperarousal" at bounding box center [136, 304] width 13 height 13
radio input "true"
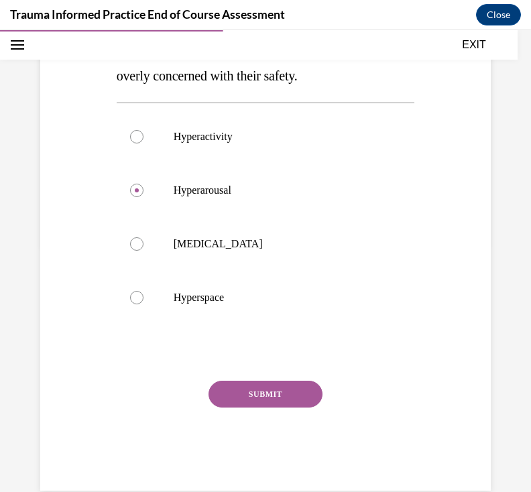
scroll to position [256, 0]
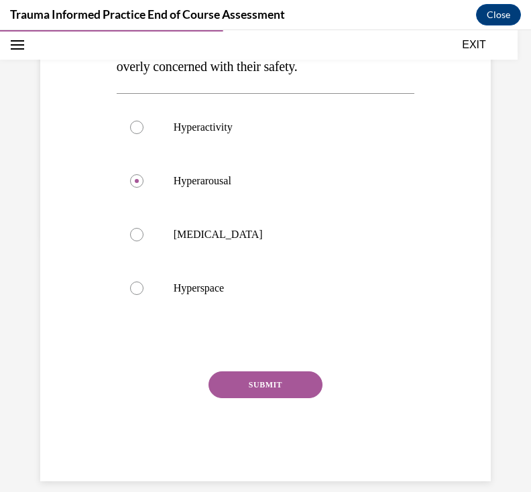
click at [260, 384] on button "SUBMIT" at bounding box center [266, 385] width 114 height 27
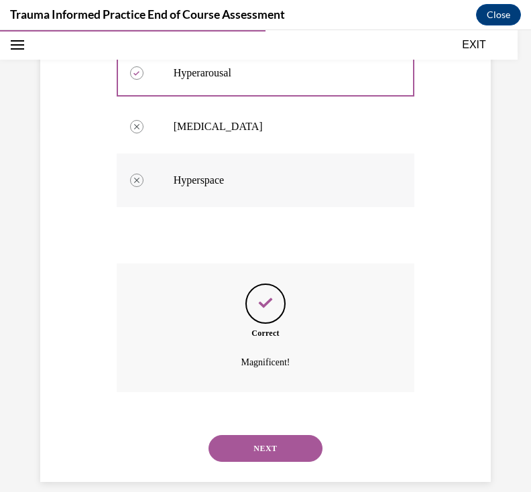
scroll to position [361, 0]
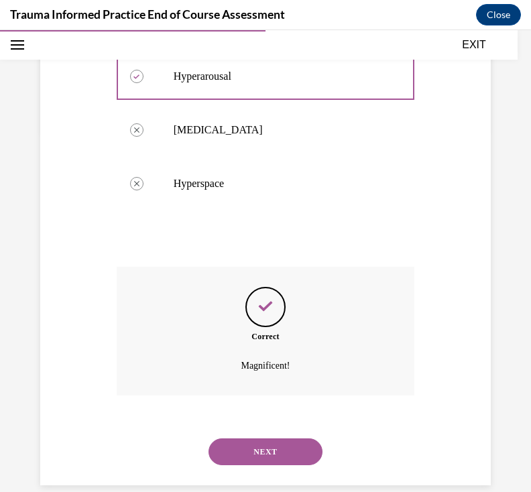
click at [263, 451] on div "NEXT" at bounding box center [266, 452] width 298 height 54
click at [247, 439] on button "NEXT" at bounding box center [266, 452] width 114 height 27
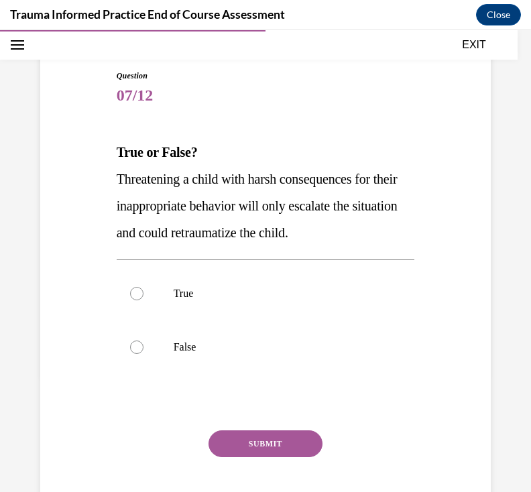
scroll to position [89, 0]
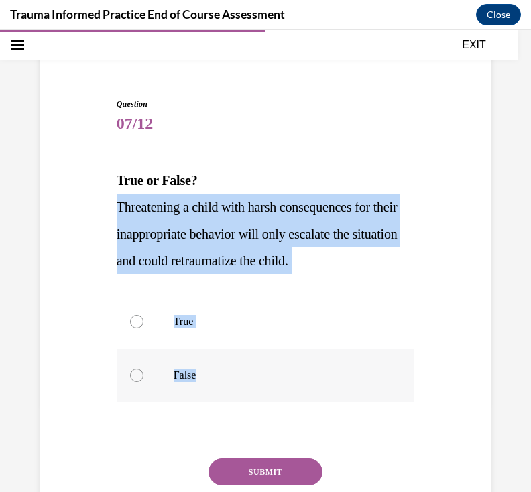
drag, startPoint x: 118, startPoint y: 206, endPoint x: 208, endPoint y: 388, distance: 203.4
click at [208, 388] on div "Question 07/12 True or False? Threatening a child with harsh consequences for t…" at bounding box center [266, 333] width 298 height 471
copy div "Threatening a child with harsh consequences for their inappropriate behavior wi…"
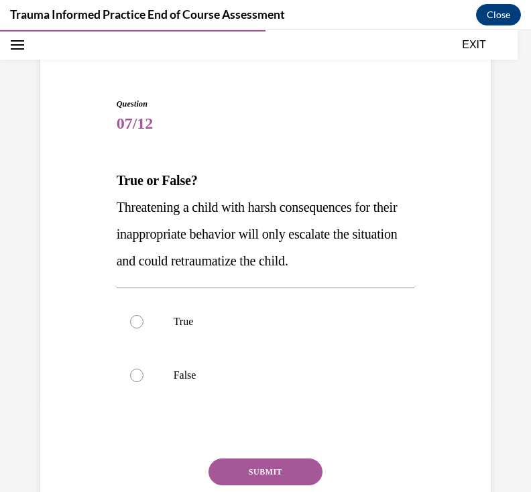
click at [345, 153] on div "Question 07/12 True or False? Threatening a child with harsh consequences for t…" at bounding box center [266, 333] width 298 height 471
click at [133, 324] on div at bounding box center [136, 321] width 13 height 13
click at [133, 324] on input "True" at bounding box center [136, 321] width 13 height 13
radio input "true"
click at [133, 324] on div at bounding box center [136, 321] width 13 height 13
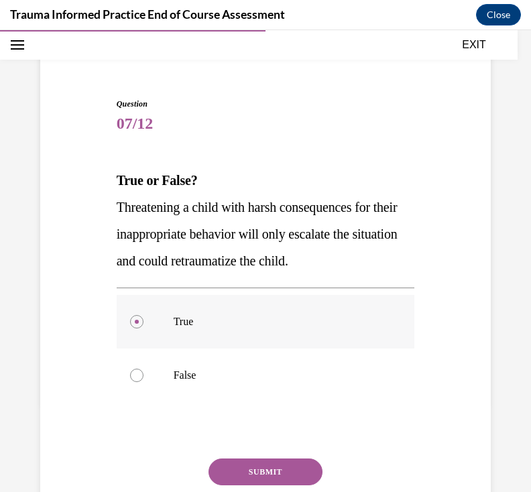
click at [133, 324] on input "True" at bounding box center [136, 321] width 13 height 13
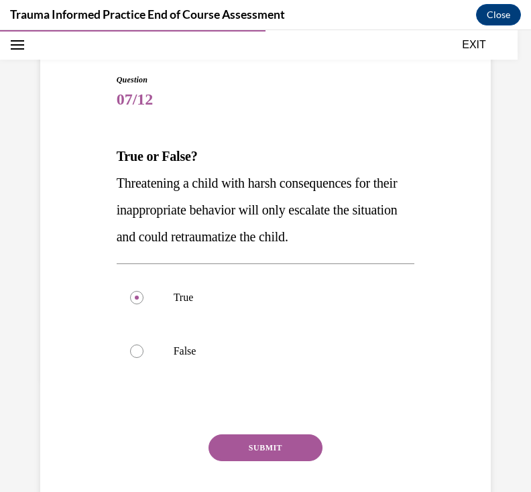
click at [292, 445] on button "SUBMIT" at bounding box center [266, 448] width 114 height 27
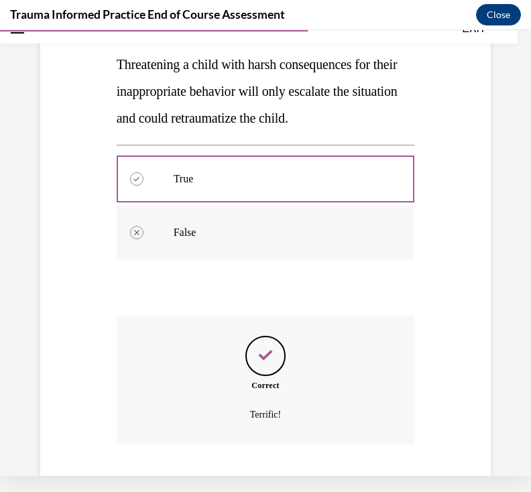
scroll to position [284, 0]
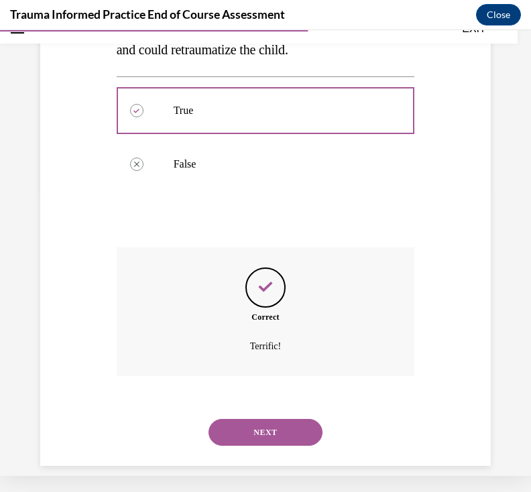
click at [275, 419] on button "NEXT" at bounding box center [266, 432] width 114 height 27
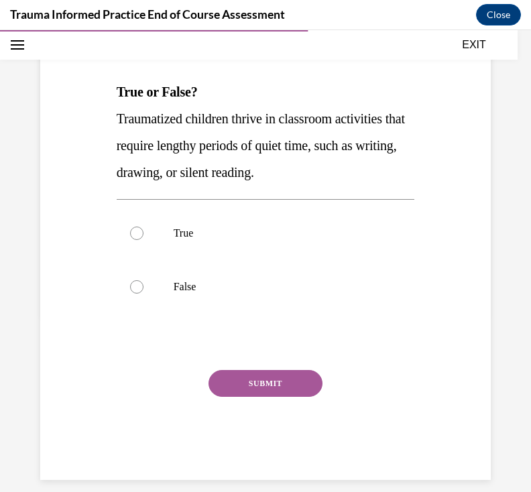
scroll to position [176, 0]
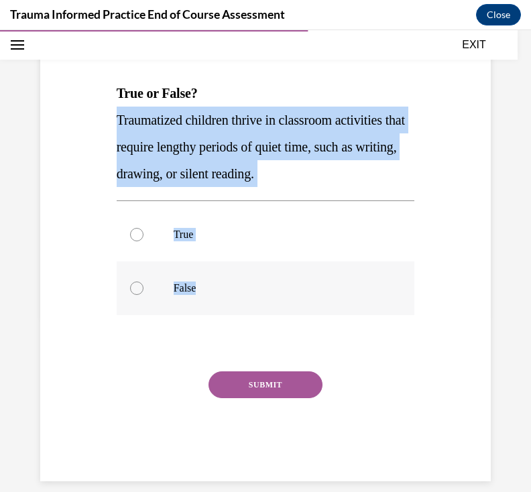
drag, startPoint x: 116, startPoint y: 119, endPoint x: 212, endPoint y: 303, distance: 207.3
click at [212, 304] on div "Question 08/12 True or False? Traumatized children thrive in classroom activiti…" at bounding box center [266, 246] width 298 height 471
copy div "Traumatized children thrive in classroom activities that require lengthy period…"
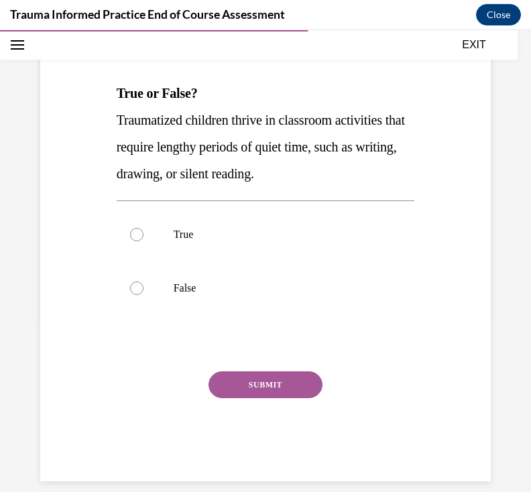
click at [294, 84] on p "True or False?" at bounding box center [266, 93] width 298 height 27
click at [138, 288] on div at bounding box center [136, 288] width 13 height 13
click at [138, 288] on input "False" at bounding box center [136, 288] width 13 height 13
radio input "true"
click at [138, 288] on div at bounding box center [136, 288] width 13 height 13
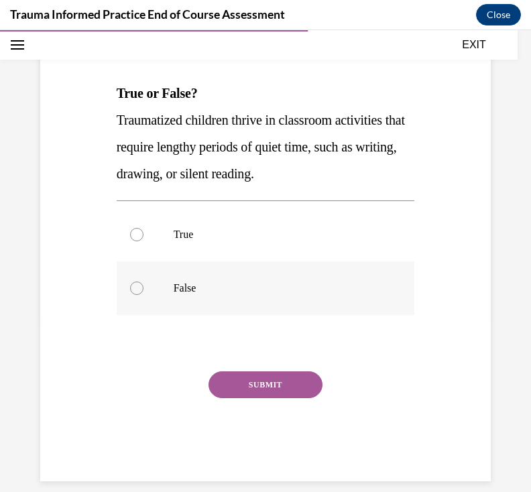
click at [138, 288] on input "False" at bounding box center [136, 288] width 13 height 13
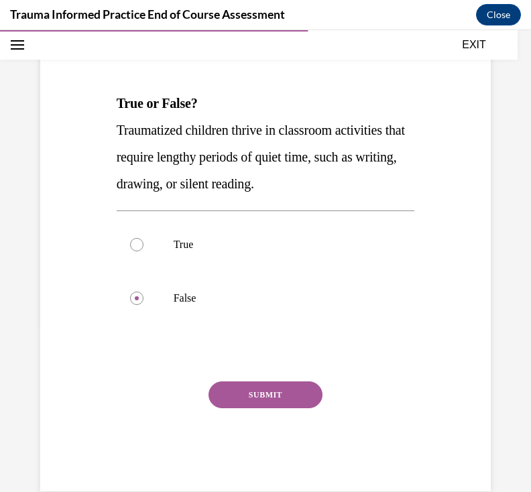
scroll to position [164, 0]
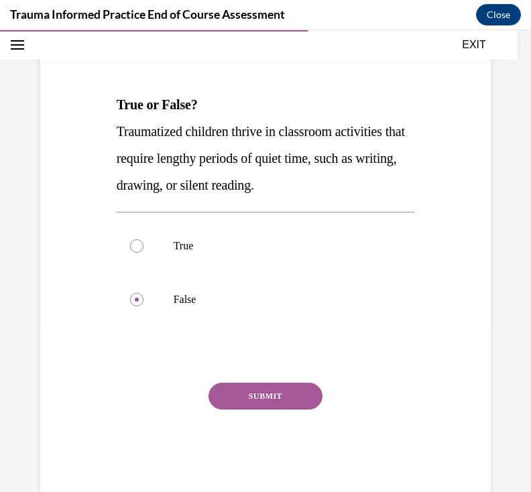
click at [264, 396] on button "SUBMIT" at bounding box center [266, 396] width 114 height 27
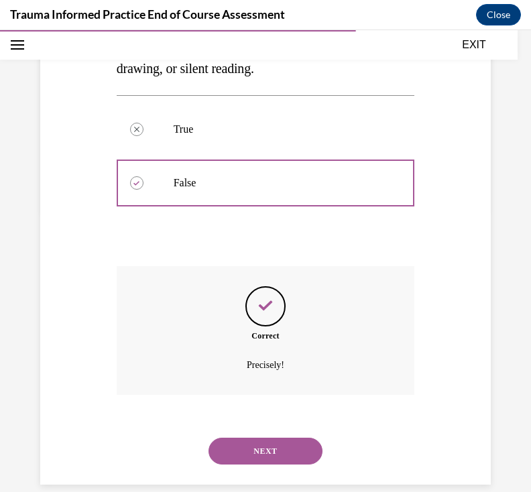
scroll to position [284, 0]
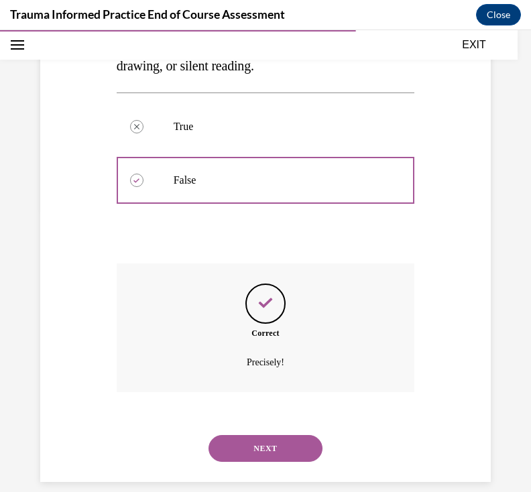
click at [304, 435] on button "NEXT" at bounding box center [266, 448] width 114 height 27
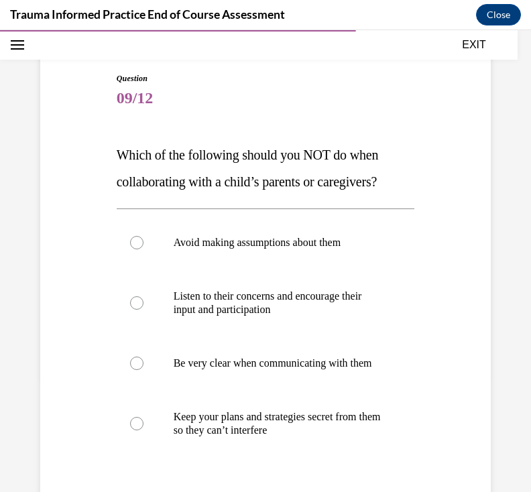
scroll to position [136, 0]
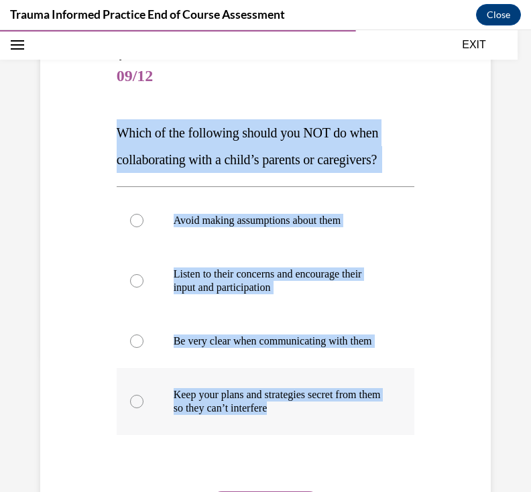
drag, startPoint x: 120, startPoint y: 133, endPoint x: 365, endPoint y: 419, distance: 376.2
click at [365, 419] on div "Question 09/12 Which of the following should you NOT do when collaborating with…" at bounding box center [266, 325] width 298 height 551
copy div "Which of the following should you NOT do when collaborating with a child’s pare…"
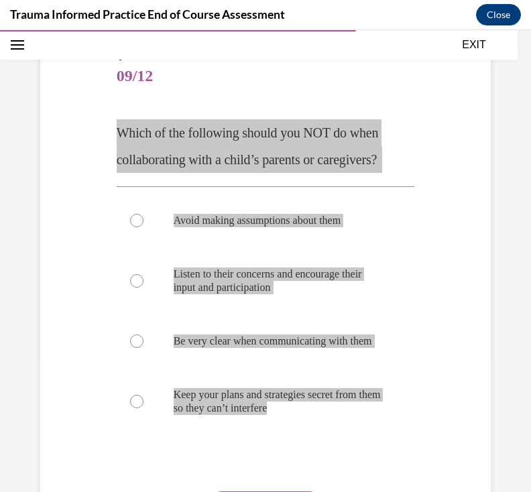
drag, startPoint x: 525, startPoint y: 375, endPoint x: 408, endPoint y: 119, distance: 280.9
click at [408, 119] on p "Which of the following should you NOT do when collaborating with a child’s pare…" at bounding box center [266, 146] width 298 height 54
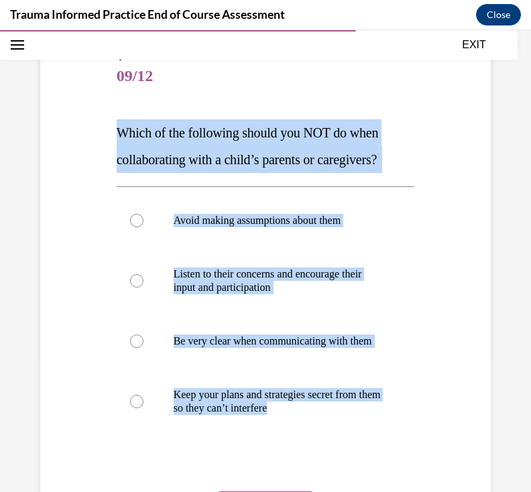
click at [409, 119] on p "Which of the following should you NOT do when collaborating with a child’s pare…" at bounding box center [266, 146] width 298 height 54
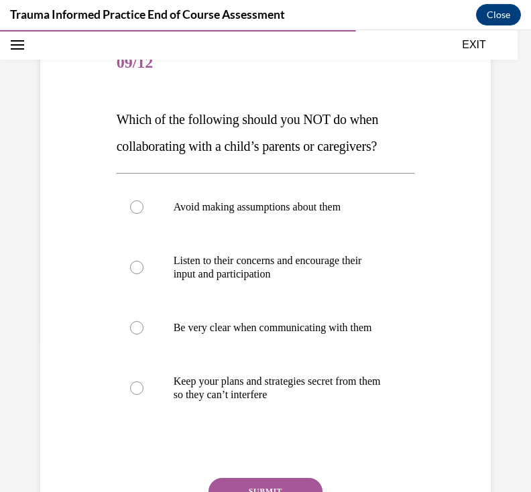
scroll to position [151, 0]
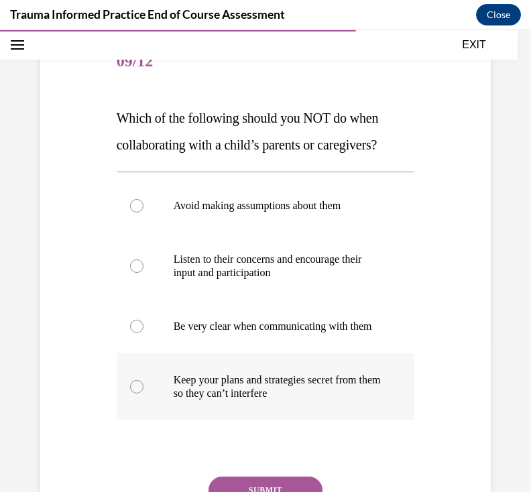
click at [221, 400] on p "Keep your plans and strategies secret from them so they can’t interfere" at bounding box center [278, 387] width 208 height 27
click at [144, 394] on input "Keep your plans and strategies secret from them so they can’t interfere" at bounding box center [136, 386] width 13 height 13
radio input "true"
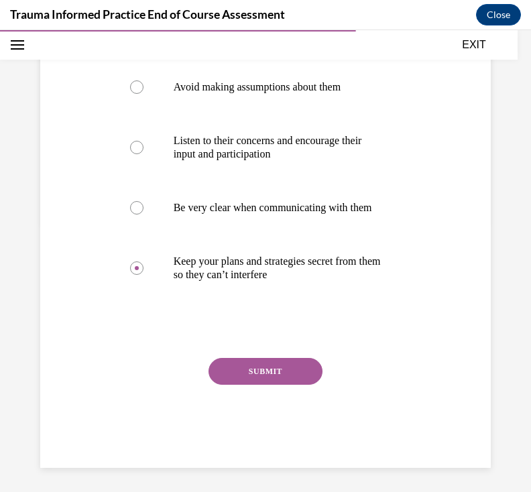
click at [237, 385] on button "SUBMIT" at bounding box center [266, 371] width 114 height 27
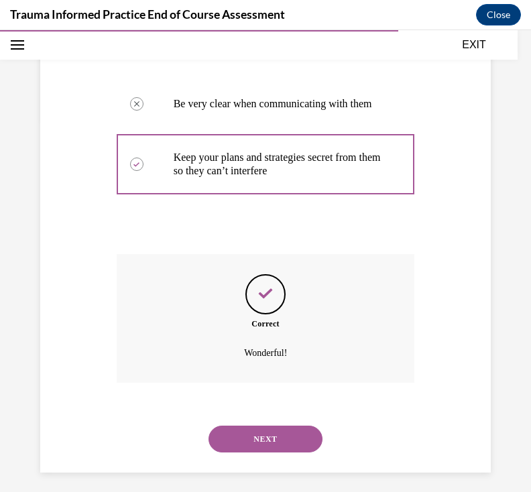
scroll to position [378, 0]
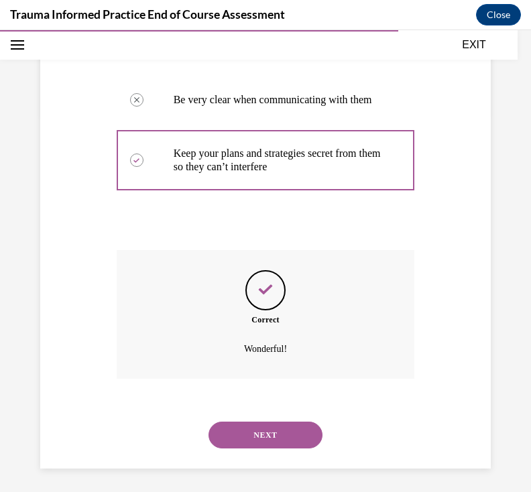
click at [290, 429] on button "NEXT" at bounding box center [266, 435] width 114 height 27
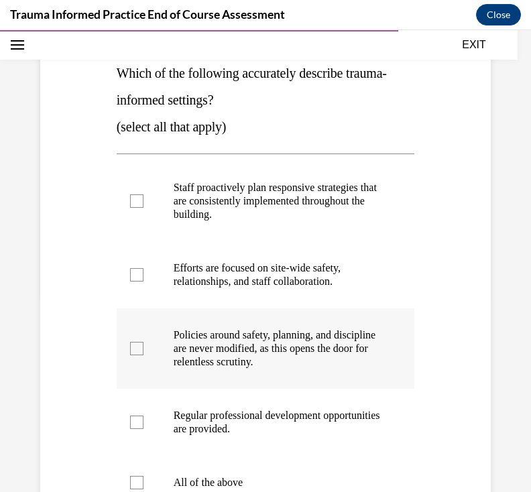
scroll to position [197, 0]
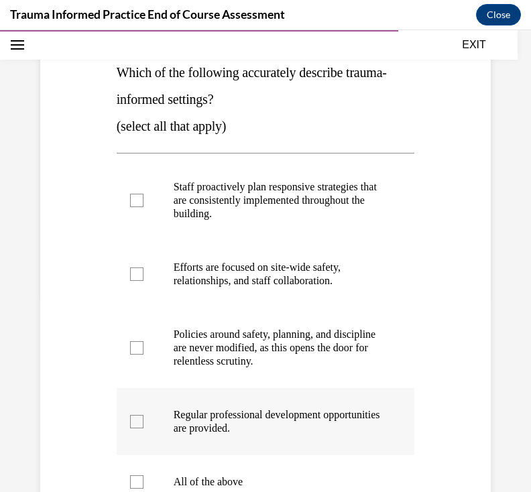
drag, startPoint x: 116, startPoint y: 77, endPoint x: 314, endPoint y: 440, distance: 413.3
click at [314, 440] on div "Question 10/12 Which of the following accurately describe trauma-informed setti…" at bounding box center [266, 332] width 298 height 685
click at [118, 150] on div "Question 10/12 Which of the following accurately describe trauma-informed setti…" at bounding box center [266, 332] width 298 height 685
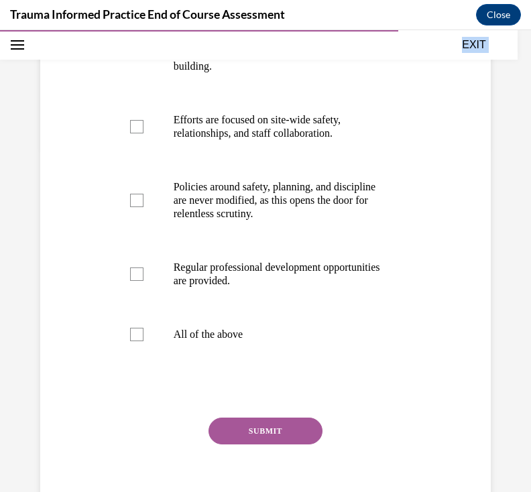
scroll to position [390, 0]
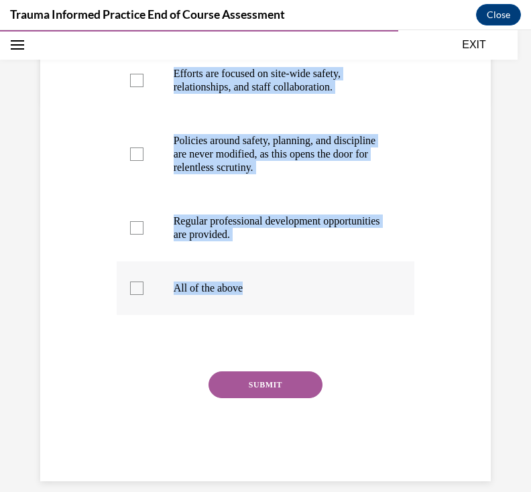
drag, startPoint x: 117, startPoint y: 77, endPoint x: 245, endPoint y: 294, distance: 252.3
click at [245, 294] on div "Question 10/12 Which of the following accurately describe trauma-informed setti…" at bounding box center [266, 138] width 298 height 685
copy div "Which of the following accurately describe trauma-informed settings? (select al…"
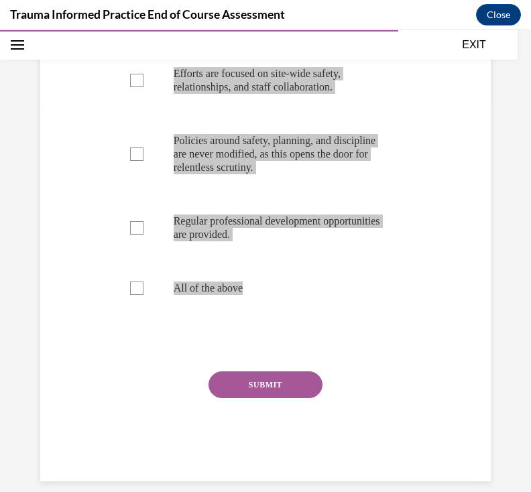
drag, startPoint x: 441, startPoint y: 160, endPoint x: 426, endPoint y: 292, distance: 132.9
click at [426, 292] on div "Question 10/12 Which of the following accurately describe trauma-informed setti…" at bounding box center [265, 119] width 457 height 726
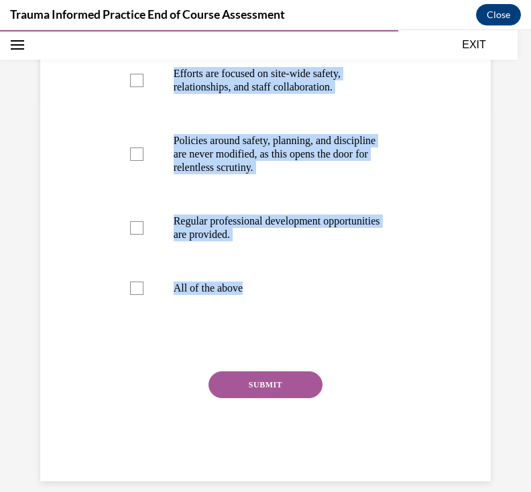
click at [426, 292] on div "Question 10/12 Which of the following accurately describe trauma-informed setti…" at bounding box center [265, 119] width 457 height 726
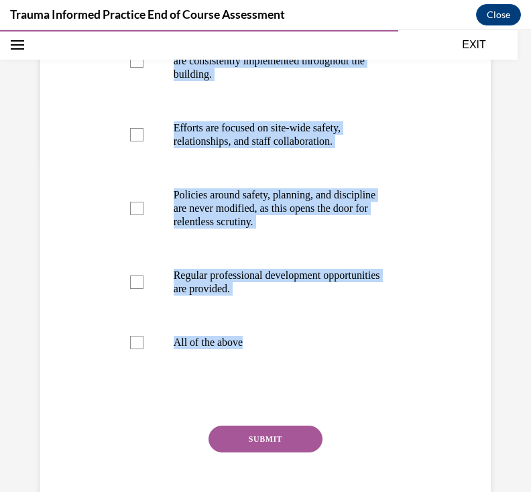
click at [426, 292] on div "Question 10/12 Which of the following accurately describe trauma-informed setti…" at bounding box center [265, 173] width 457 height 726
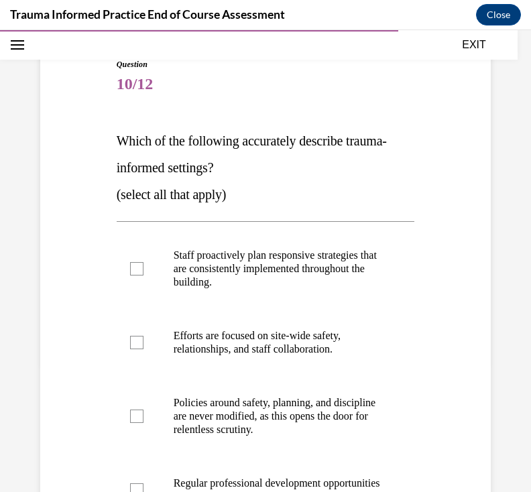
scroll to position [131, 0]
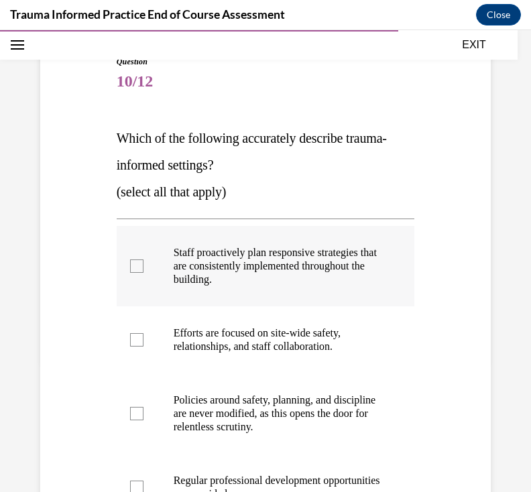
click at [238, 260] on p "Staff proactively plan responsive strategies that are consistently implemented …" at bounding box center [278, 266] width 208 height 40
click at [144, 260] on input "Staff proactively plan responsive strategies that are consistently implemented …" at bounding box center [136, 266] width 13 height 13
checkbox input "true"
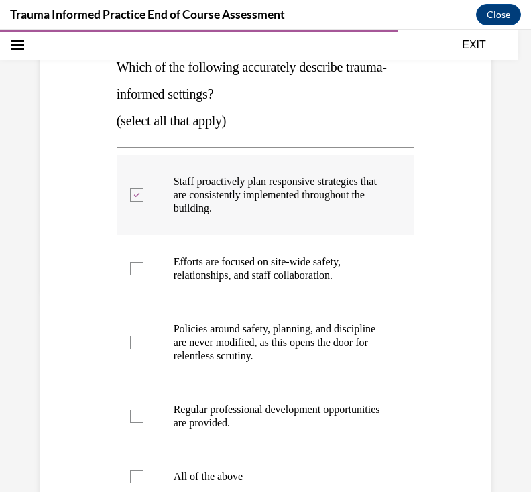
scroll to position [212, 0]
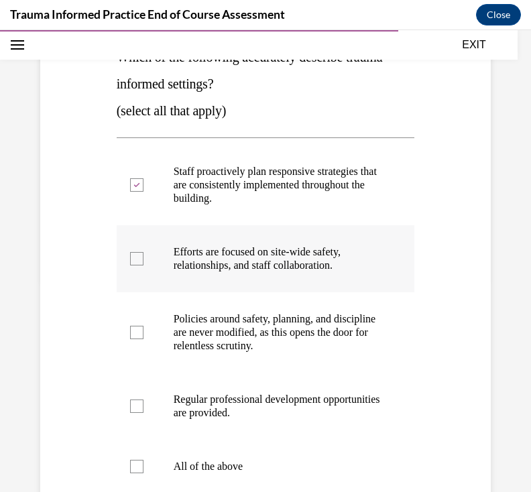
click at [223, 258] on p "Efforts are focused on site-wide safety, relationships, and staff collaboration." at bounding box center [278, 258] width 208 height 27
click at [144, 258] on input "Efforts are focused on site-wide safety, relationships, and staff collaboration." at bounding box center [136, 258] width 13 height 13
checkbox input "true"
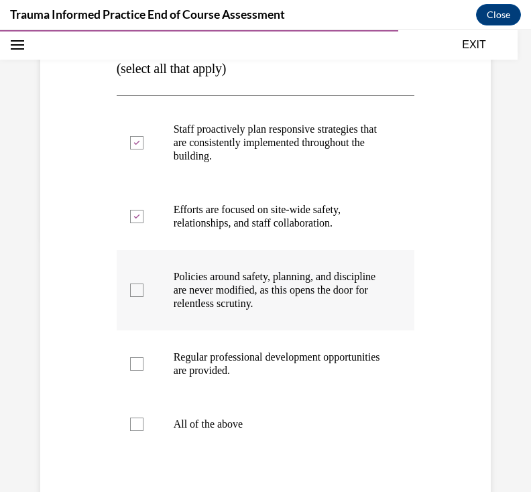
scroll to position [264, 0]
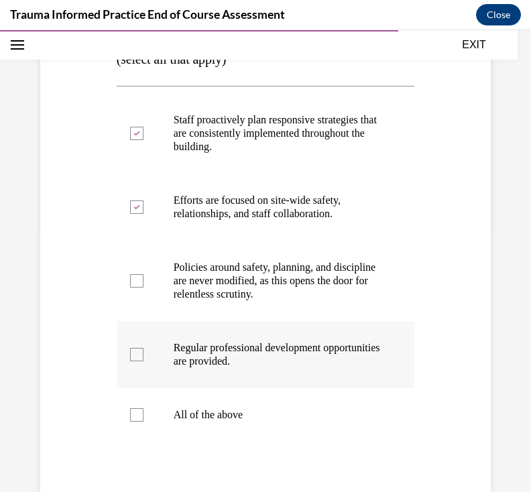
click at [241, 362] on p "Regular professional development opportunities are provided." at bounding box center [278, 354] width 208 height 27
click at [144, 362] on input "Regular professional development opportunities are provided." at bounding box center [136, 354] width 13 height 13
checkbox input "true"
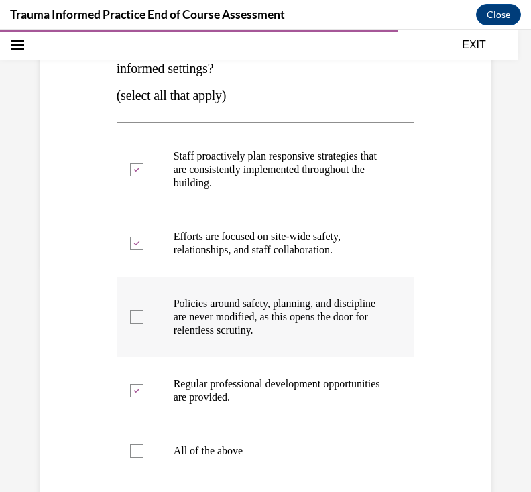
scroll to position [227, 0]
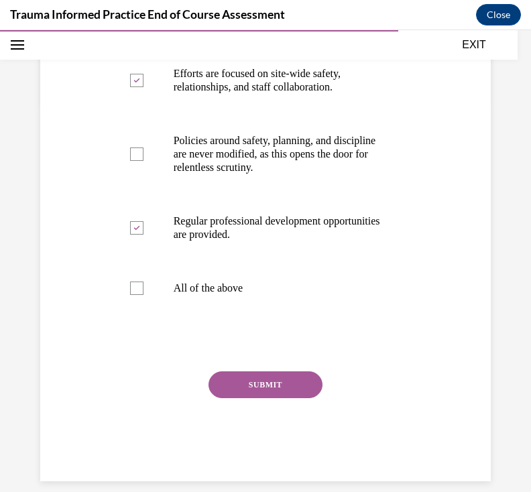
click at [242, 388] on button "SUBMIT" at bounding box center [266, 385] width 114 height 27
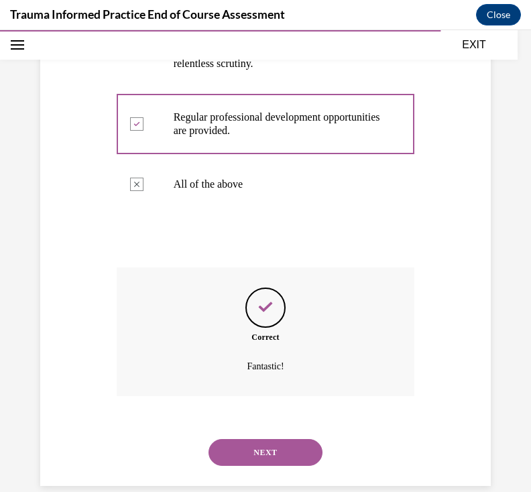
scroll to position [498, 0]
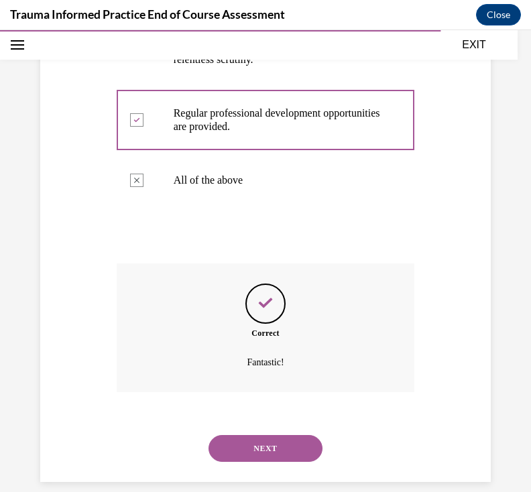
click at [283, 444] on button "NEXT" at bounding box center [266, 448] width 114 height 27
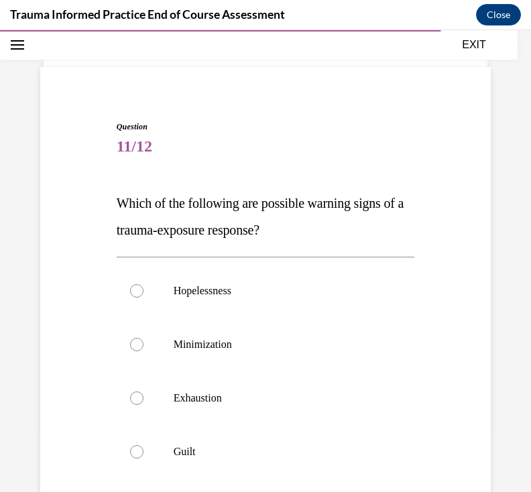
scroll to position [68, 0]
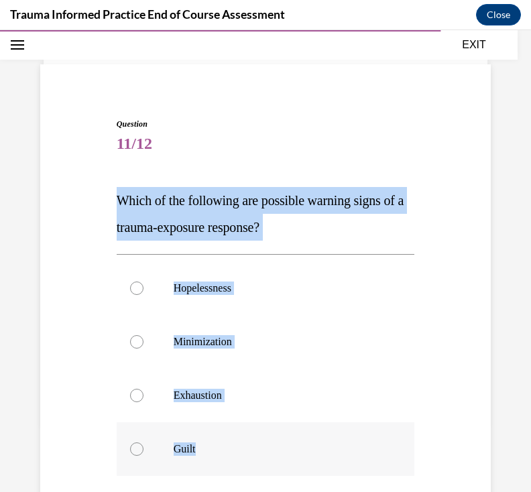
drag, startPoint x: 117, startPoint y: 201, endPoint x: 258, endPoint y: 460, distance: 295.3
click at [260, 460] on div "Question 11/12 Which of the following are possible warning signs of a trauma-ex…" at bounding box center [266, 407] width 298 height 578
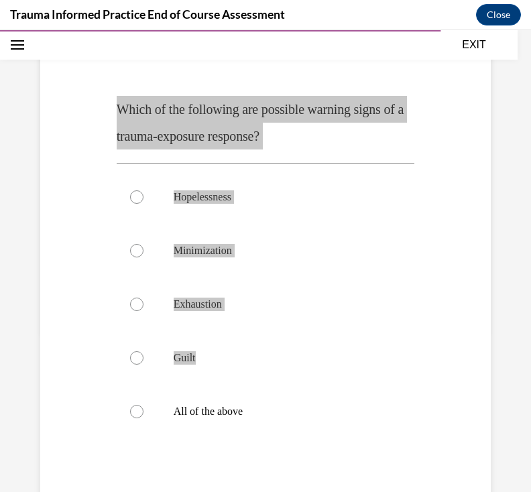
scroll to position [157, 0]
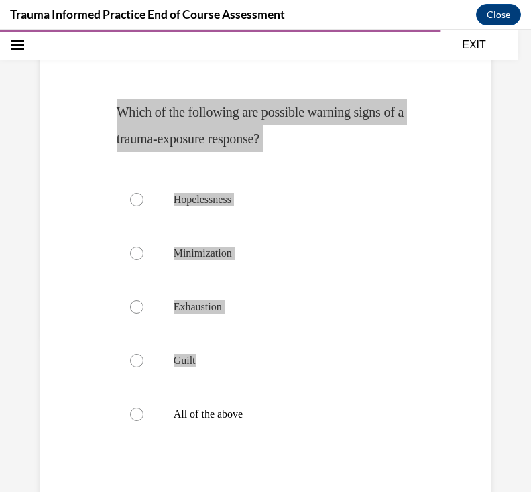
click at [103, 321] on div "Question 11/12 Which of the following are possible warning signs of a trauma-ex…" at bounding box center [265, 298] width 457 height 618
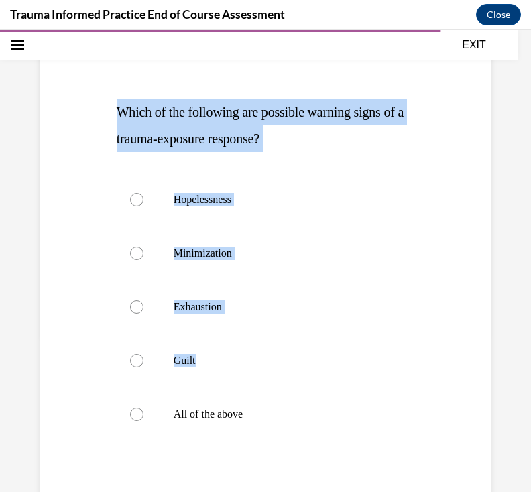
click at [103, 321] on div "Question 11/12 Which of the following are possible warning signs of a trauma-ex…" at bounding box center [265, 298] width 457 height 618
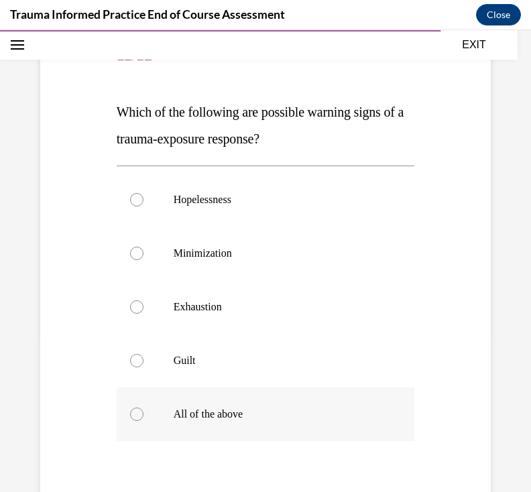
click at [135, 416] on div at bounding box center [136, 414] width 13 height 13
click at [135, 416] on input "All of the above" at bounding box center [136, 414] width 13 height 13
radio input "true"
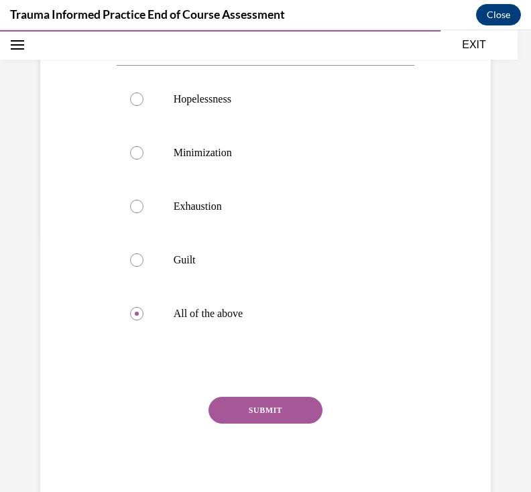
click at [256, 403] on button "SUBMIT" at bounding box center [266, 410] width 114 height 27
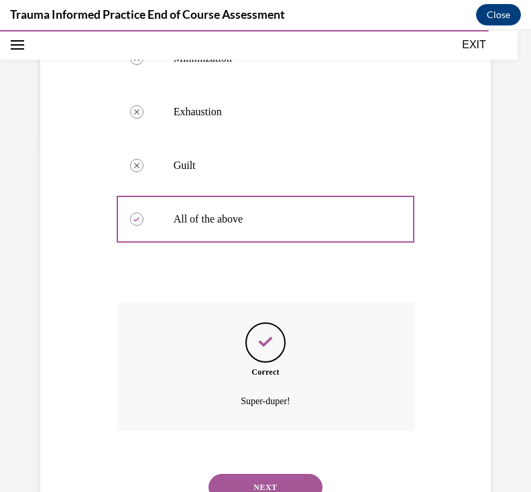
scroll to position [391, 0]
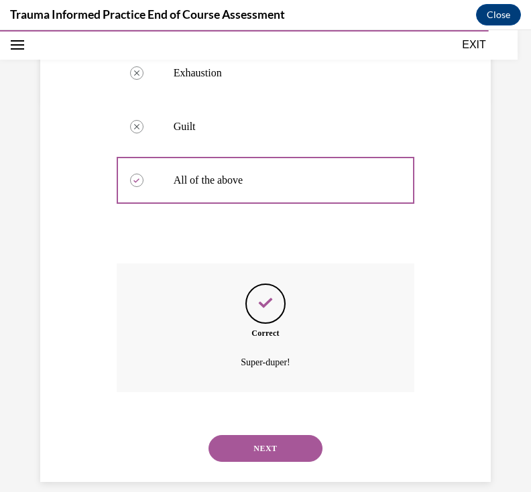
click at [262, 436] on button "NEXT" at bounding box center [266, 448] width 114 height 27
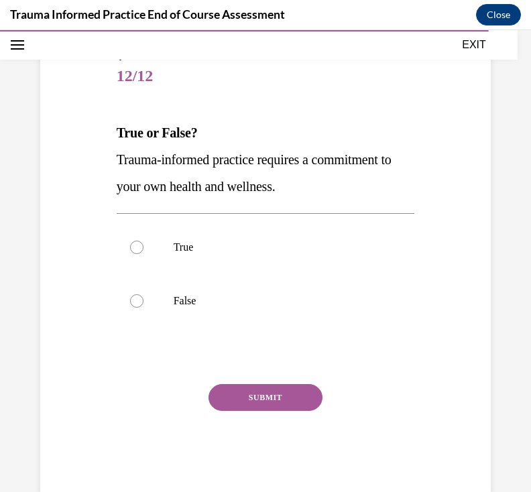
scroll to position [149, 0]
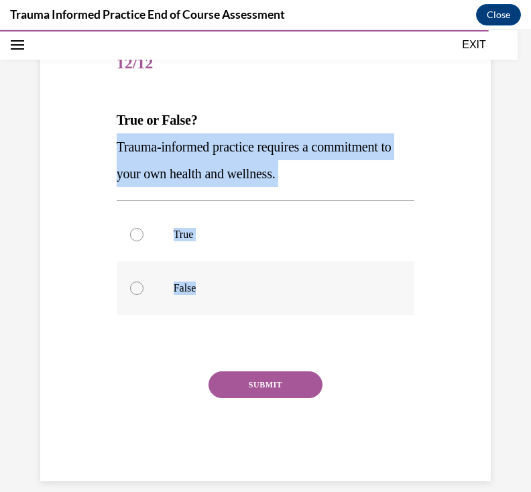
drag, startPoint x: 115, startPoint y: 142, endPoint x: 257, endPoint y: 303, distance: 215.3
click at [257, 303] on div "Question 12/12 True or False? Trauma-informed practice requires a commitment to…" at bounding box center [265, 249] width 305 height 464
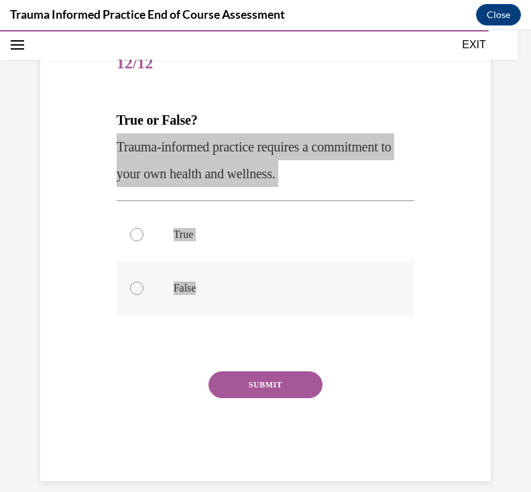
click at [190, 224] on label "True" at bounding box center [266, 235] width 298 height 54
click at [144, 228] on input "True" at bounding box center [136, 234] width 13 height 13
radio input "true"
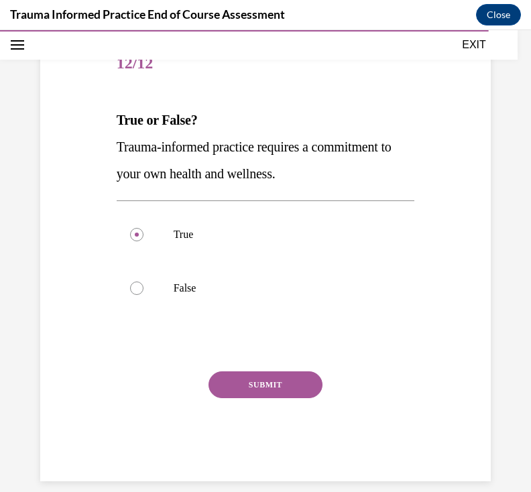
click at [247, 392] on button "SUBMIT" at bounding box center [266, 385] width 114 height 27
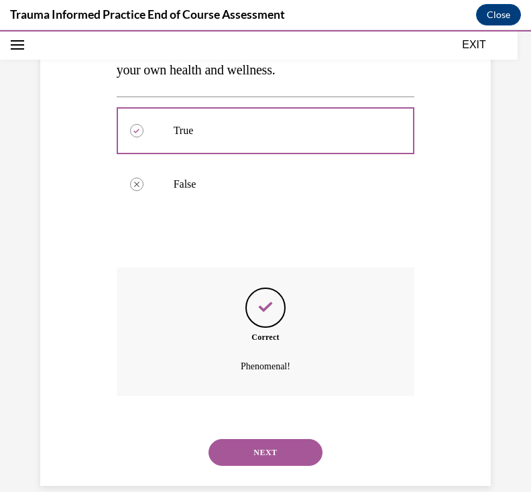
scroll to position [257, 0]
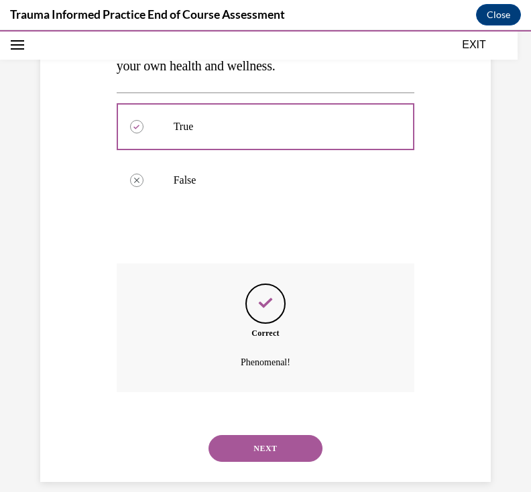
click at [282, 435] on button "NEXT" at bounding box center [266, 448] width 114 height 27
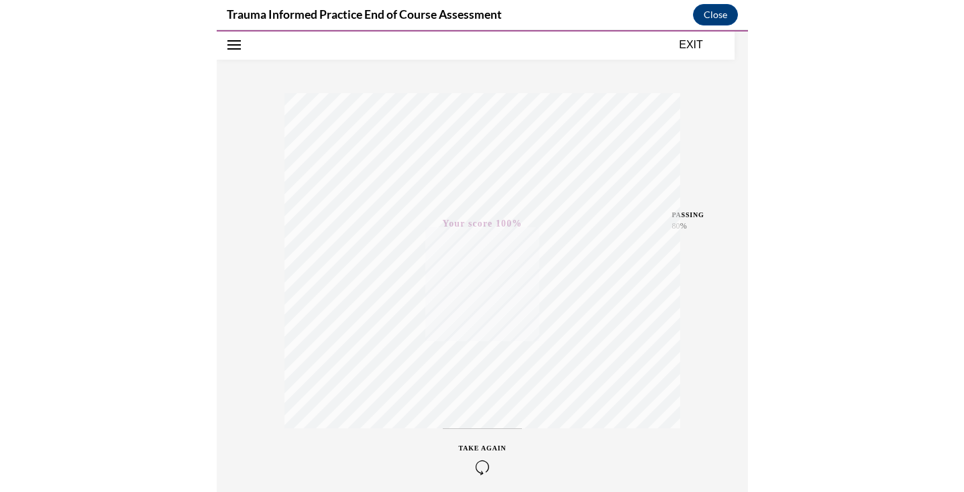
scroll to position [225, 0]
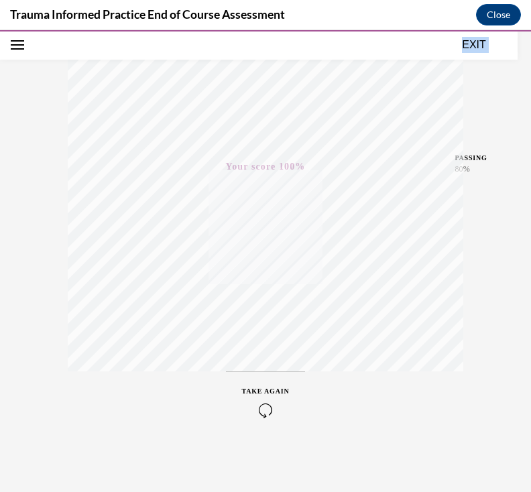
drag, startPoint x: 529, startPoint y: 341, endPoint x: 954, endPoint y: 388, distance: 428.5
click at [531, 388] on html "SKIP TO STEP Audio transcript EXIT Trauma-Informed Practice End of Course Asses…" at bounding box center [265, 261] width 531 height 462
click at [488, 345] on div "Quiz Results PASSING 80% Your score 100% Passed PASSING 80% Your score Your sco…" at bounding box center [265, 169] width 531 height 645
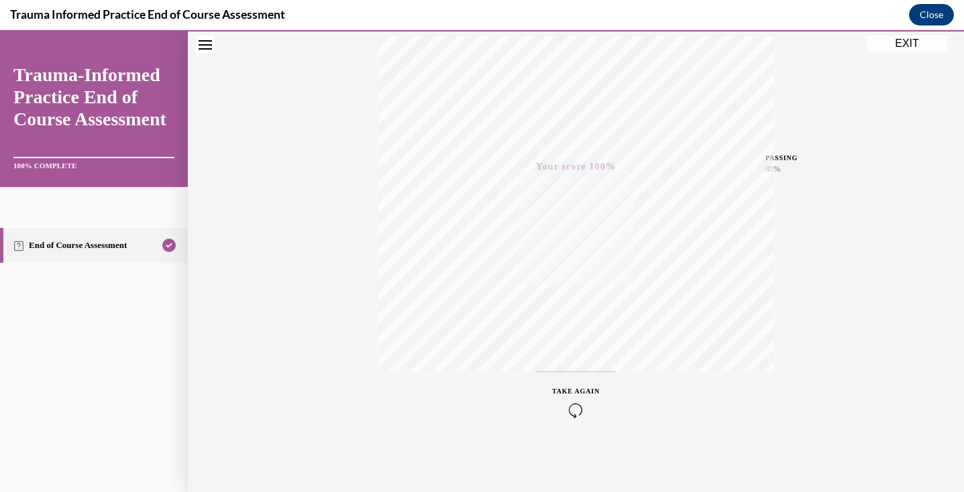
click at [930, 17] on button "Close" at bounding box center [931, 14] width 45 height 21
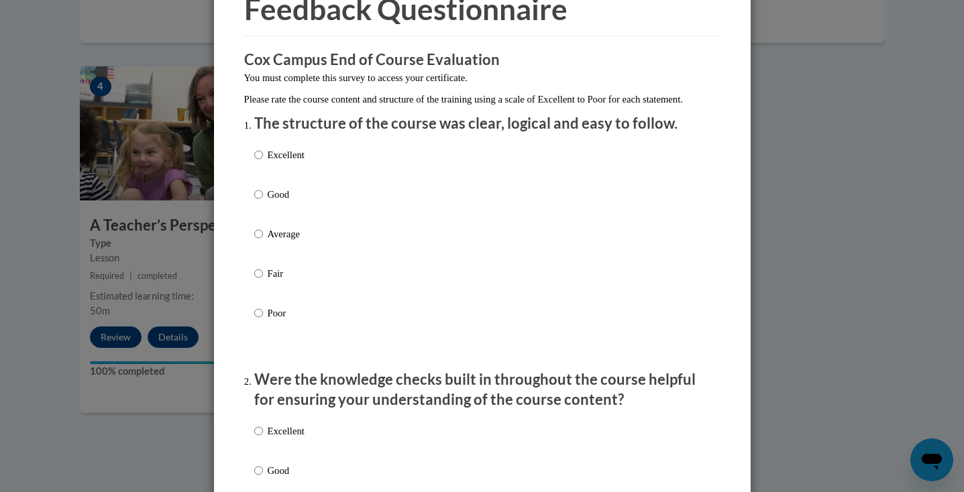
scroll to position [73, 0]
click at [258, 203] on input "Good" at bounding box center [258, 195] width 9 height 15
radio input "true"
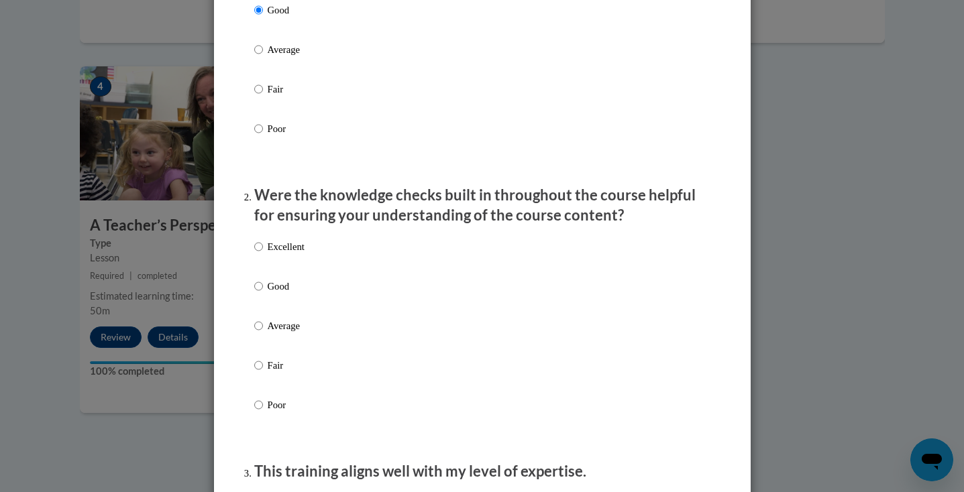
scroll to position [270, 0]
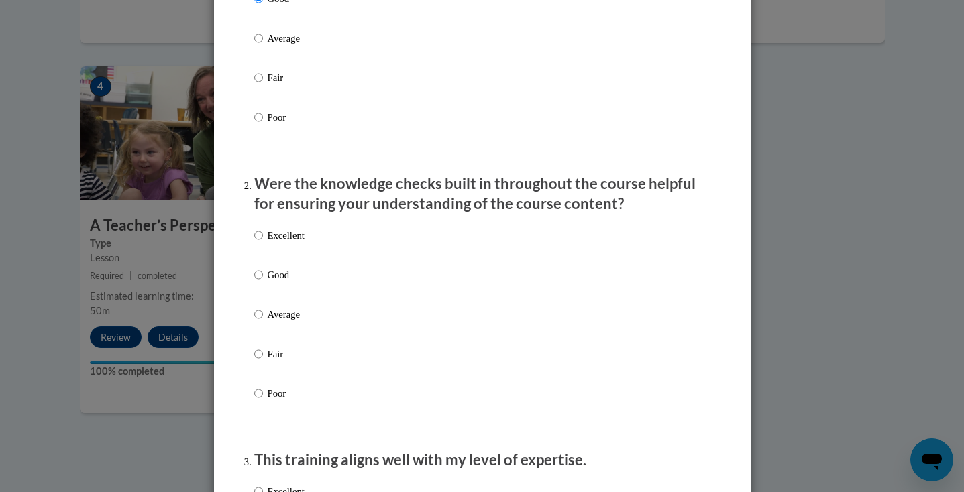
click at [261, 282] on input "Good" at bounding box center [258, 275] width 9 height 15
radio input "true"
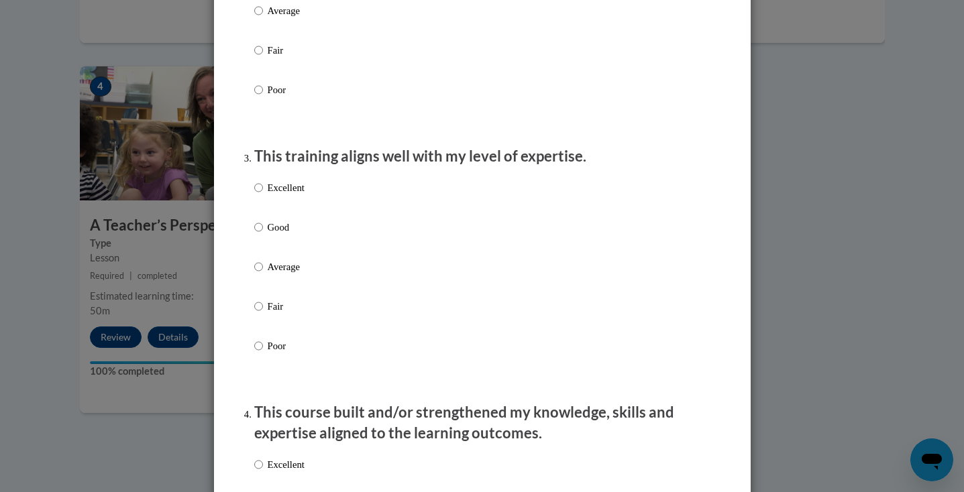
scroll to position [577, 0]
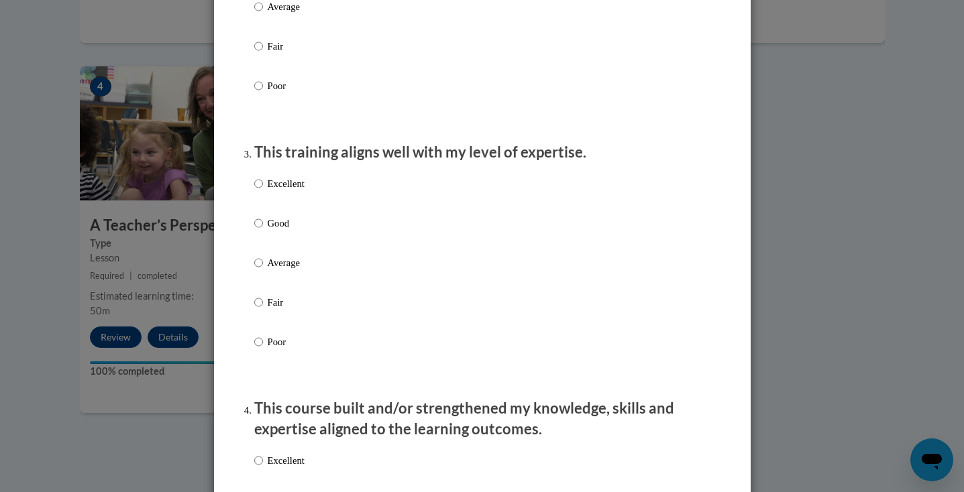
click at [256, 227] on input "Good" at bounding box center [258, 223] width 9 height 15
radio input "true"
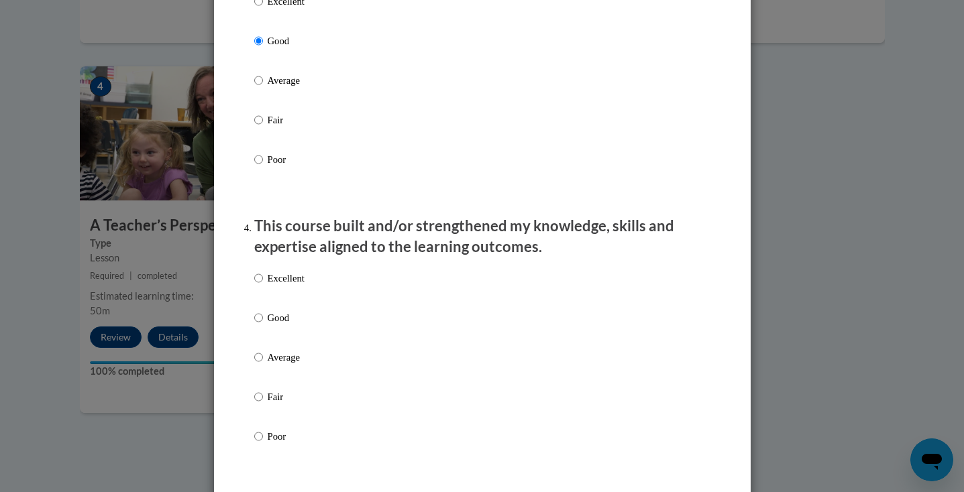
scroll to position [764, 0]
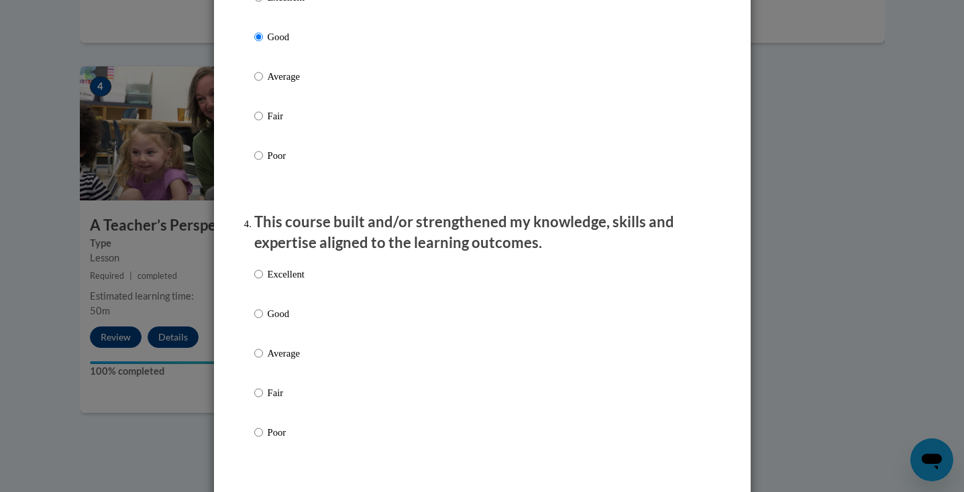
click at [256, 321] on input "Good" at bounding box center [258, 314] width 9 height 15
radio input "true"
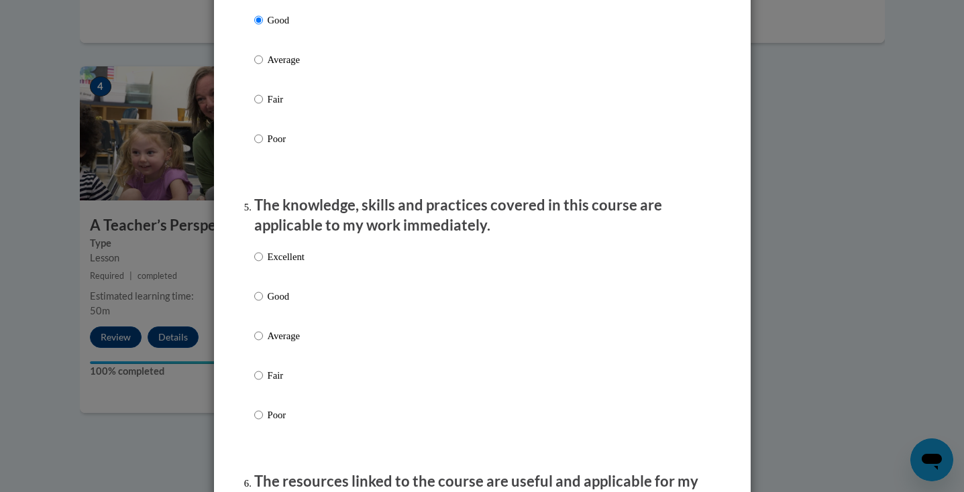
scroll to position [1068, 0]
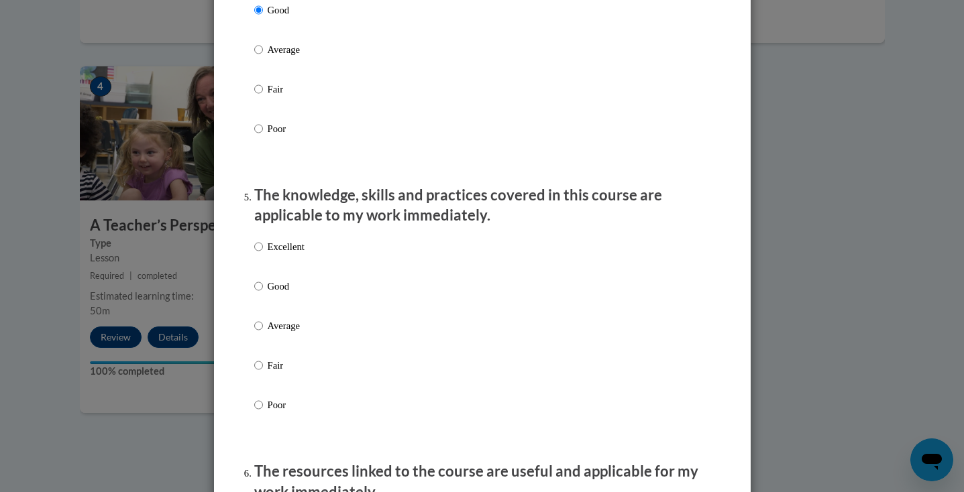
click at [260, 289] on input "Good" at bounding box center [258, 286] width 9 height 15
radio input "true"
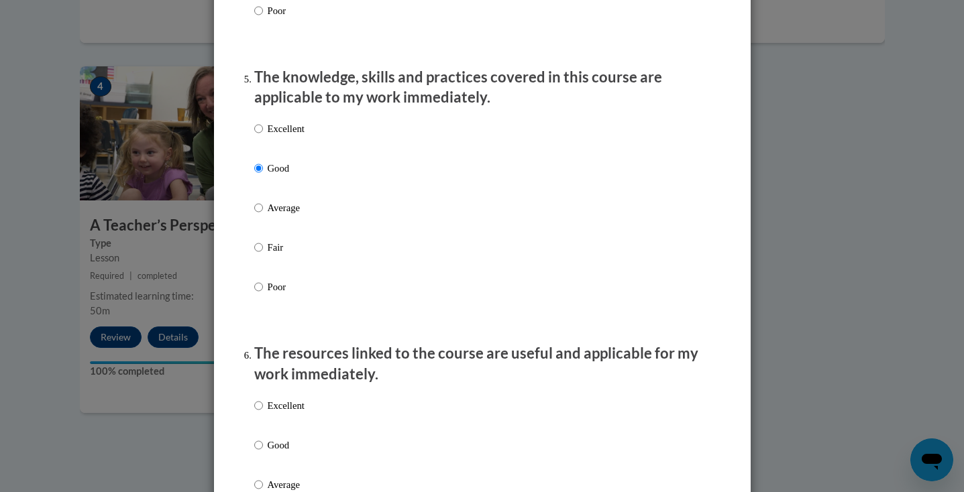
scroll to position [1465, 0]
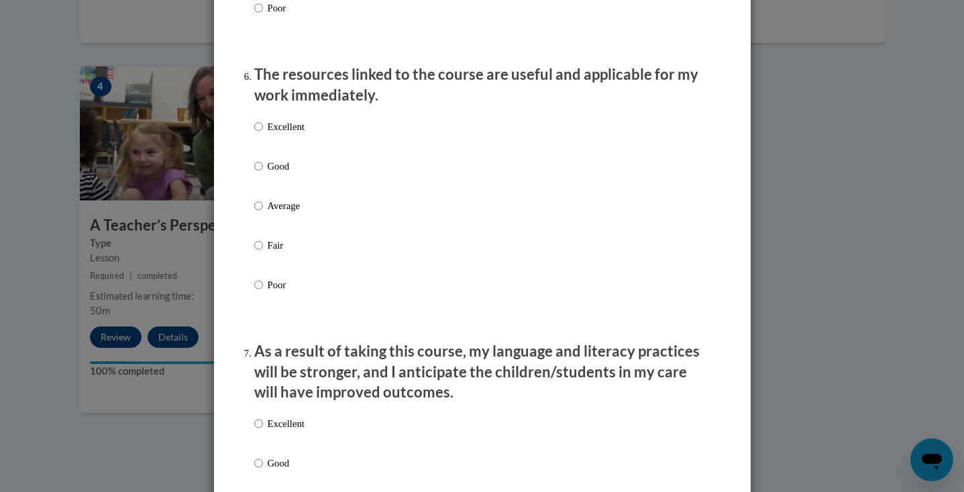
click at [260, 170] on input "Good" at bounding box center [258, 166] width 9 height 15
radio input "true"
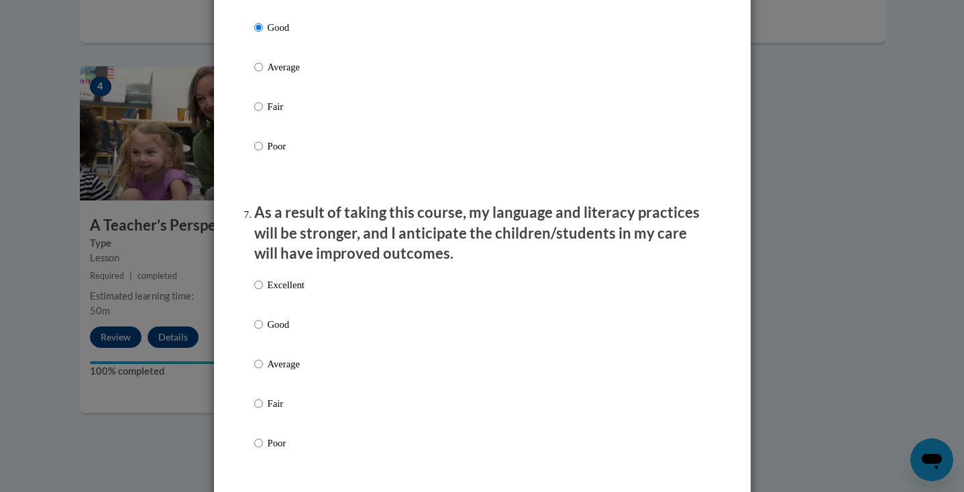
scroll to position [1605, 0]
click at [261, 325] on input "Good" at bounding box center [258, 323] width 9 height 15
radio input "true"
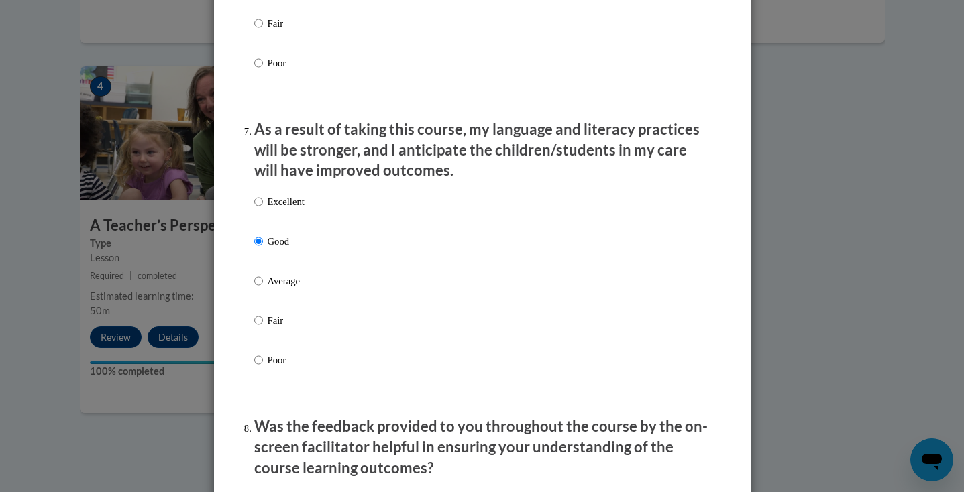
scroll to position [1960, 0]
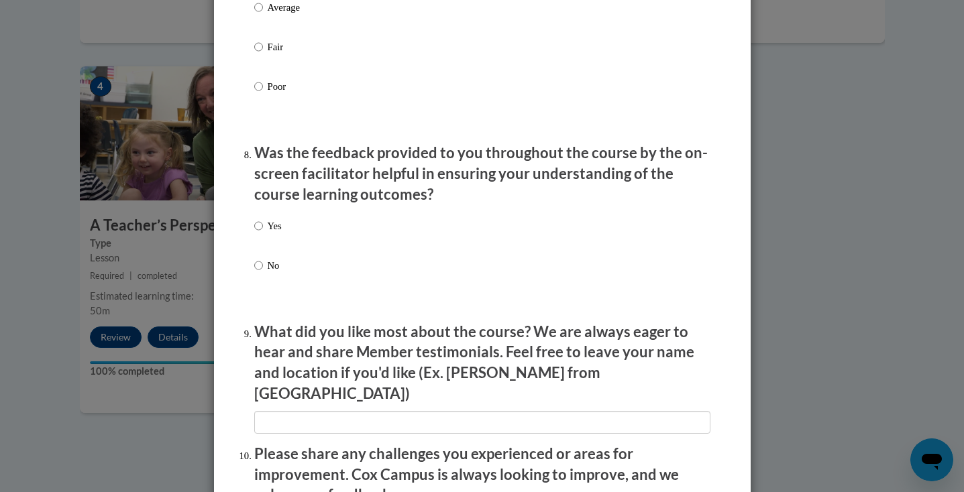
click at [255, 221] on input "Yes" at bounding box center [258, 226] width 9 height 15
radio input "true"
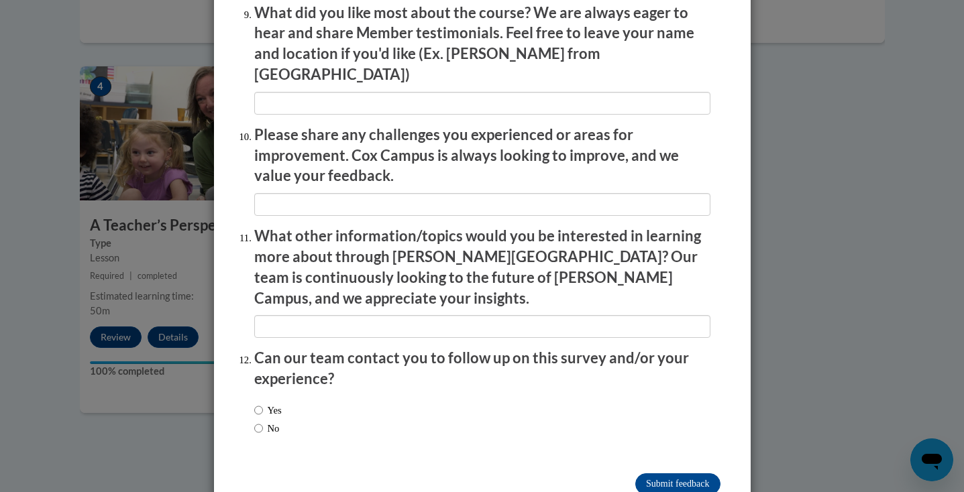
scroll to position [2279, 0]
click at [256, 422] on input "No" at bounding box center [258, 429] width 9 height 15
radio input "true"
click at [673, 474] on input "Submit feedback" at bounding box center [677, 484] width 85 height 21
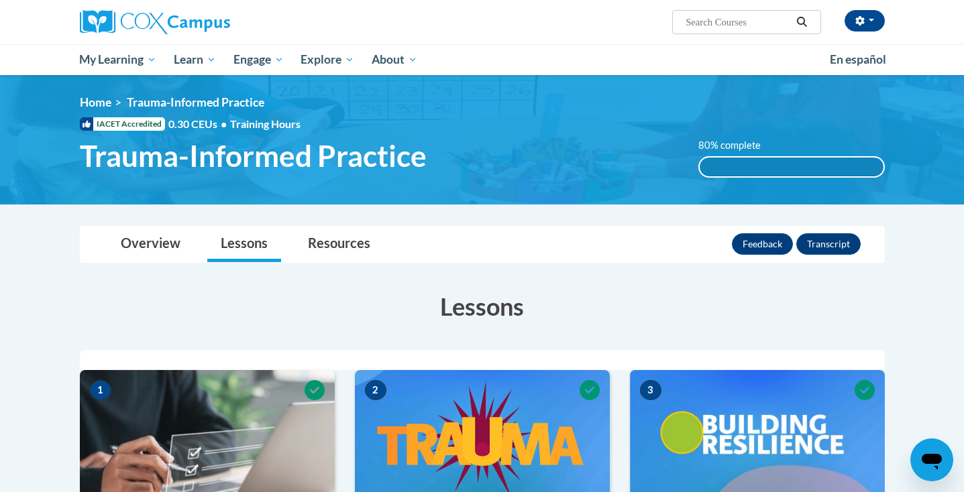
scroll to position [0, 0]
click at [322, 253] on link "Resources" at bounding box center [338, 245] width 89 height 36
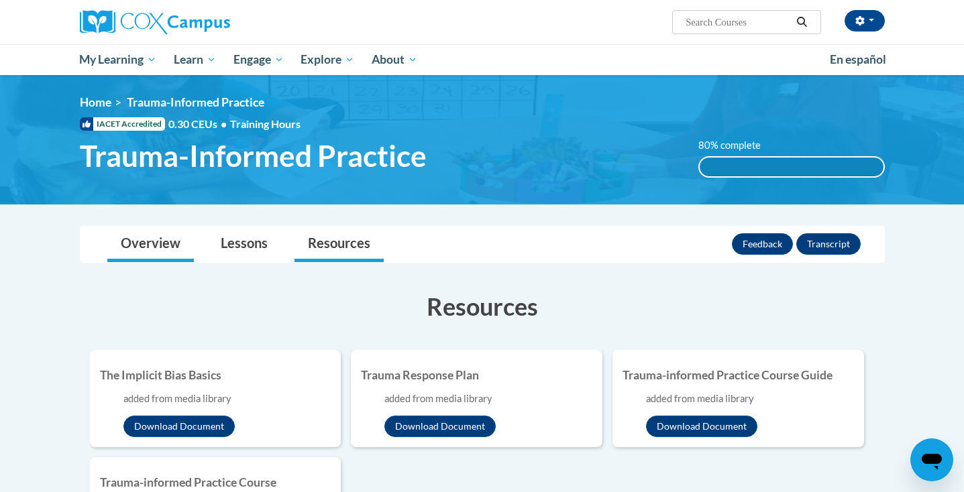
click at [163, 248] on link "Overview" at bounding box center [150, 245] width 87 height 36
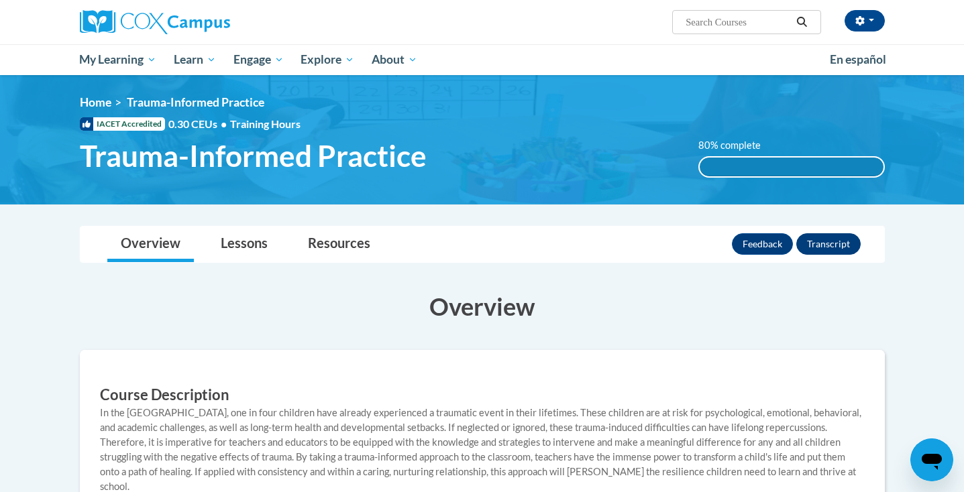
click at [836, 253] on button "Transcript" at bounding box center [828, 243] width 64 height 21
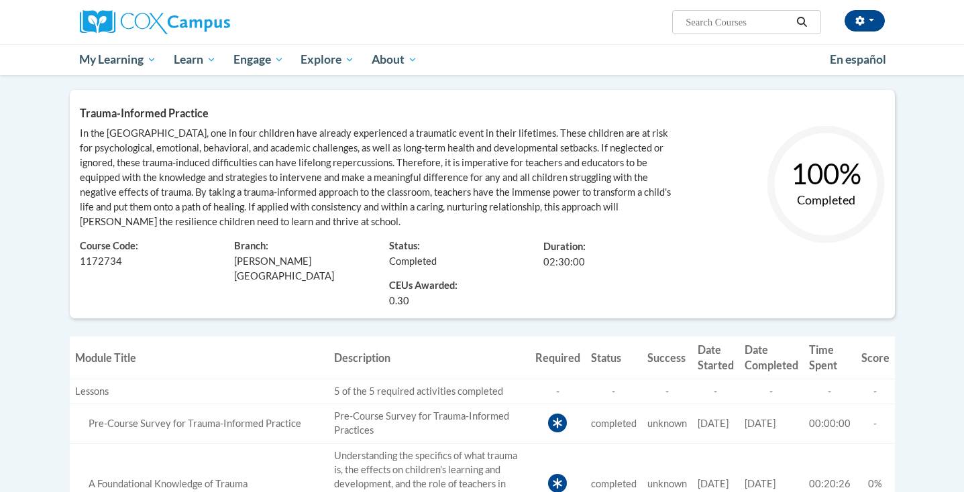
scroll to position [160, 0]
click at [287, 188] on span "In the [GEOGRAPHIC_DATA], one in four children have already experienced a traum…" at bounding box center [375, 176] width 591 height 100
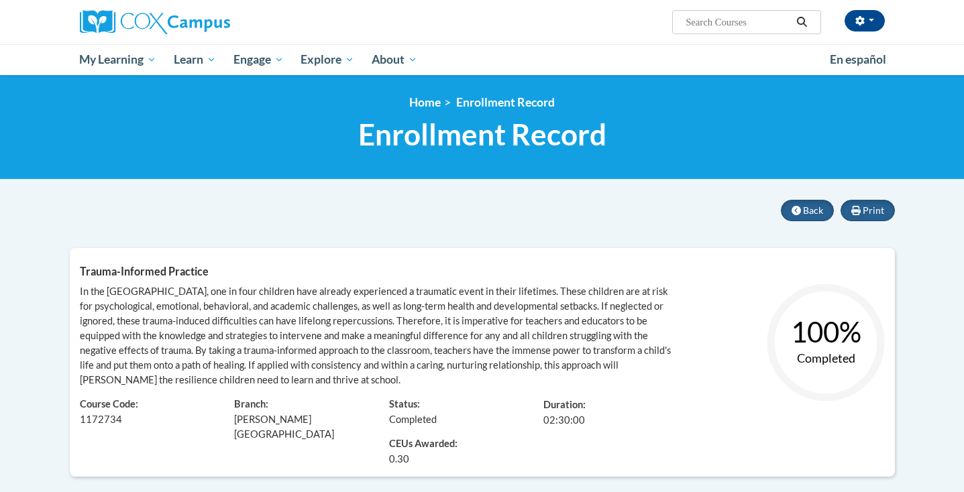
scroll to position [0, 0]
click at [68, 411] on div "Print Back Trauma-Informed Practice Learner: [PERSON_NAME] Course Code: 1172734…" at bounding box center [482, 347] width 845 height 295
click at [150, 283] on div "Trauma-Informed Practice Learner: [PERSON_NAME] Course Code: 1172734 Branch: [P…" at bounding box center [482, 362] width 825 height 229
click at [877, 209] on span "Print" at bounding box center [873, 210] width 21 height 11
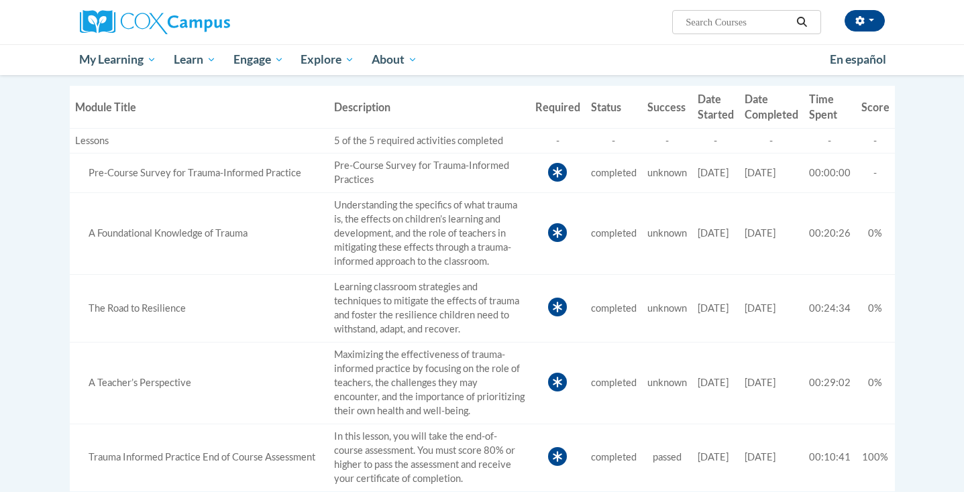
scroll to position [361, 0]
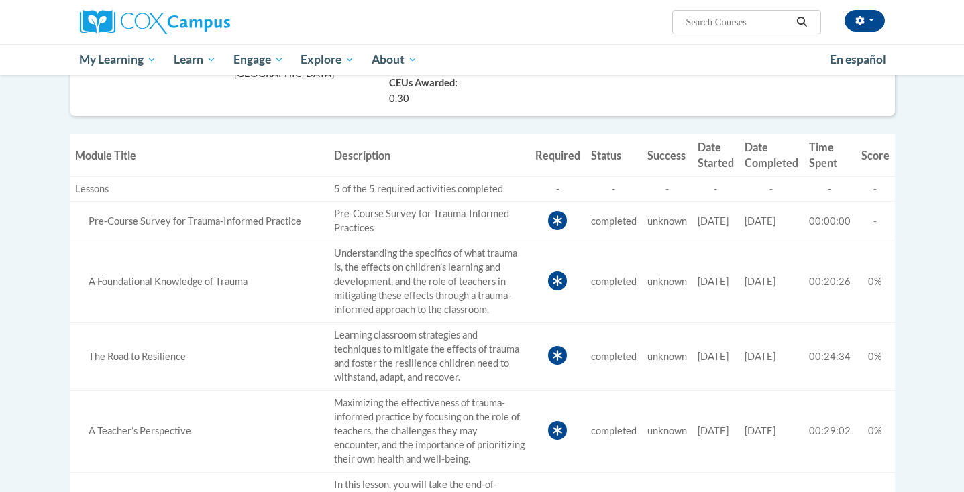
click at [548, 221] on icon at bounding box center [557, 220] width 19 height 19
click at [548, 272] on icon at bounding box center [557, 281] width 19 height 19
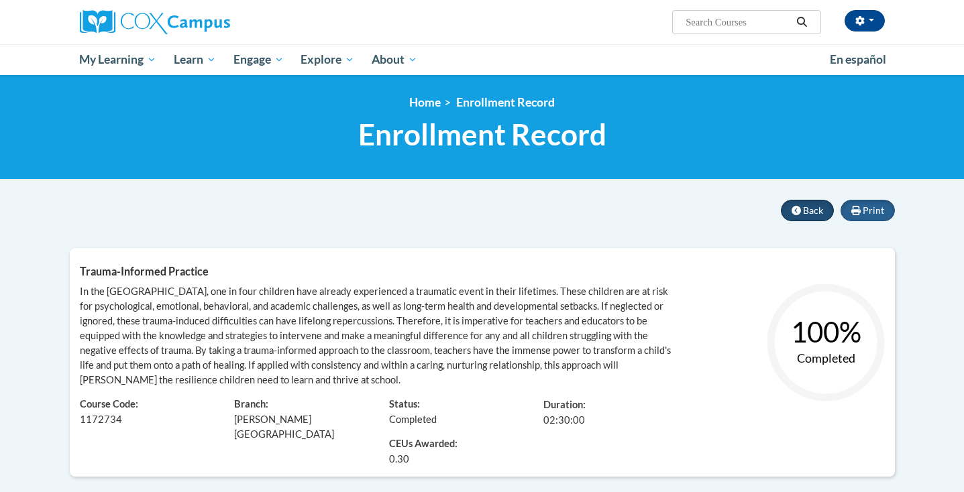
scroll to position [0, 0]
click at [811, 205] on span "Back" at bounding box center [813, 210] width 20 height 11
